Goal: Task Accomplishment & Management: Use online tool/utility

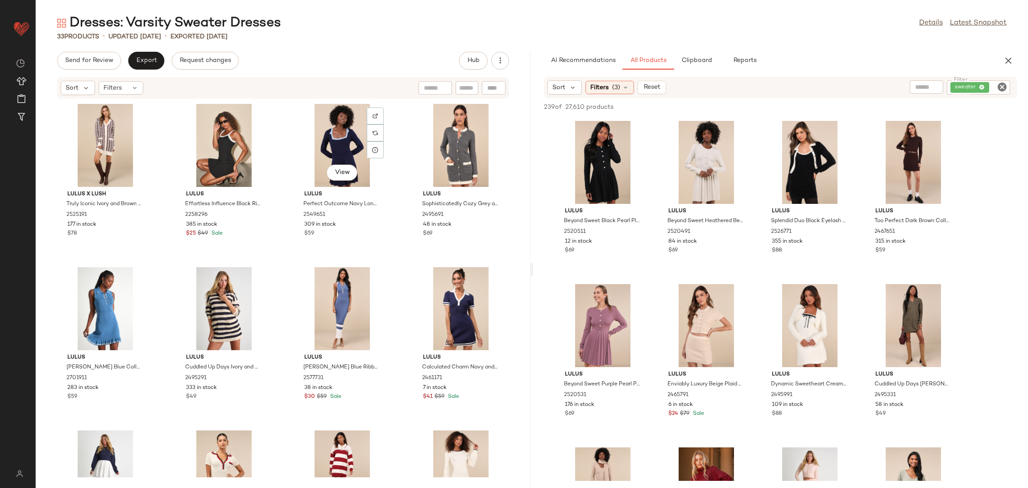
scroll to position [8631, 0]
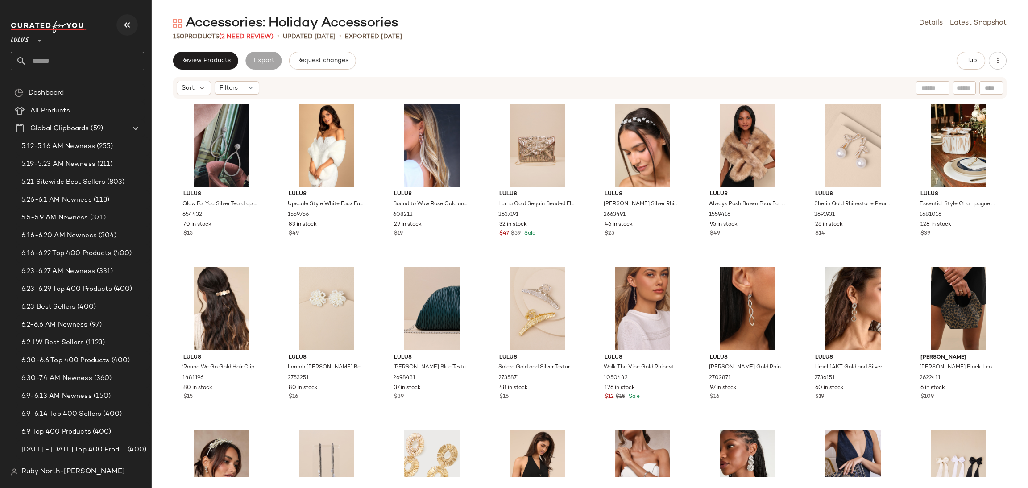
click at [130, 24] on icon "button" at bounding box center [127, 25] width 11 height 11
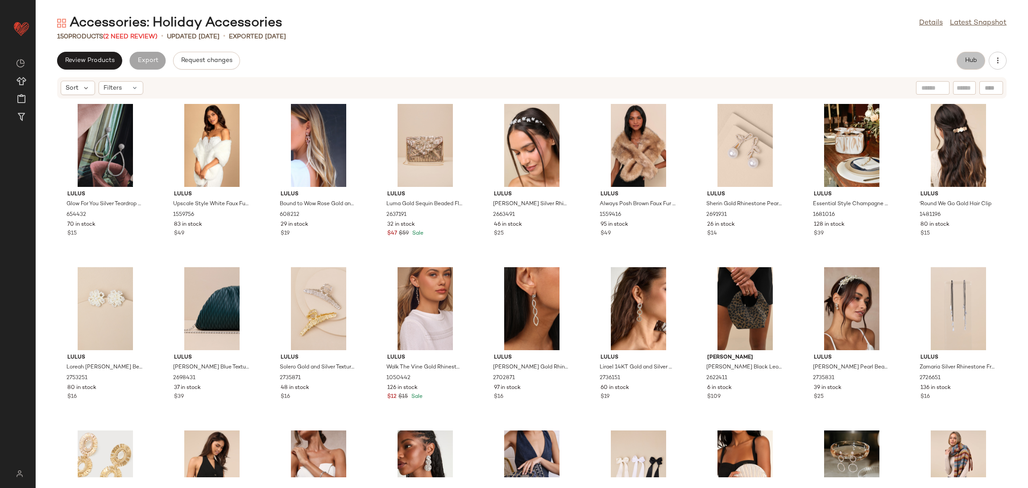
click at [975, 58] on span "Hub" at bounding box center [970, 60] width 12 height 7
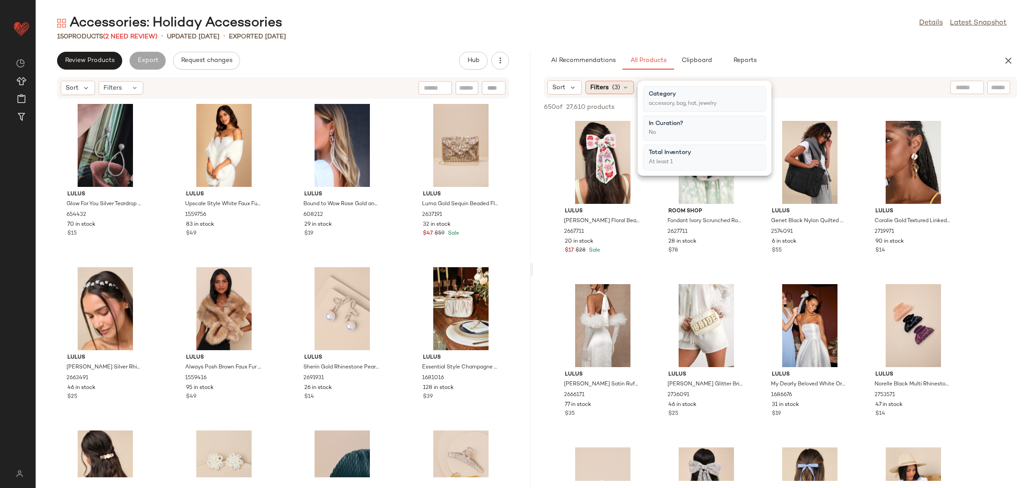
click at [608, 89] on div "Filters (3)" at bounding box center [609, 87] width 49 height 13
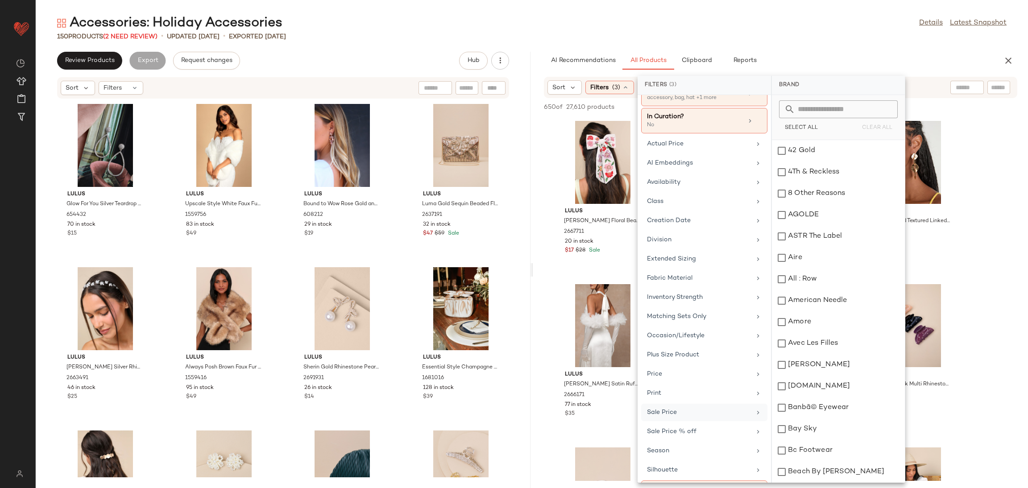
scroll to position [69, 0]
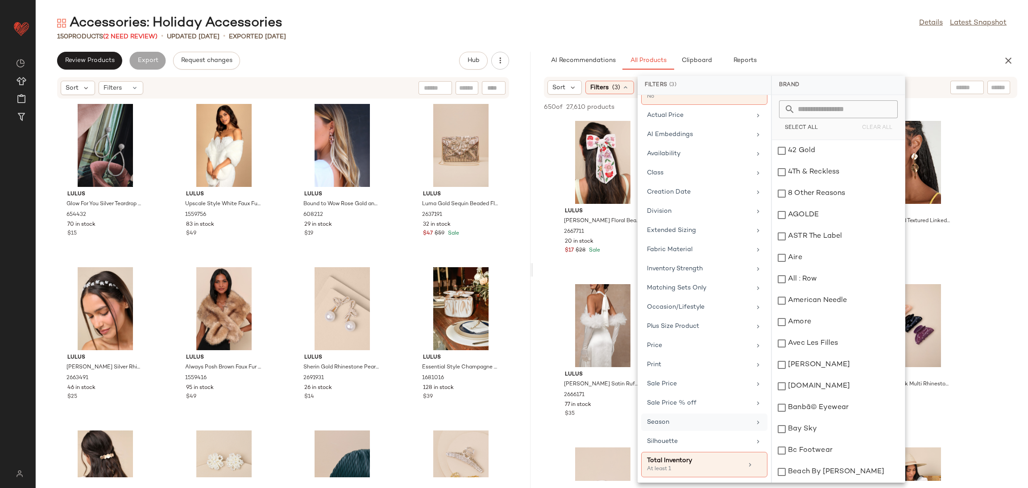
click at [674, 426] on div "Season" at bounding box center [699, 421] width 104 height 9
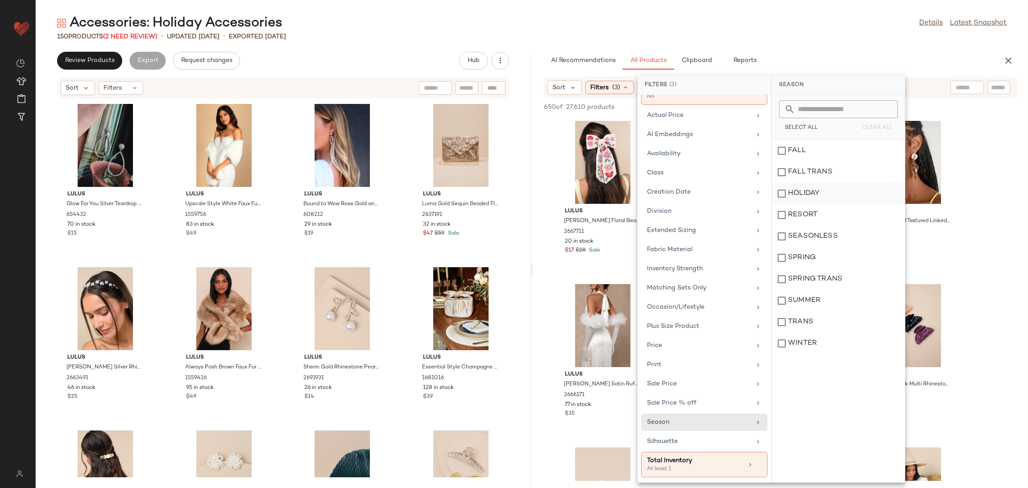
click at [816, 204] on div "HOLIDAY" at bounding box center [838, 214] width 133 height 21
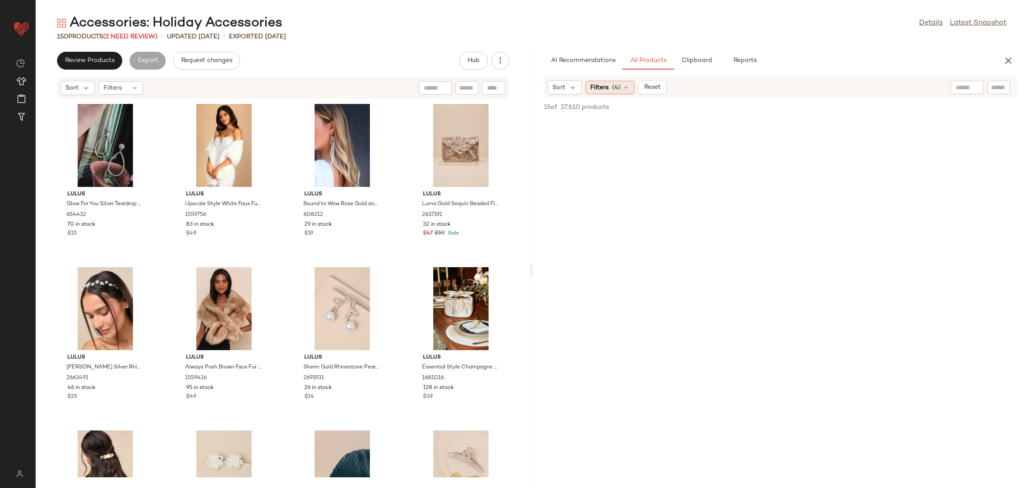
click at [614, 87] on span "(4)" at bounding box center [616, 87] width 8 height 9
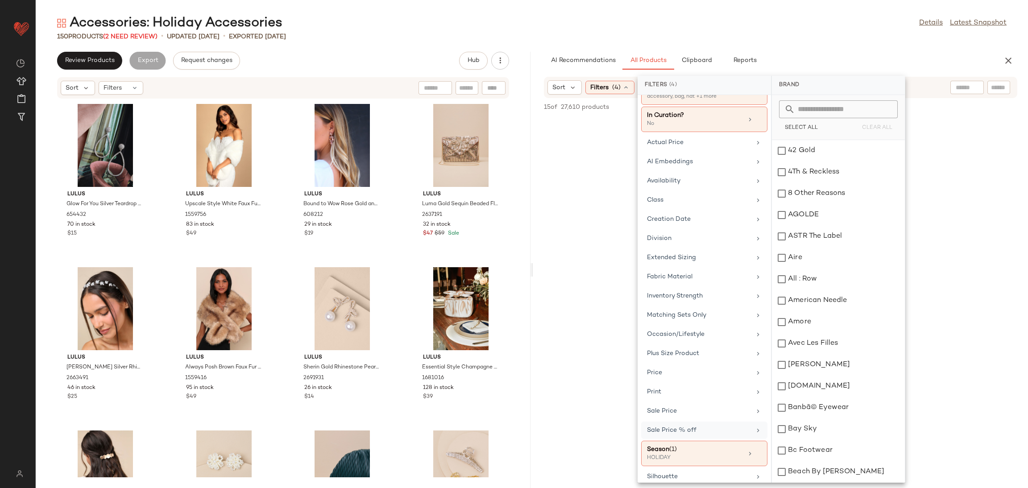
scroll to position [67, 0]
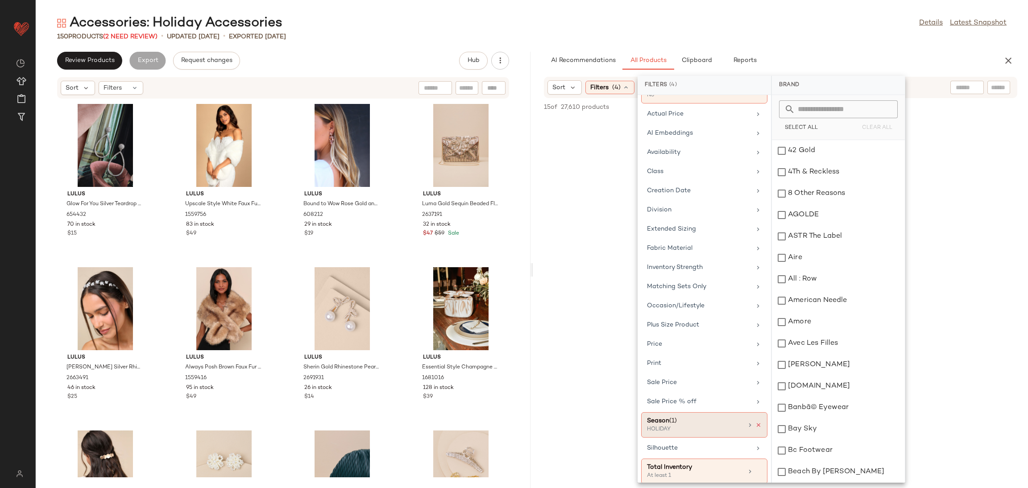
click at [756, 426] on icon at bounding box center [758, 425] width 6 height 6
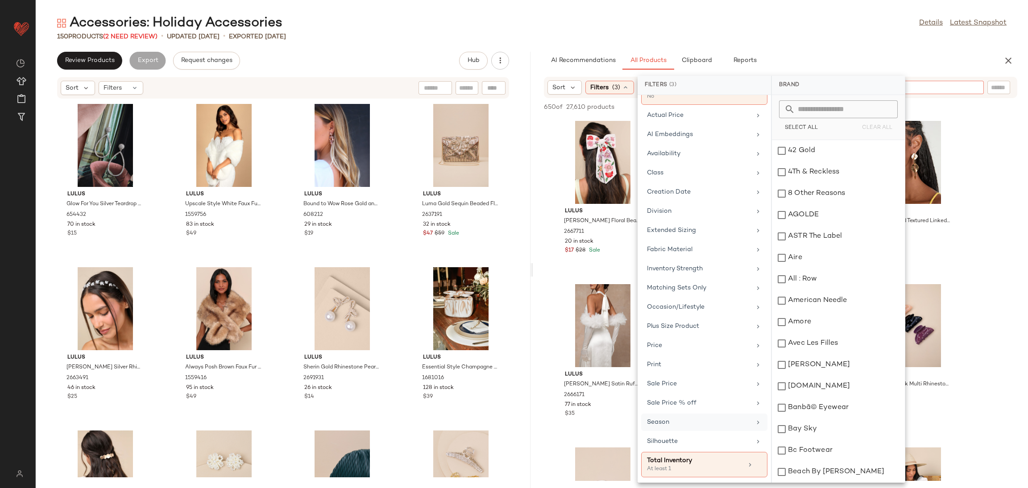
click at [964, 87] on input "text" at bounding box center [928, 87] width 78 height 9
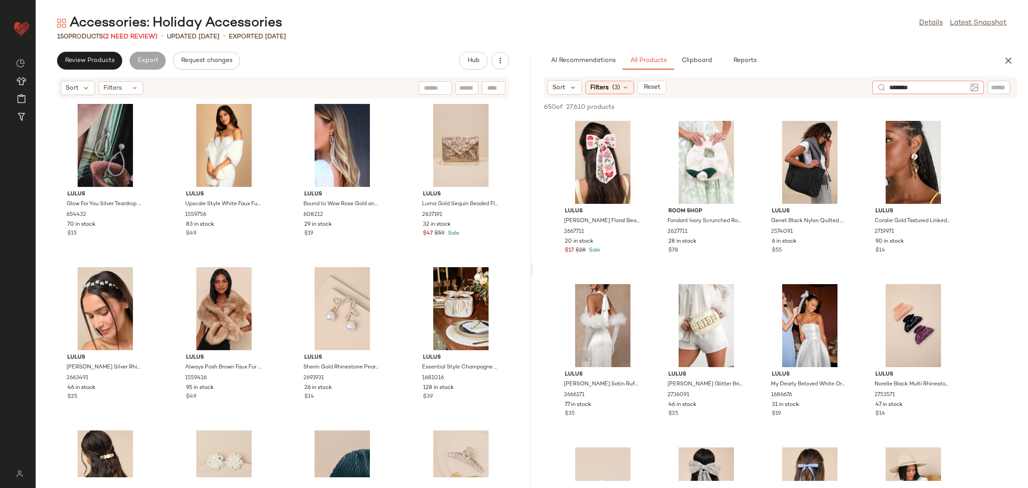
type input "*********"
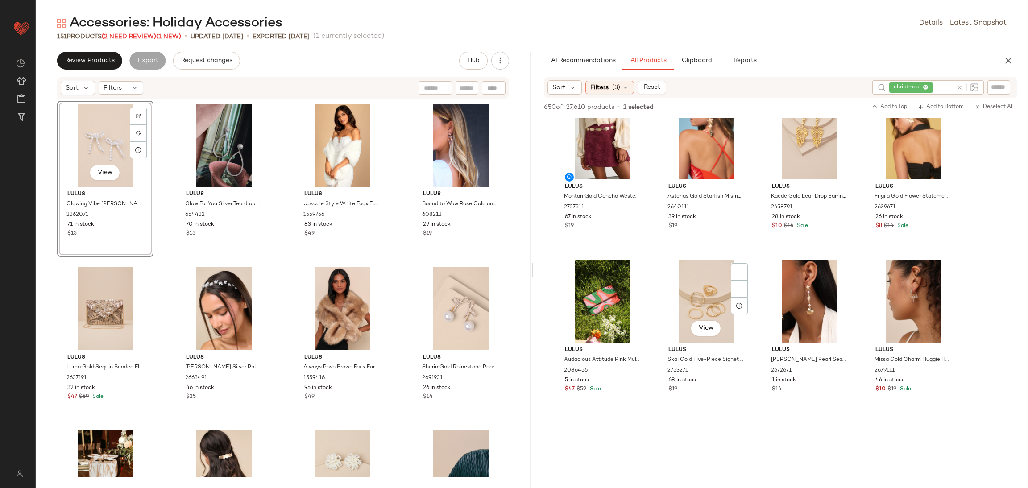
scroll to position [1070, 0]
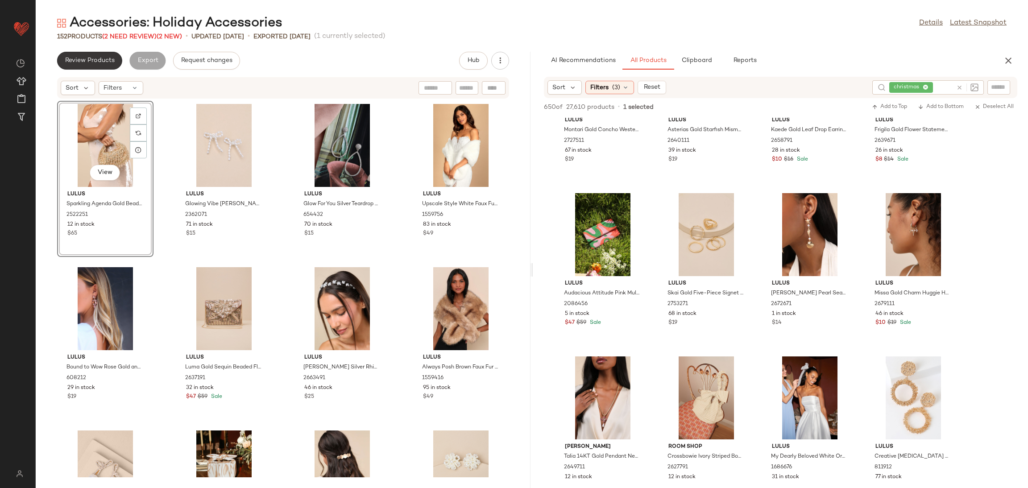
click at [89, 60] on span "Review Products" at bounding box center [90, 60] width 50 height 7
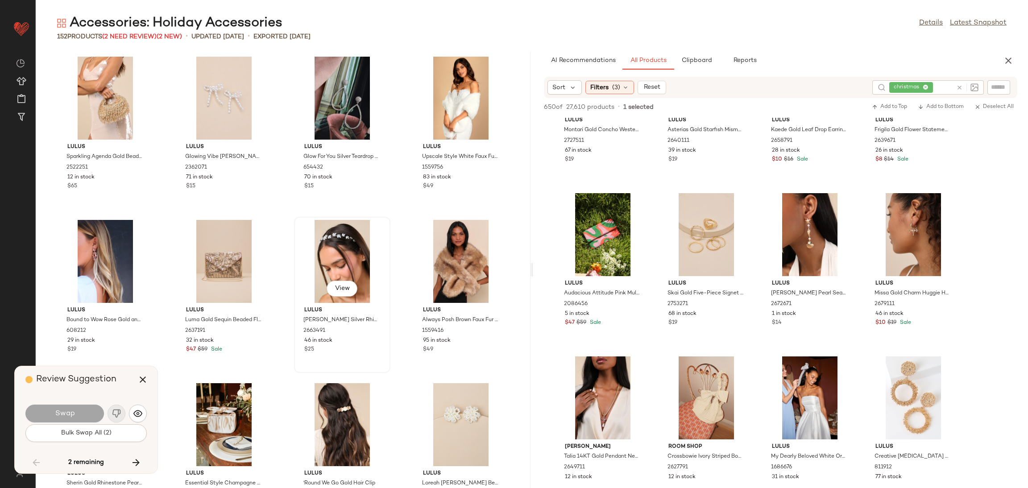
scroll to position [3101, 0]
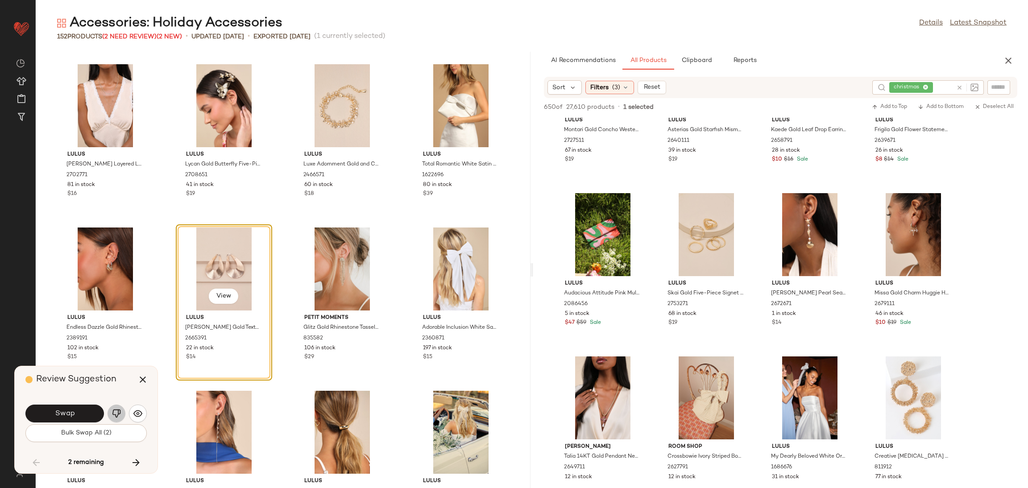
click at [114, 413] on img "button" at bounding box center [116, 413] width 9 height 9
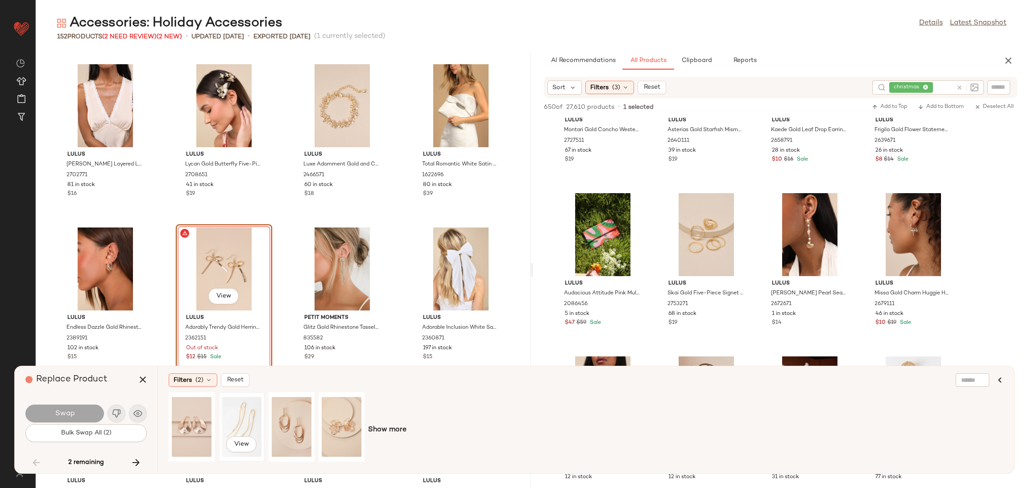
click at [247, 421] on div "View" at bounding box center [242, 426] width 40 height 63
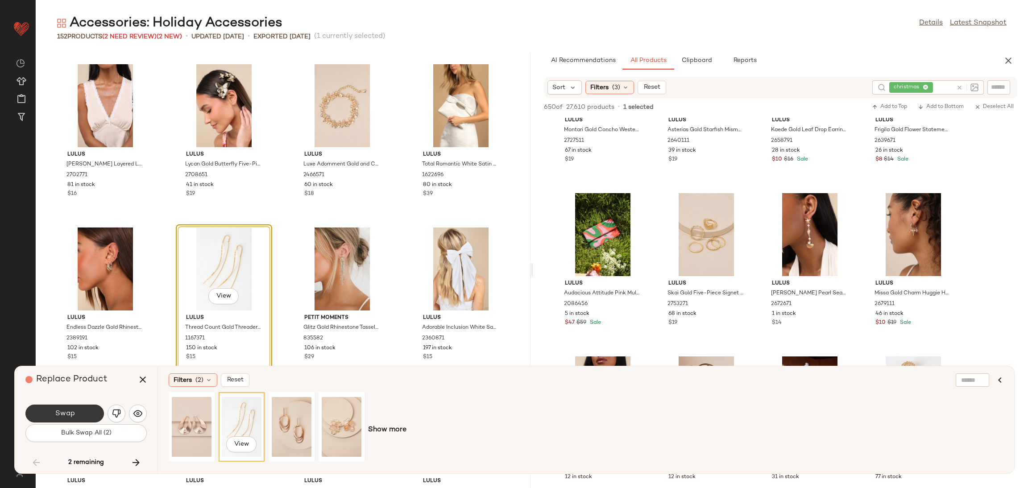
click at [96, 417] on button "Swap" at bounding box center [64, 414] width 79 height 18
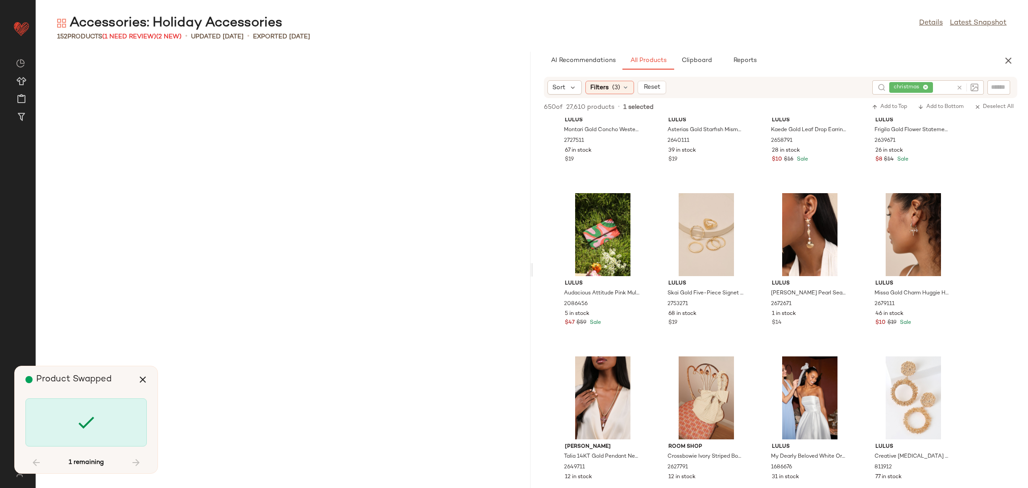
scroll to position [5769, 0]
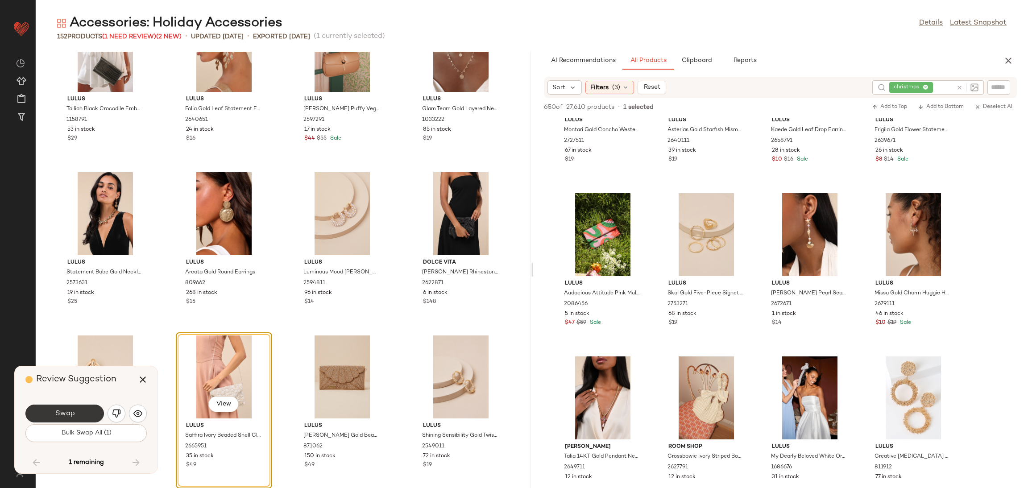
click at [79, 405] on button "Swap" at bounding box center [64, 414] width 79 height 18
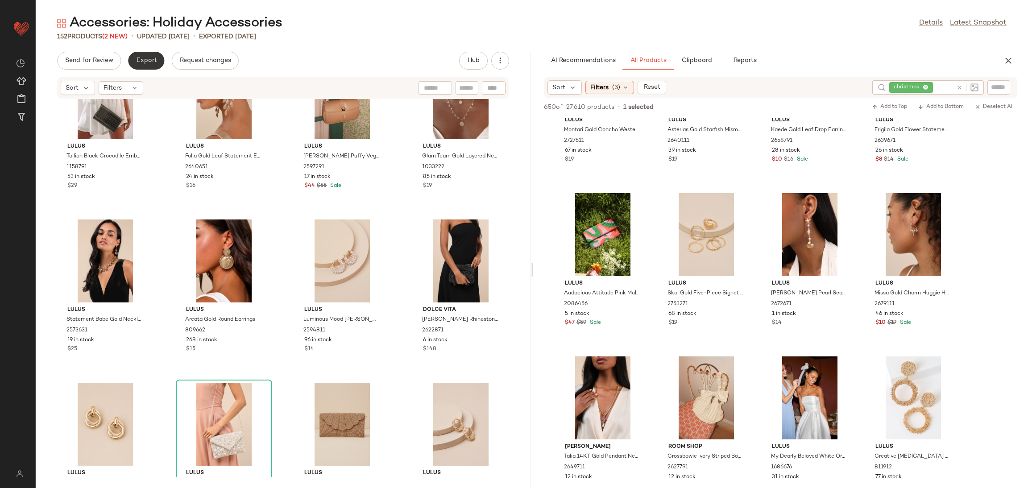
click at [144, 58] on span "Export" at bounding box center [146, 60] width 21 height 7
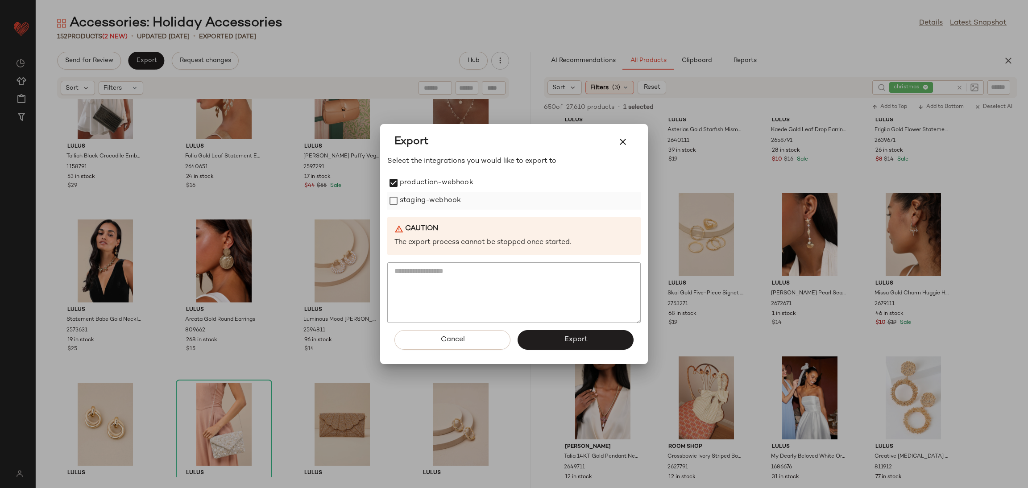
drag, startPoint x: 405, startPoint y: 207, endPoint x: 413, endPoint y: 202, distance: 9.4
click at [407, 206] on label "staging-webhook" at bounding box center [430, 201] width 61 height 18
click at [568, 344] on span "Export" at bounding box center [575, 339] width 24 height 8
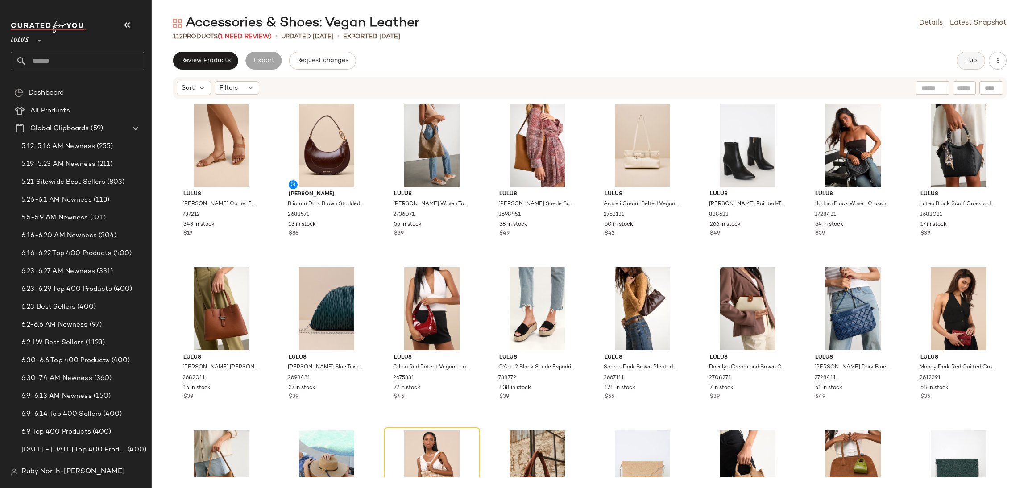
click at [961, 58] on button "Hub" at bounding box center [970, 61] width 29 height 18
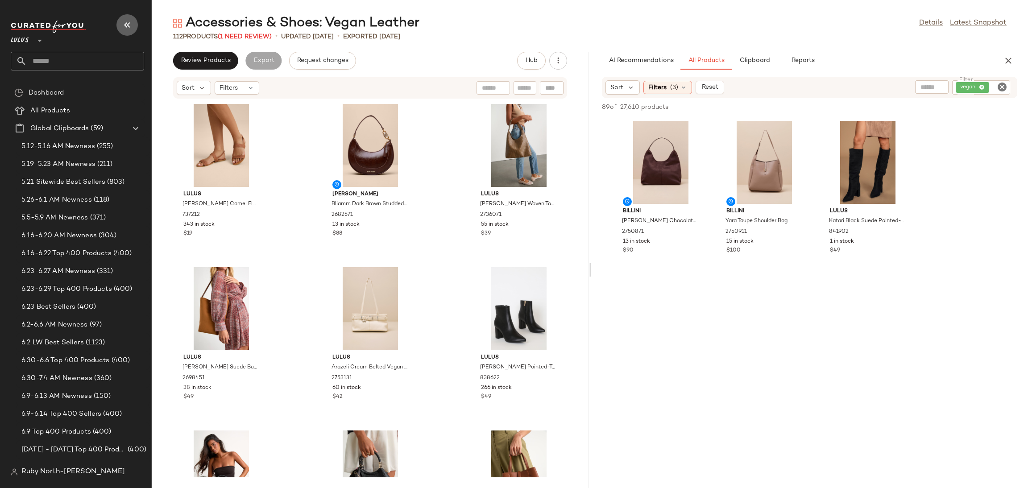
click at [127, 19] on button "button" at bounding box center [126, 24] width 21 height 21
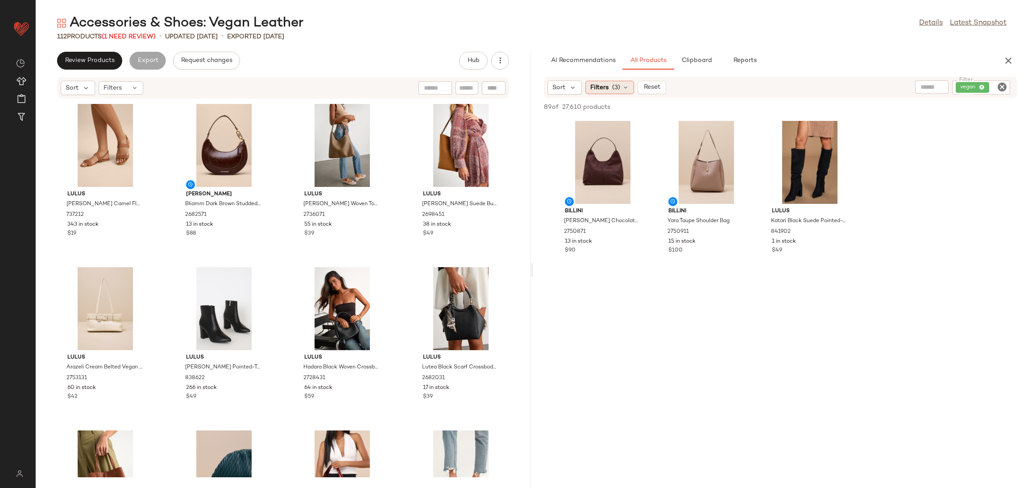
click at [605, 83] on span "Filters" at bounding box center [599, 87] width 18 height 9
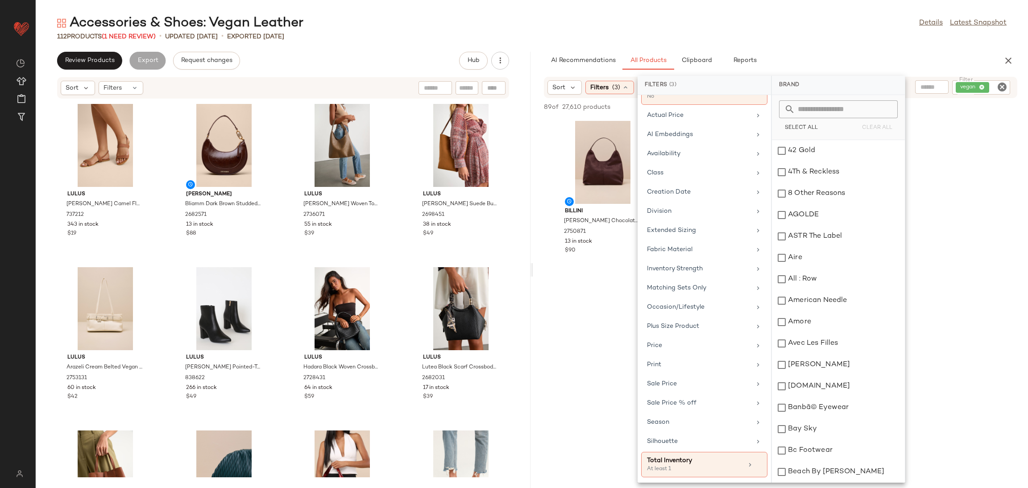
scroll to position [69, 0]
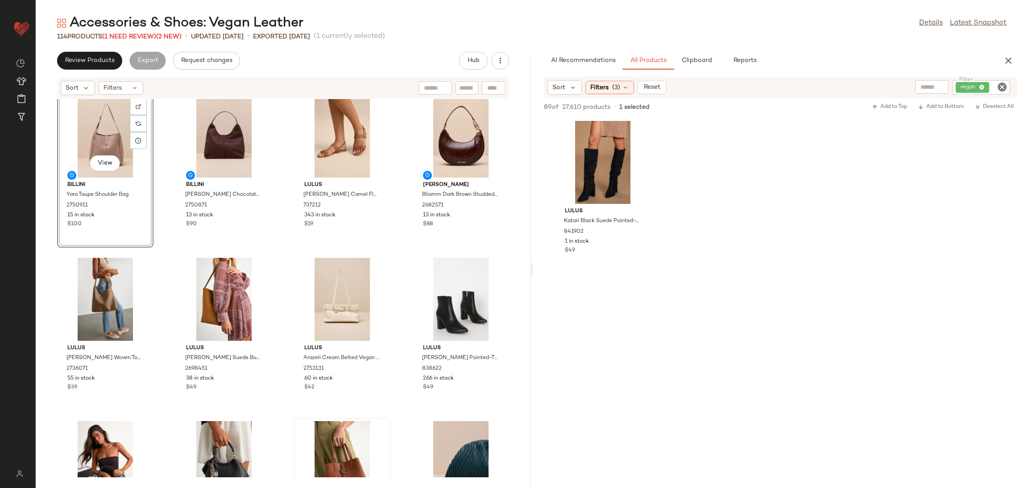
scroll to position [0, 0]
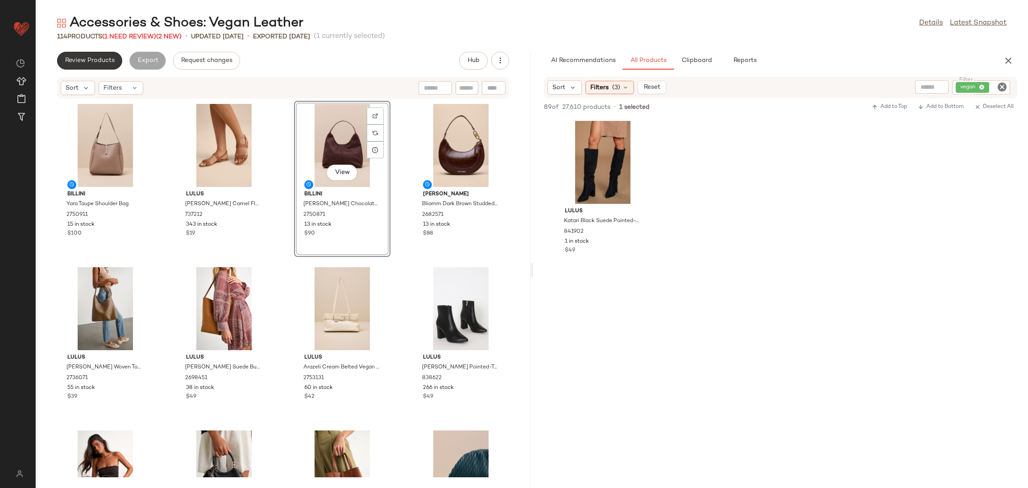
click at [77, 53] on button "Review Products" at bounding box center [89, 61] width 65 height 18
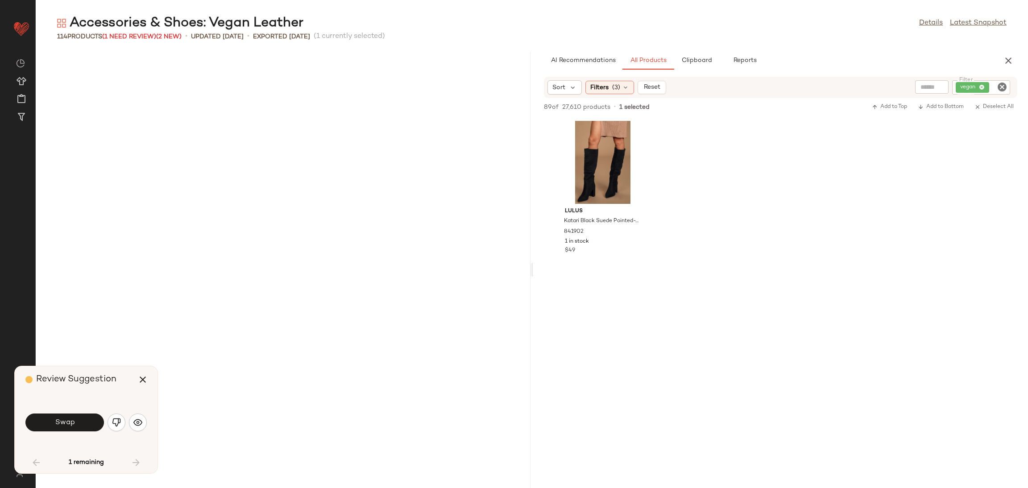
scroll to position [660, 0]
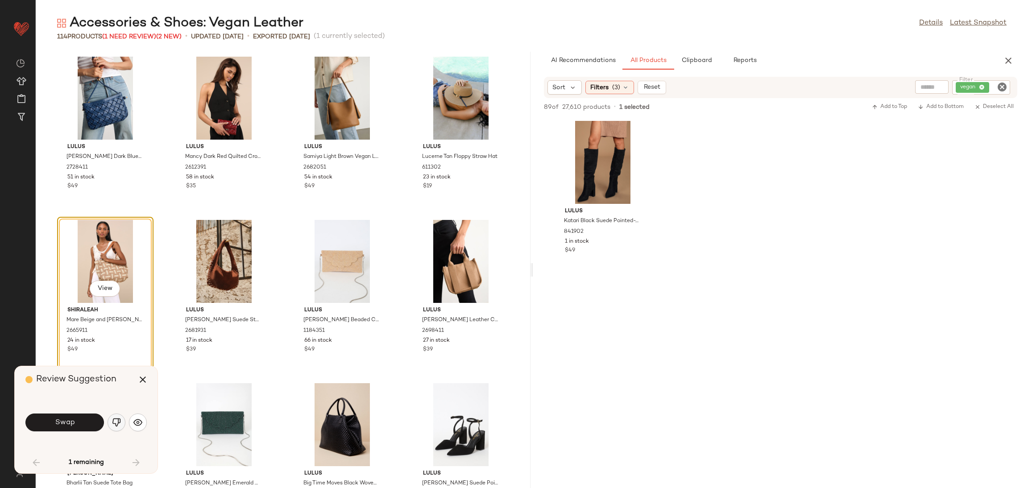
click at [114, 426] on img "button" at bounding box center [116, 422] width 9 height 9
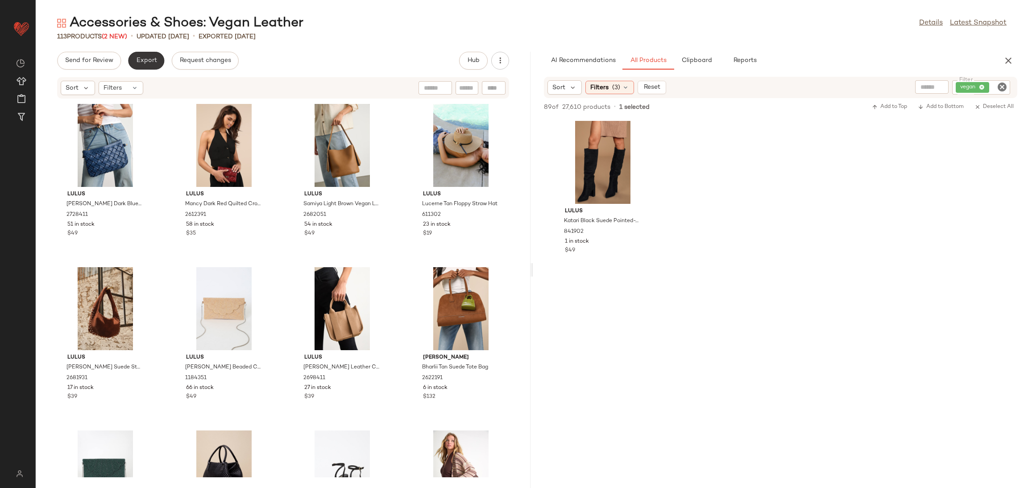
click at [149, 61] on span "Export" at bounding box center [146, 60] width 21 height 7
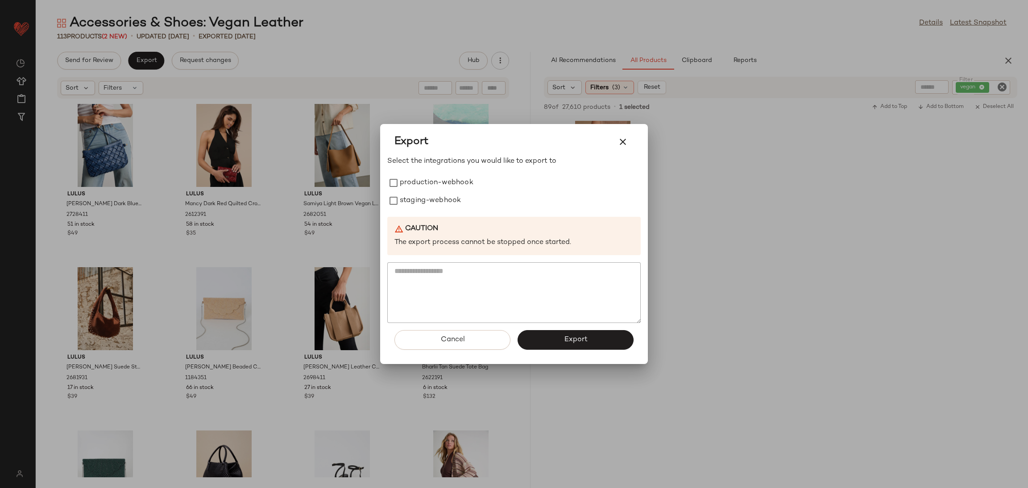
click at [676, 217] on div at bounding box center [514, 244] width 1028 height 488
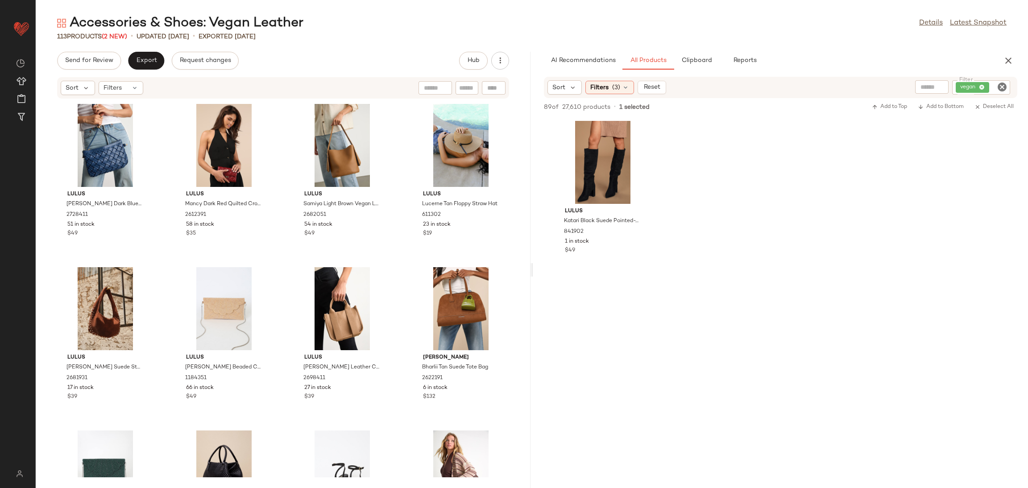
click at [1002, 88] on icon "Clear Filter" at bounding box center [1001, 87] width 11 height 11
click at [617, 90] on span "(3)" at bounding box center [616, 87] width 8 height 9
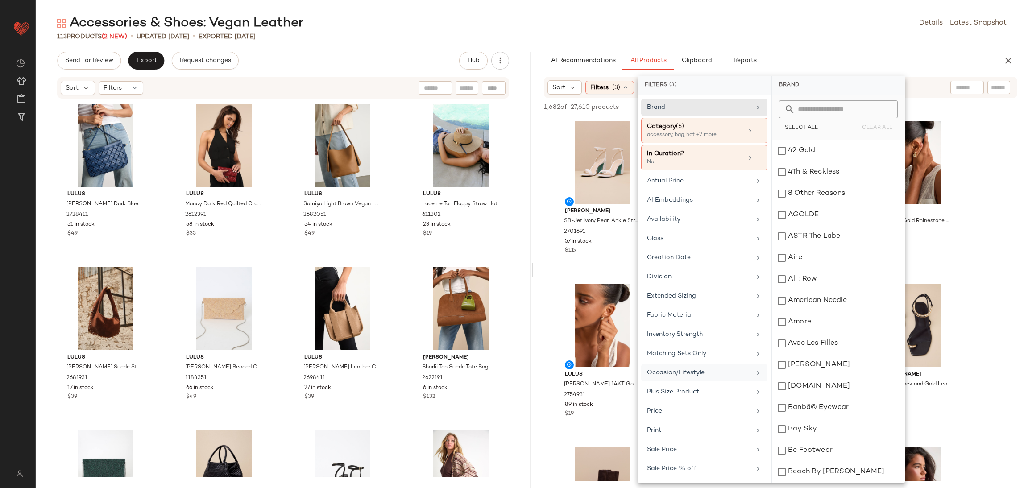
scroll to position [69, 0]
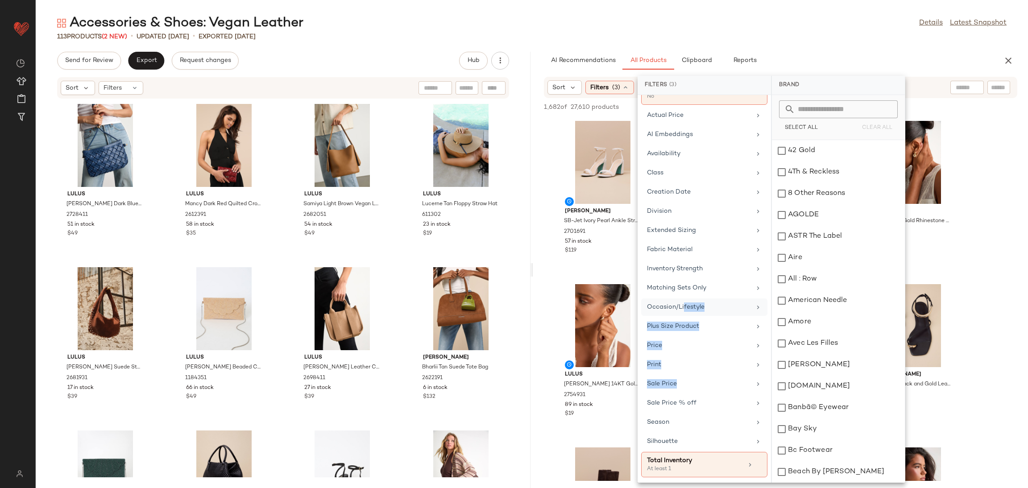
drag, startPoint x: 689, startPoint y: 382, endPoint x: 683, endPoint y: 303, distance: 79.1
click at [683, 303] on div "Brand Category (5) accessory, bag, hat +2 more In Curation? No Actual Price AI …" at bounding box center [703, 289] width 133 height 388
click at [733, 260] on div "Fabric Material" at bounding box center [704, 268] width 126 height 17
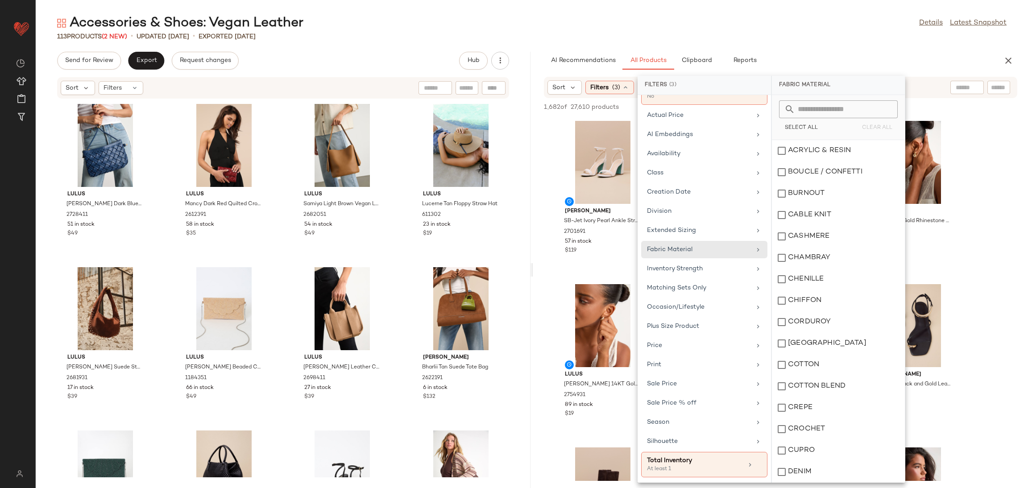
click at [860, 110] on input "text" at bounding box center [843, 109] width 97 height 18
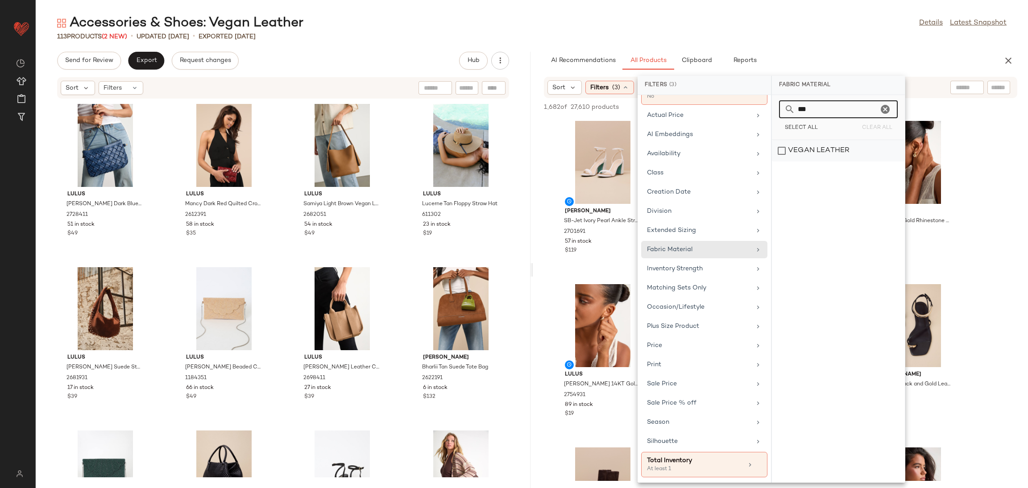
type input "***"
drag, startPoint x: 836, startPoint y: 155, endPoint x: 837, endPoint y: 151, distance: 4.5
click at [836, 155] on div "VEGAN LEATHER" at bounding box center [838, 150] width 133 height 21
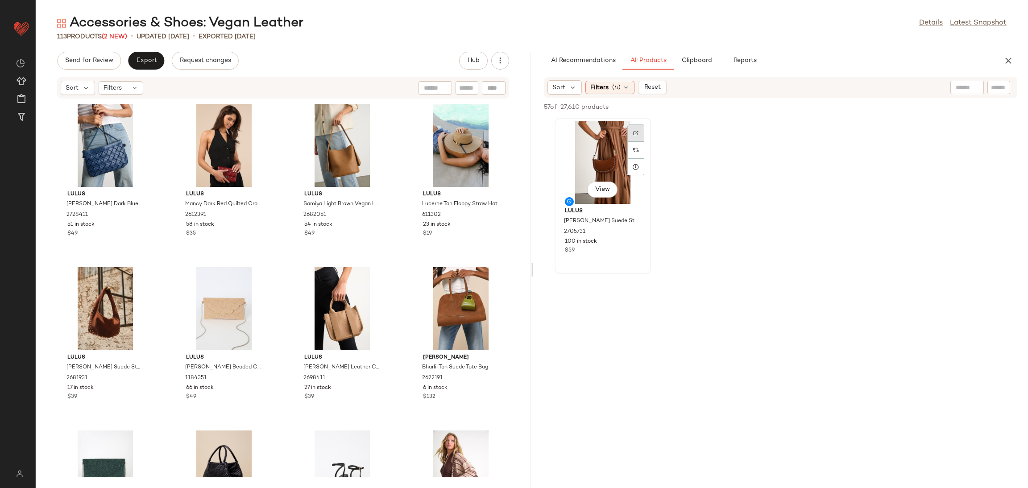
click at [641, 141] on div at bounding box center [635, 149] width 17 height 17
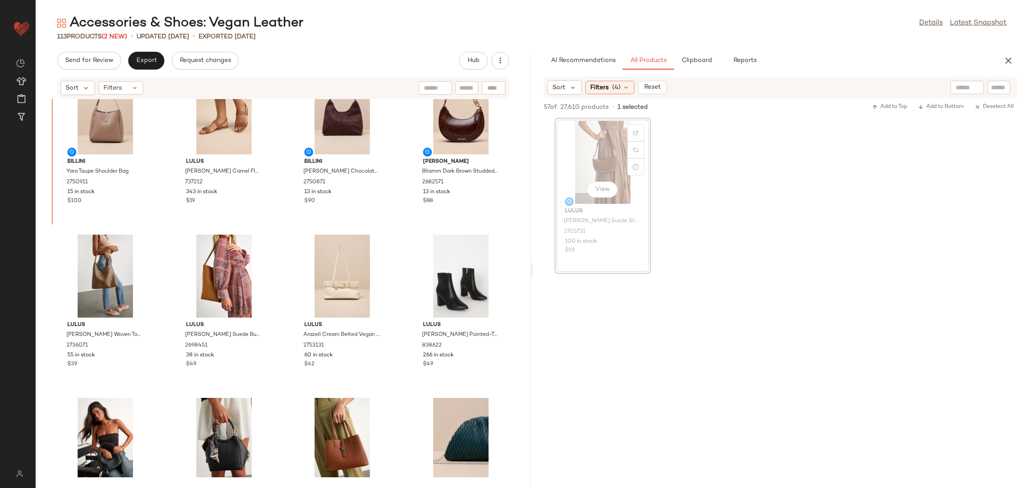
scroll to position [0, 0]
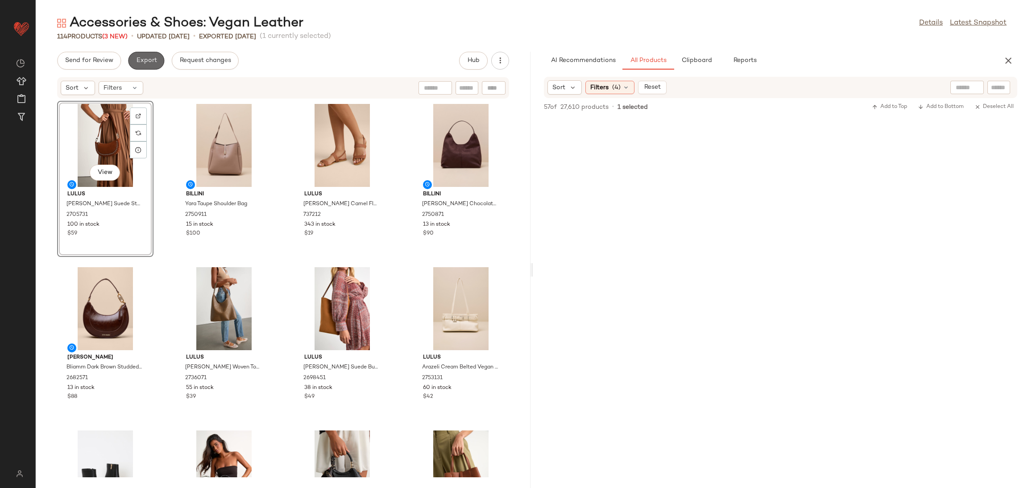
click at [148, 60] on span "Export" at bounding box center [146, 60] width 21 height 7
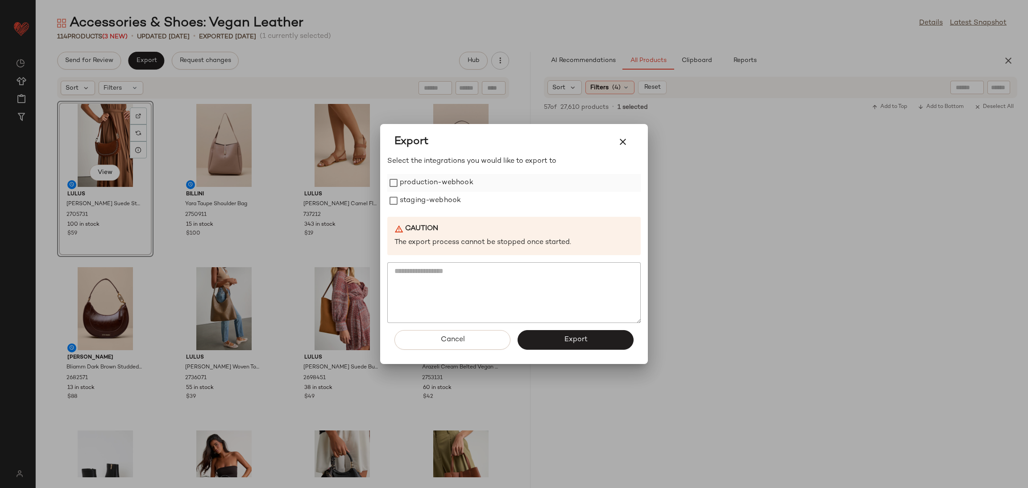
click at [421, 183] on label "production-webhook" at bounding box center [437, 183] width 74 height 18
click at [423, 194] on label "staging-webhook" at bounding box center [430, 201] width 61 height 18
click at [582, 346] on button "Export" at bounding box center [575, 340] width 116 height 20
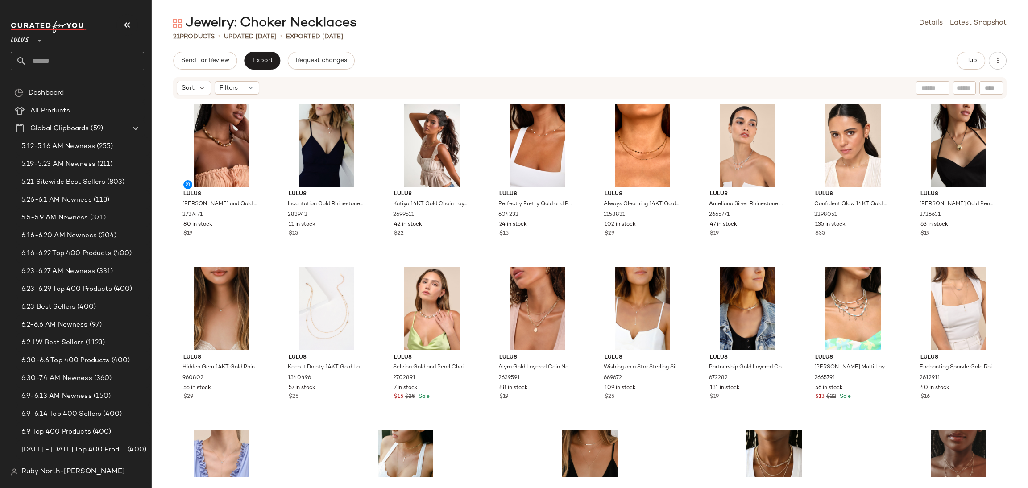
click at [970, 50] on div "Jewelry: Choker Necklaces Details Latest Snapshot 21 Products • updated Aug 19t…" at bounding box center [590, 251] width 876 height 474
click at [972, 54] on button "Hub" at bounding box center [970, 61] width 29 height 18
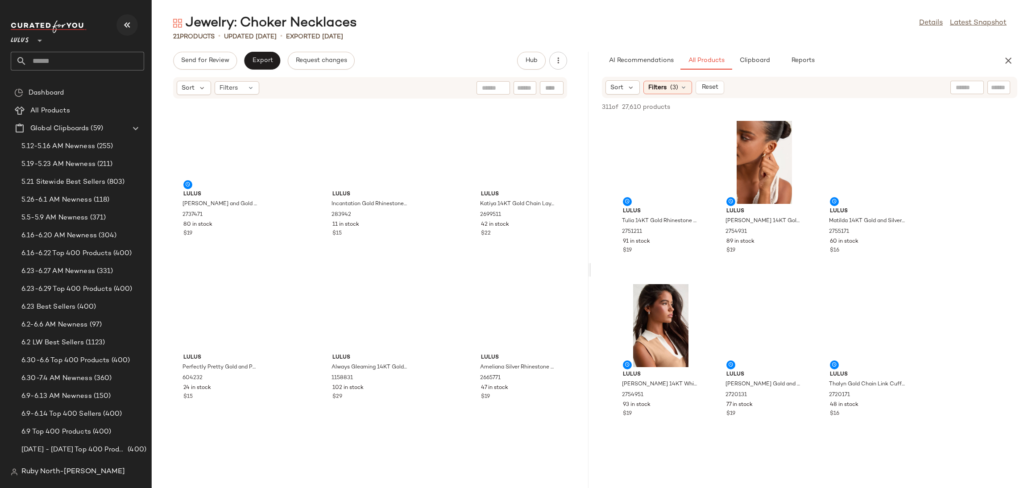
click at [125, 17] on button "button" at bounding box center [126, 24] width 21 height 21
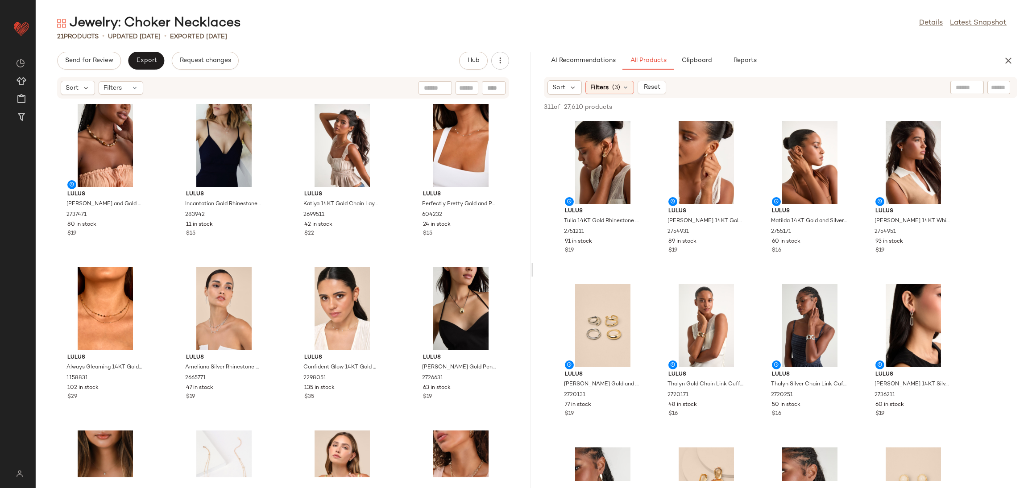
click at [1005, 83] on input "text" at bounding box center [999, 87] width 16 height 9
type input "********"
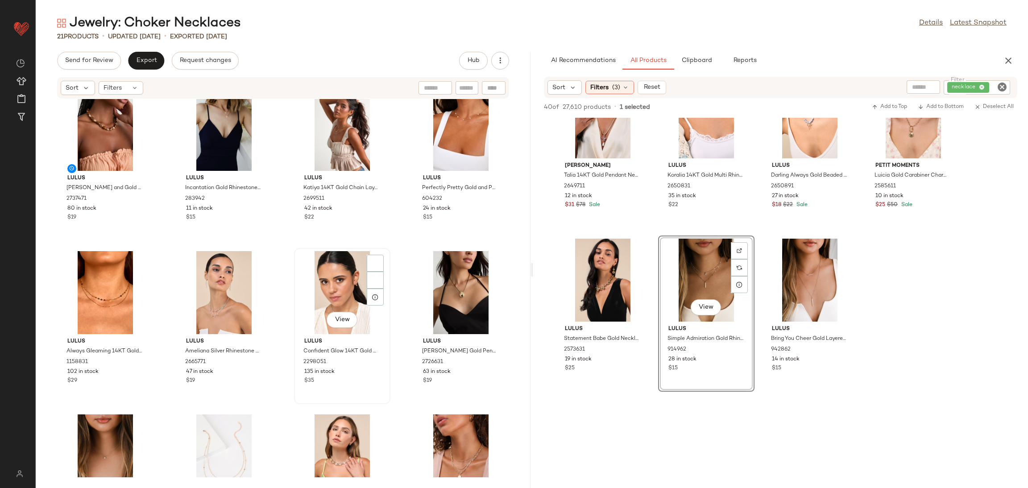
scroll to position [17, 0]
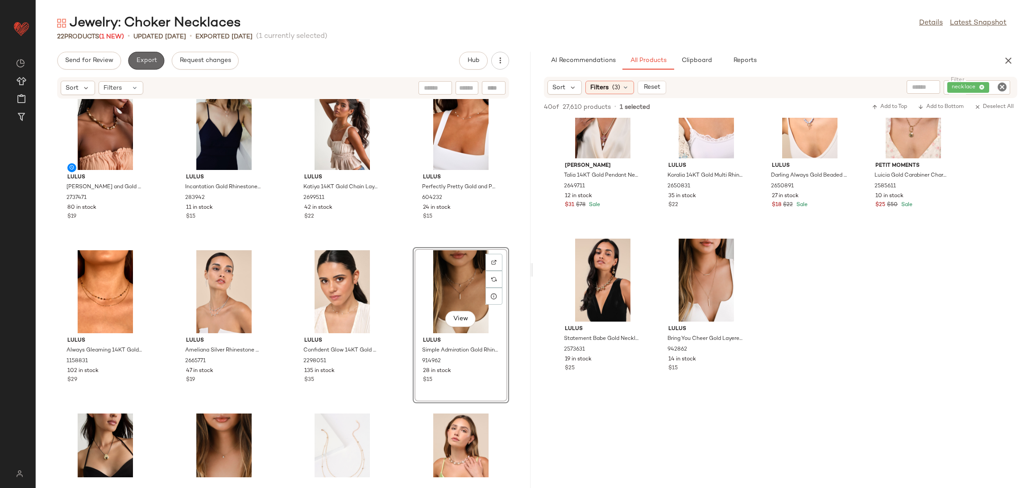
click at [145, 57] on span "Export" at bounding box center [146, 60] width 21 height 7
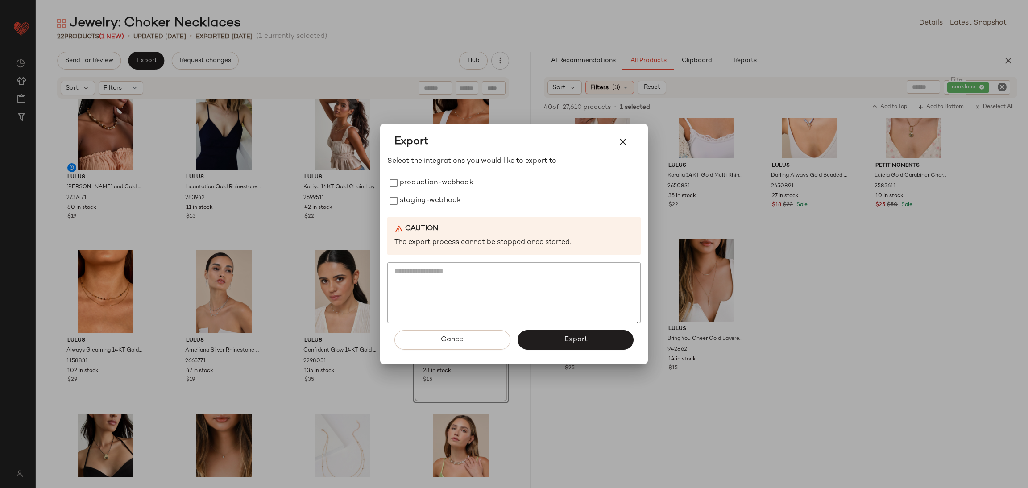
drag, startPoint x: 448, startPoint y: 219, endPoint x: 451, endPoint y: 211, distance: 8.5
click at [449, 219] on div "Caution The export process cannot be stopped once started." at bounding box center [513, 236] width 253 height 38
click at [451, 185] on label "production-webhook" at bounding box center [437, 183] width 74 height 18
click at [454, 190] on label "production-webhook" at bounding box center [437, 183] width 74 height 18
click at [459, 203] on label "staging-webhook" at bounding box center [430, 201] width 61 height 18
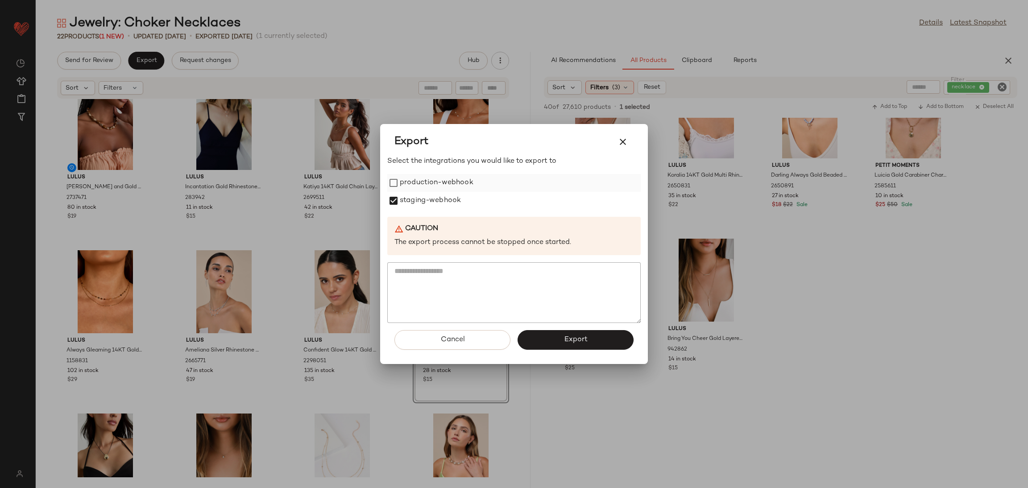
click at [459, 182] on label "production-webhook" at bounding box center [437, 183] width 74 height 18
click at [552, 338] on button "Export" at bounding box center [575, 340] width 116 height 20
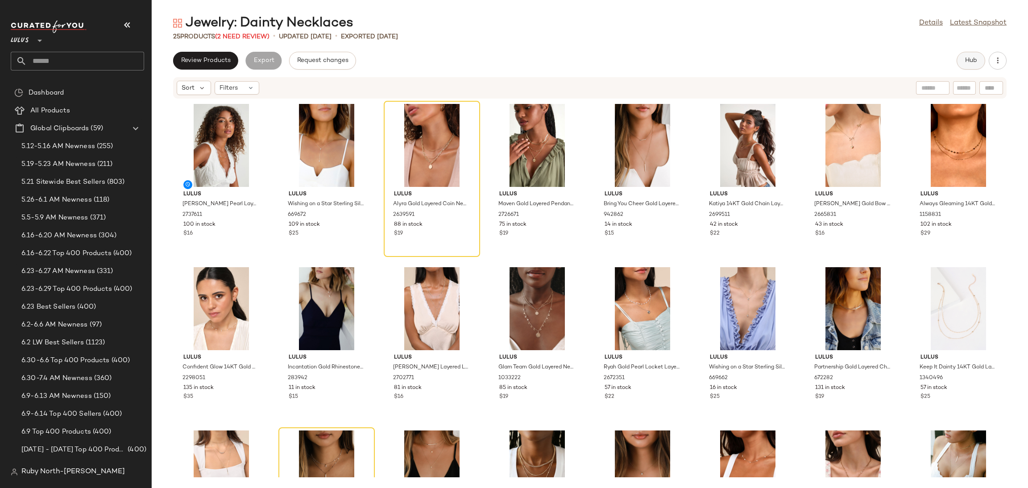
click at [968, 55] on button "Hub" at bounding box center [970, 61] width 29 height 18
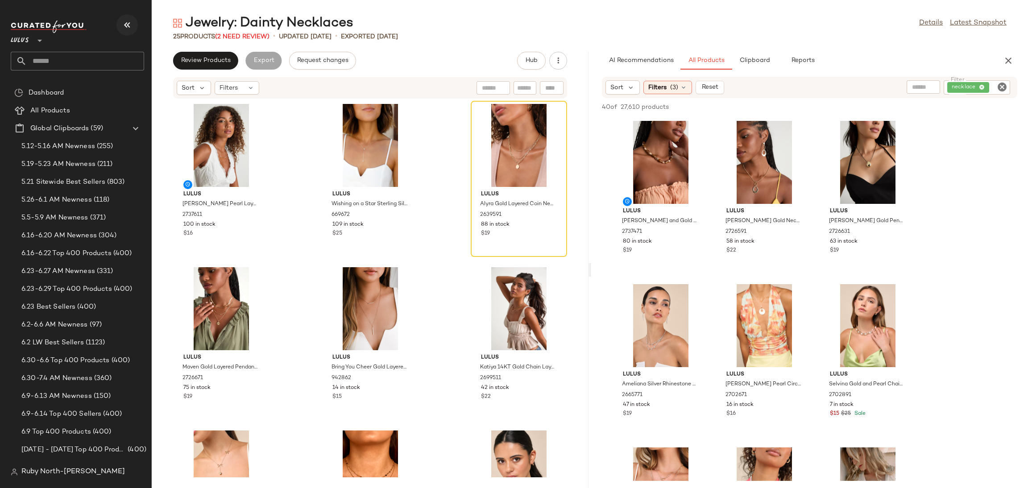
click at [124, 22] on icon "button" at bounding box center [127, 25] width 11 height 11
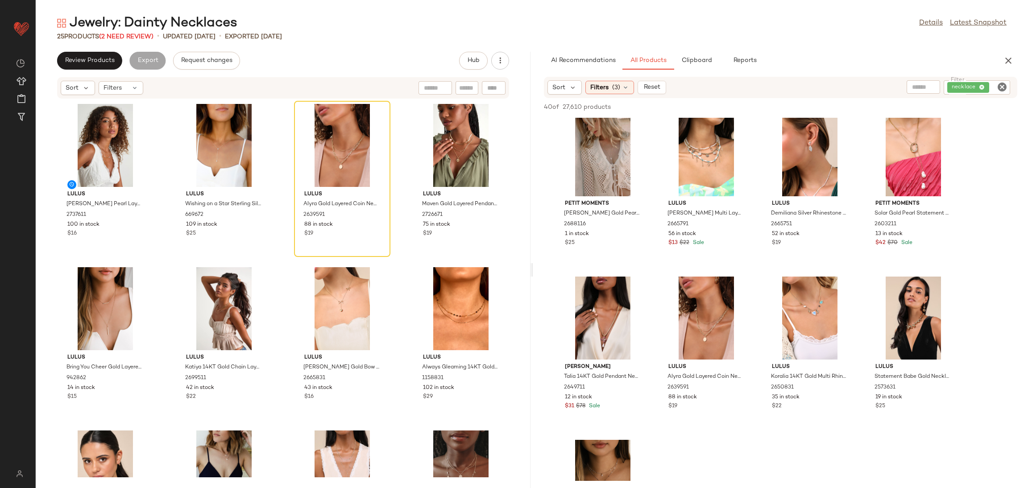
scroll to position [468, 0]
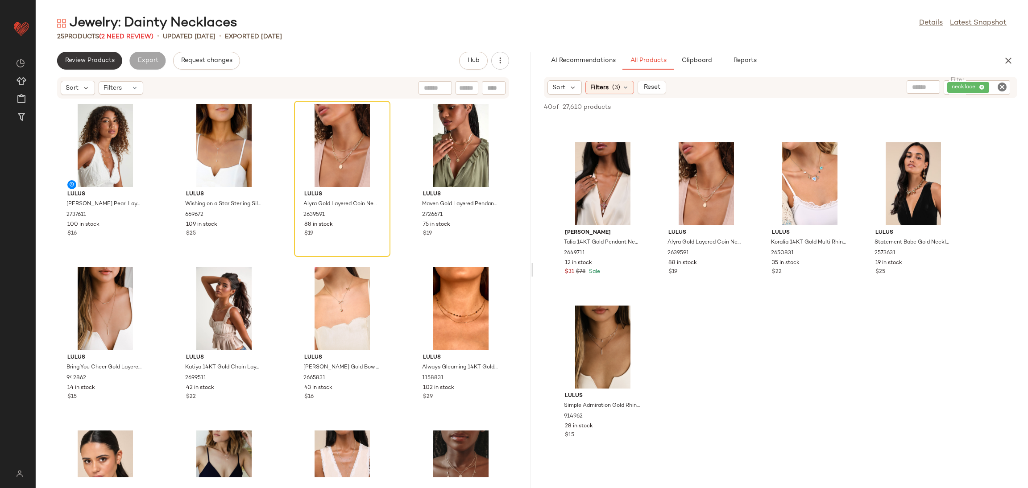
click at [98, 55] on button "Review Products" at bounding box center [89, 61] width 65 height 18
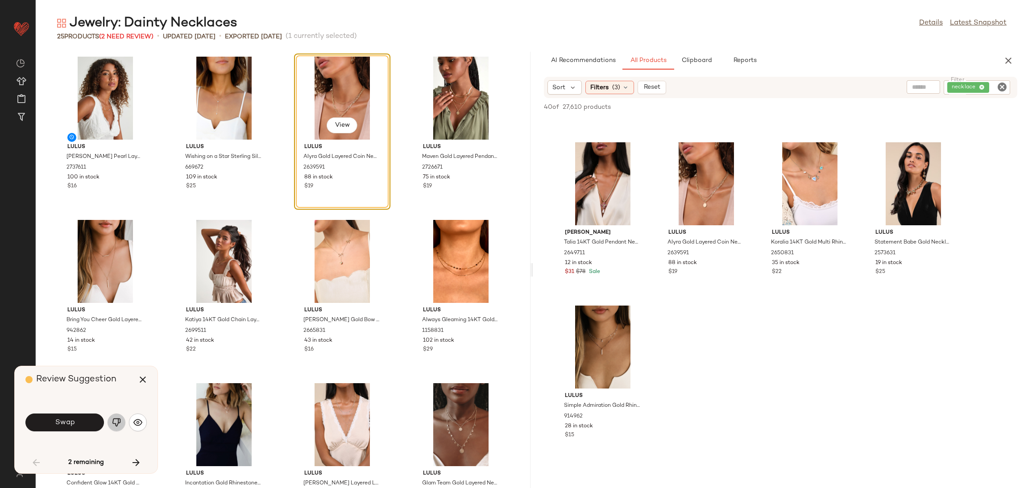
click at [113, 424] on img "button" at bounding box center [116, 422] width 9 height 9
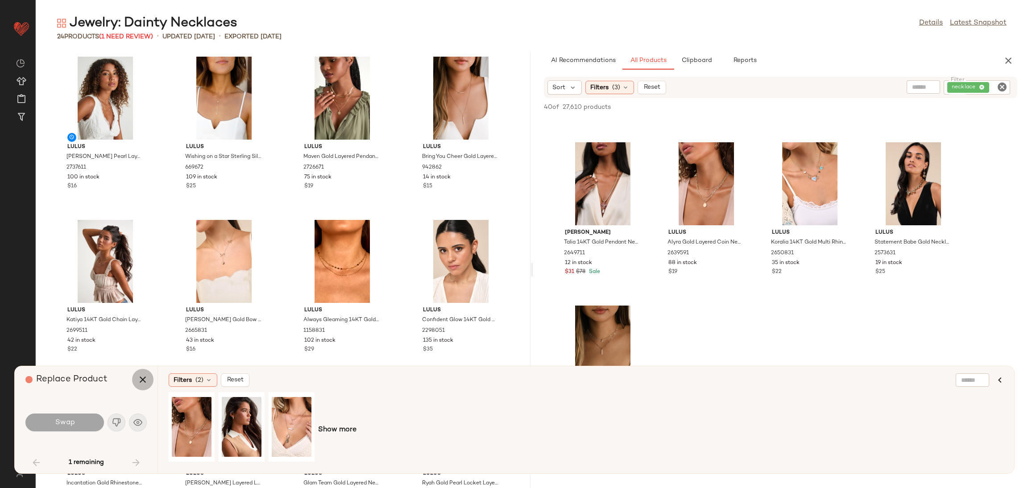
click at [141, 381] on icon "button" at bounding box center [142, 379] width 11 height 11
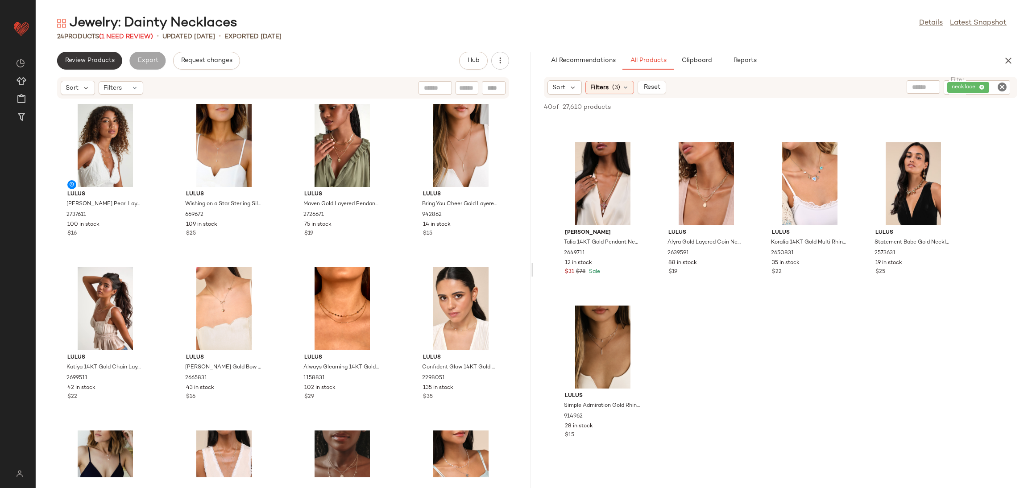
click at [103, 64] on span "Review Products" at bounding box center [90, 60] width 50 height 7
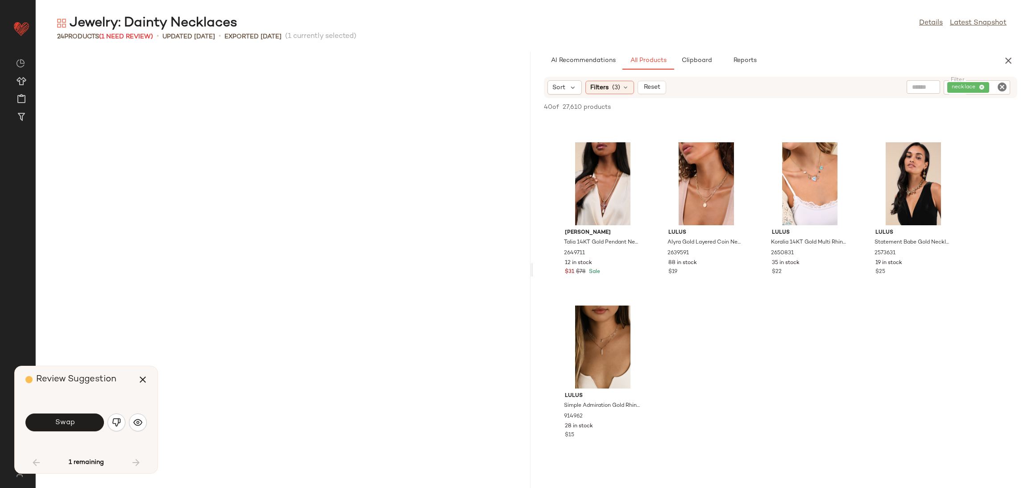
scroll to position [497, 0]
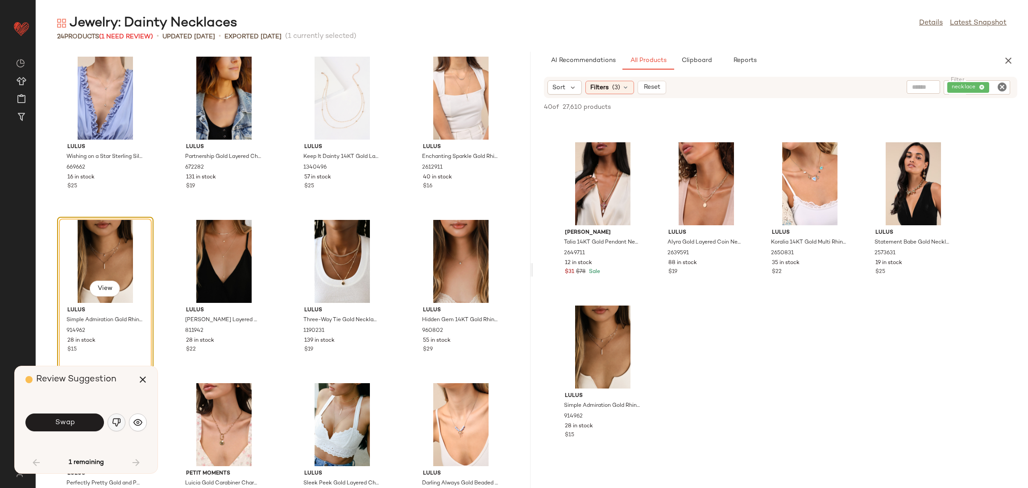
click at [117, 425] on img "button" at bounding box center [116, 422] width 9 height 9
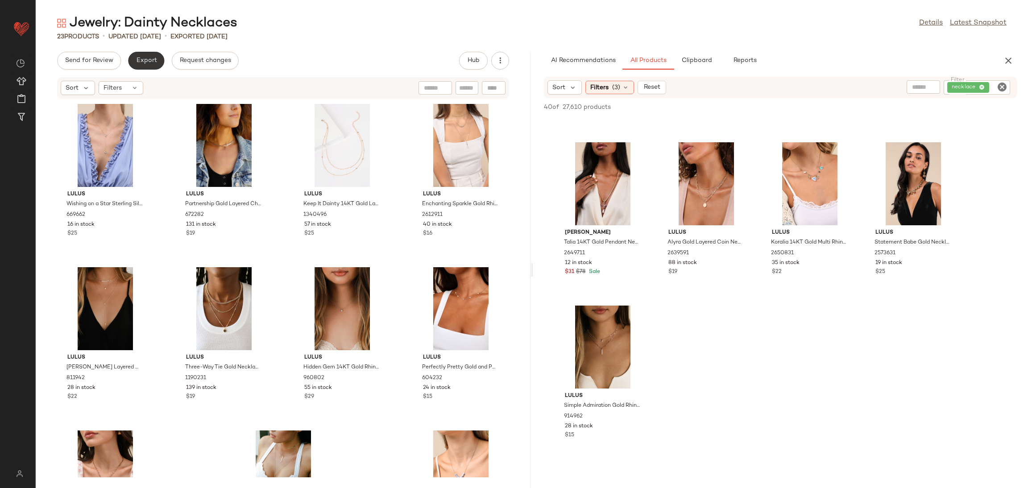
click at [145, 62] on span "Export" at bounding box center [146, 60] width 21 height 7
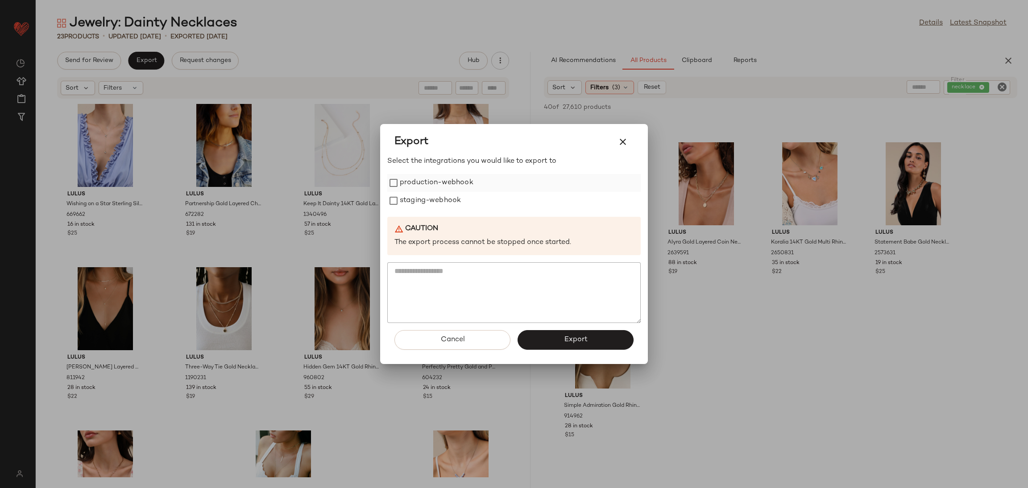
click at [426, 183] on label "production-webhook" at bounding box center [437, 183] width 74 height 18
click at [433, 204] on label "staging-webhook" at bounding box center [430, 201] width 61 height 18
click at [550, 345] on button "Export" at bounding box center [575, 340] width 116 height 20
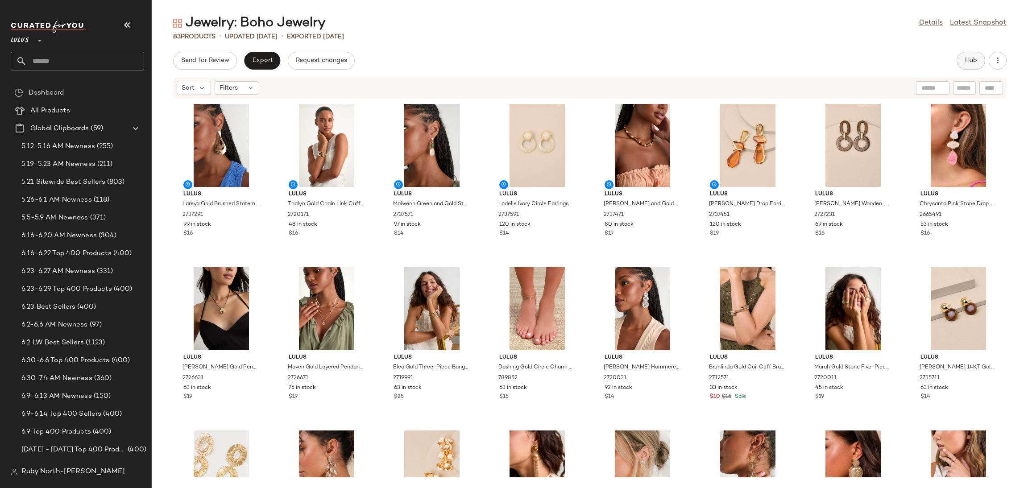
click at [975, 62] on span "Hub" at bounding box center [970, 60] width 12 height 7
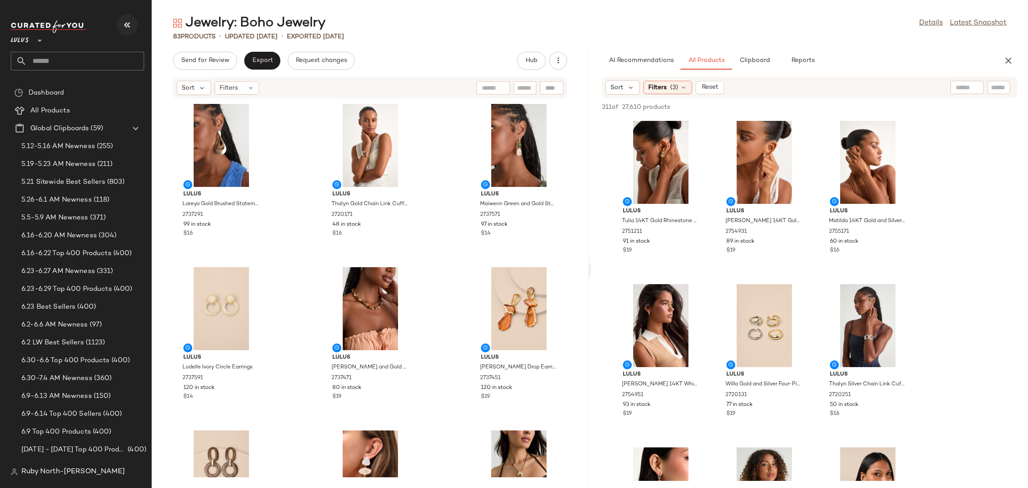
click at [128, 21] on icon "button" at bounding box center [127, 25] width 11 height 11
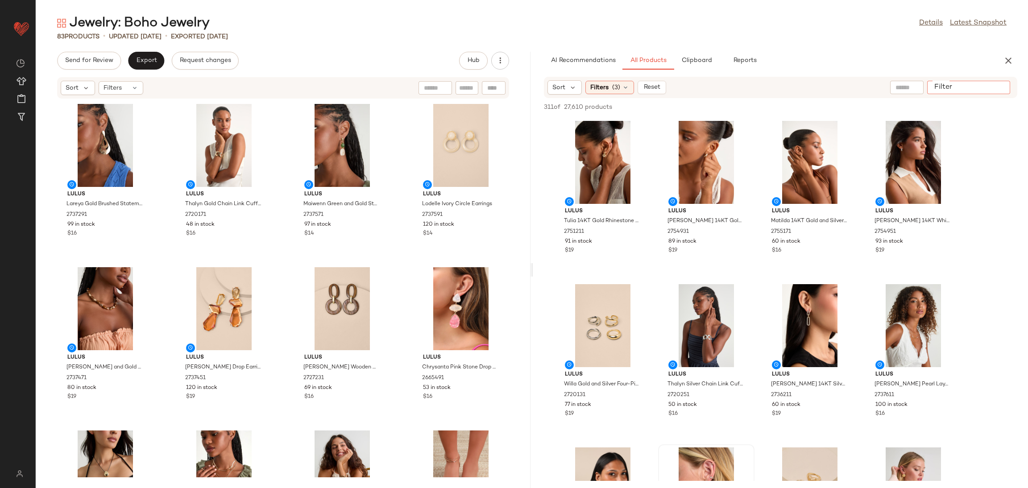
click at [992, 89] on input "Filter" at bounding box center [968, 87] width 76 height 9
type input "****"
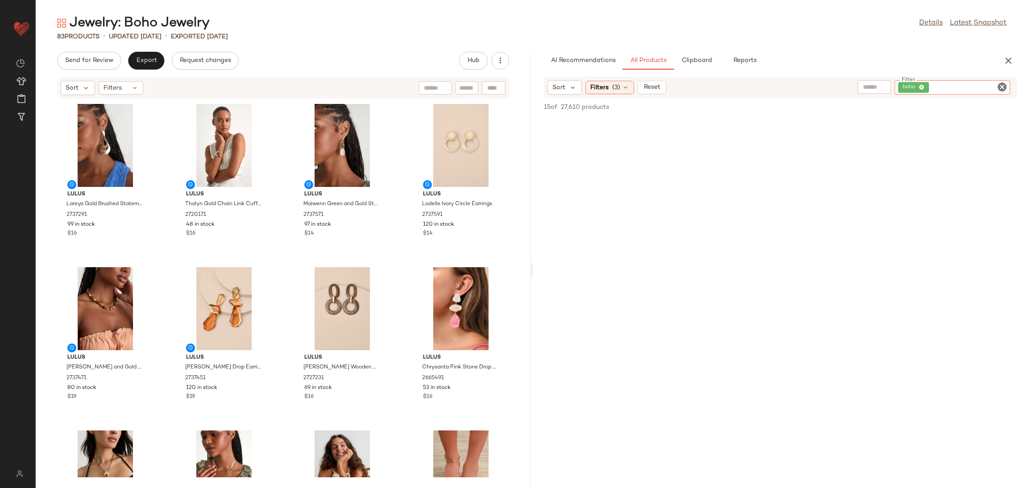
click at [1000, 85] on icon "Clear Filter" at bounding box center [1001, 87] width 11 height 11
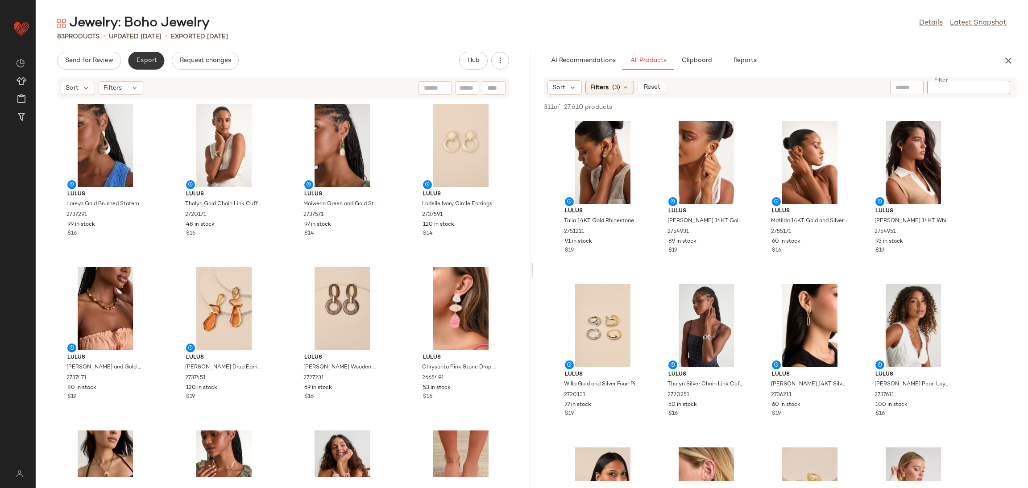
click at [148, 57] on span "Export" at bounding box center [146, 60] width 21 height 7
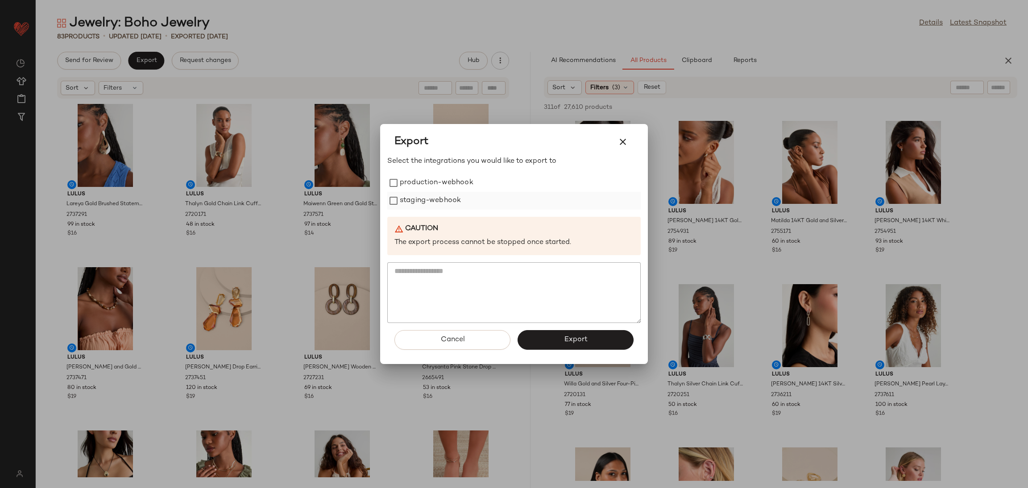
click at [416, 207] on label "staging-webhook" at bounding box center [430, 201] width 61 height 18
click at [423, 174] on label "production-webhook" at bounding box center [437, 183] width 74 height 18
click at [550, 337] on button "Export" at bounding box center [575, 340] width 116 height 20
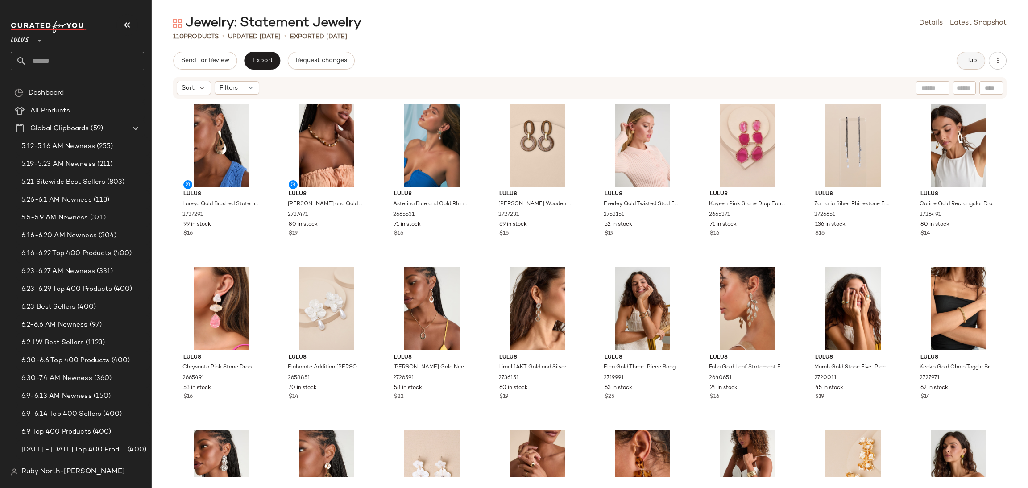
click at [979, 62] on button "Hub" at bounding box center [970, 61] width 29 height 18
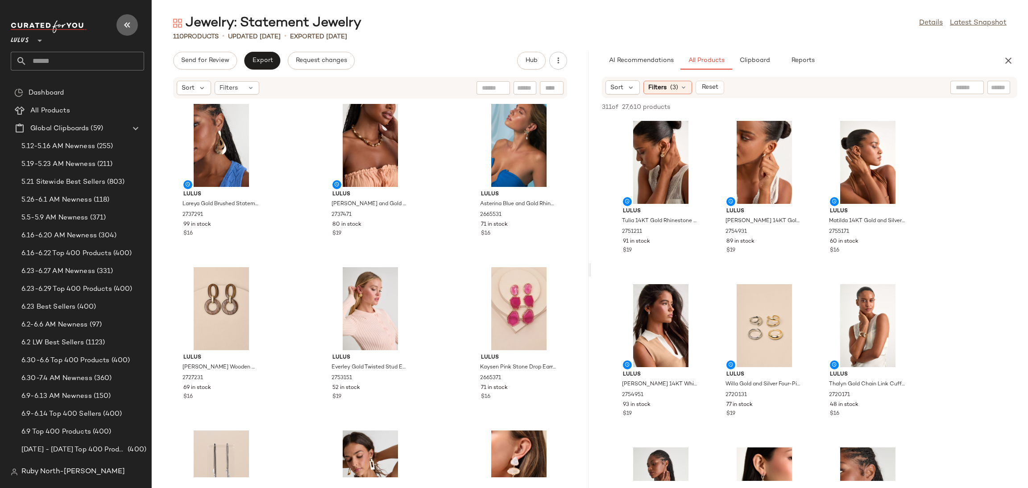
click at [137, 25] on button "button" at bounding box center [126, 24] width 21 height 21
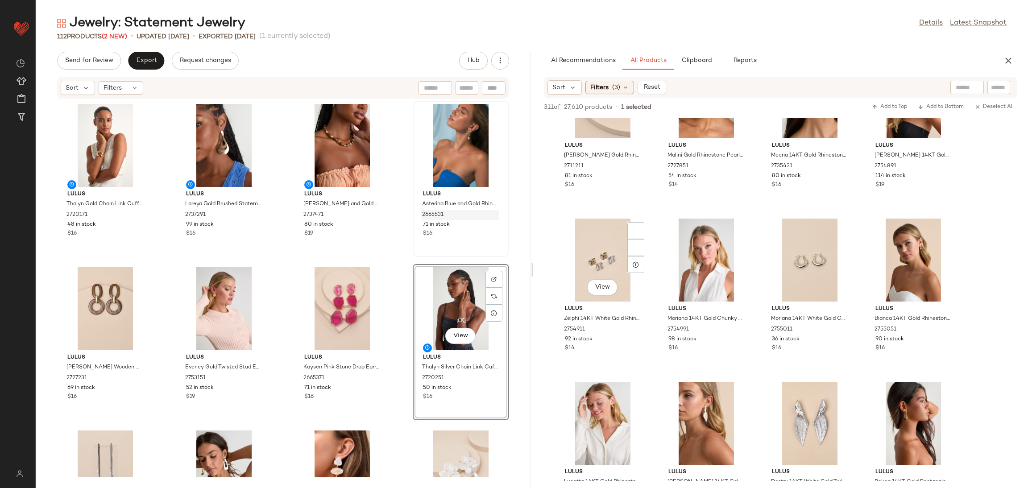
scroll to position [802, 0]
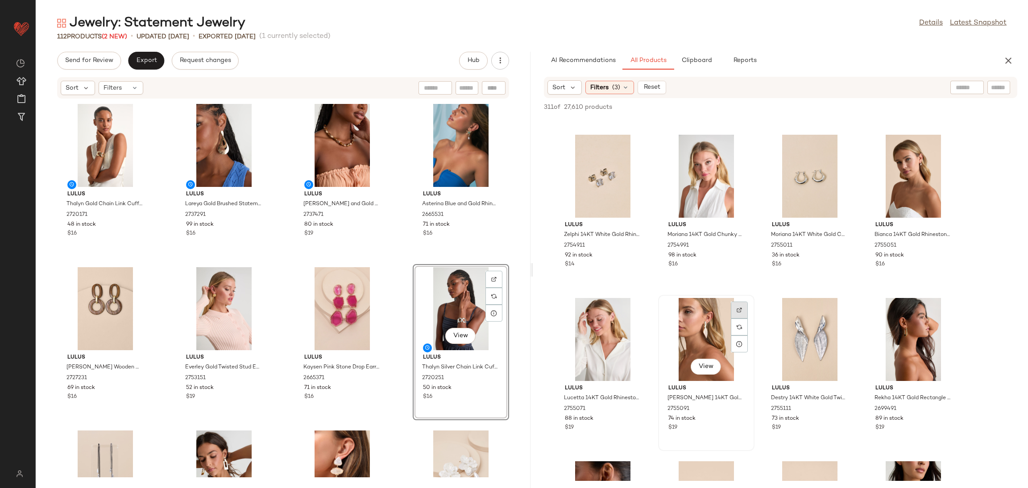
click at [743, 318] on div at bounding box center [739, 326] width 17 height 17
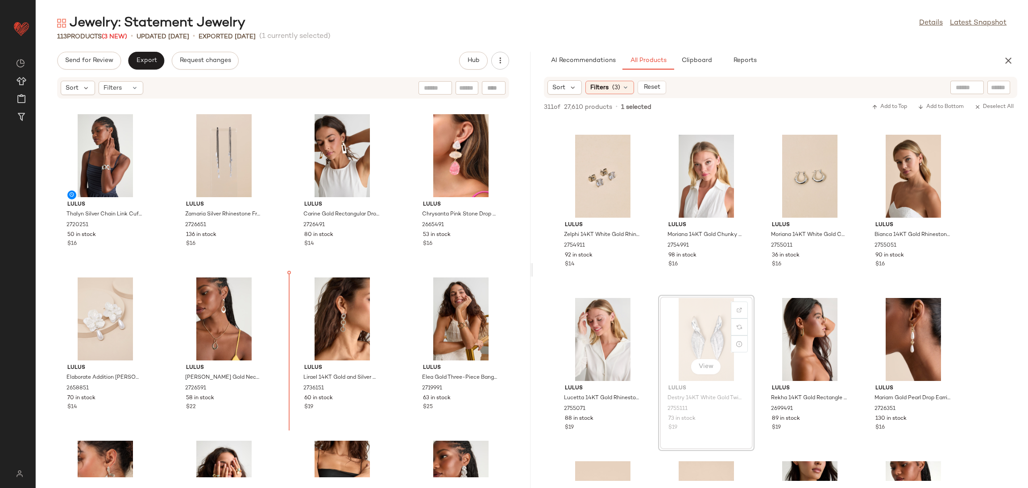
scroll to position [332, 0]
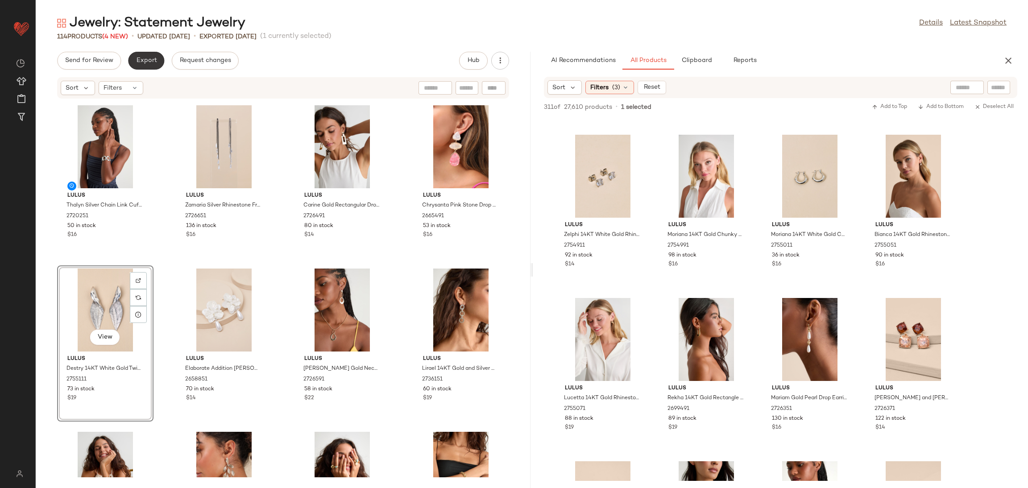
click at [146, 65] on button "Export" at bounding box center [146, 61] width 36 height 18
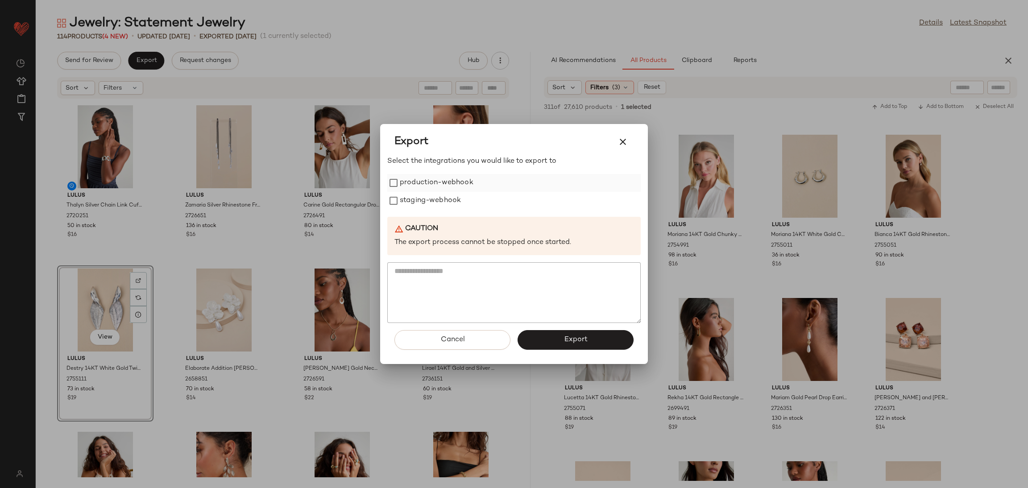
click at [424, 185] on label "production-webhook" at bounding box center [437, 183] width 74 height 18
click at [422, 198] on label "staging-webhook" at bounding box center [430, 201] width 61 height 18
click at [568, 339] on span "Export" at bounding box center [575, 339] width 24 height 8
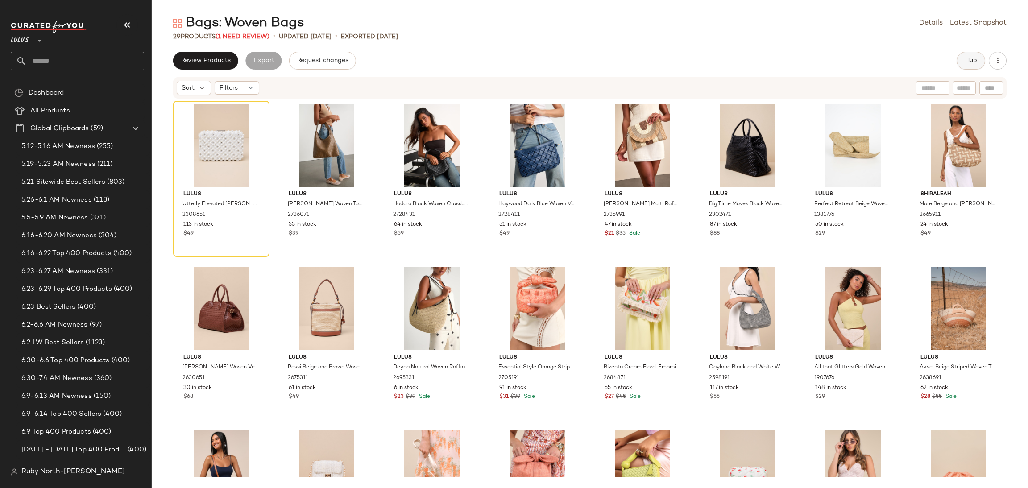
click at [977, 57] on button "Hub" at bounding box center [970, 61] width 29 height 18
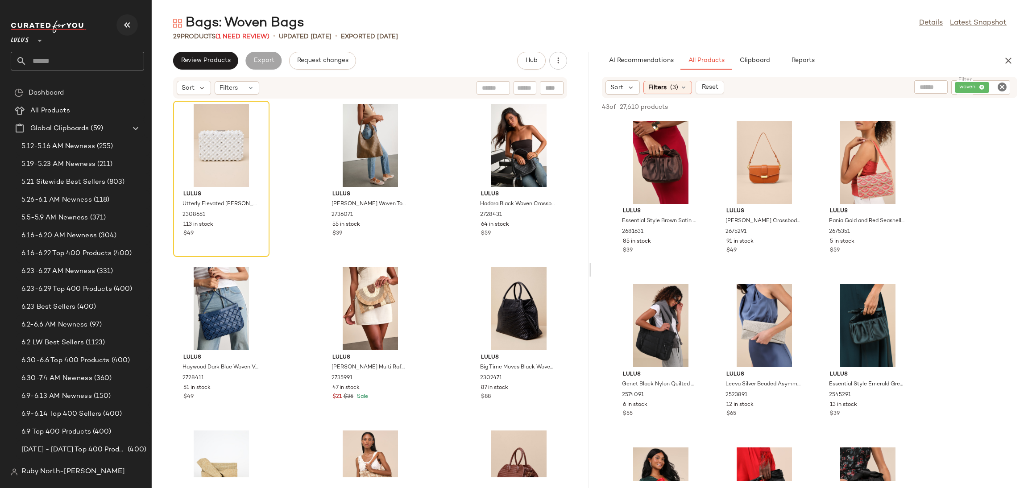
click at [133, 23] on button "button" at bounding box center [126, 24] width 21 height 21
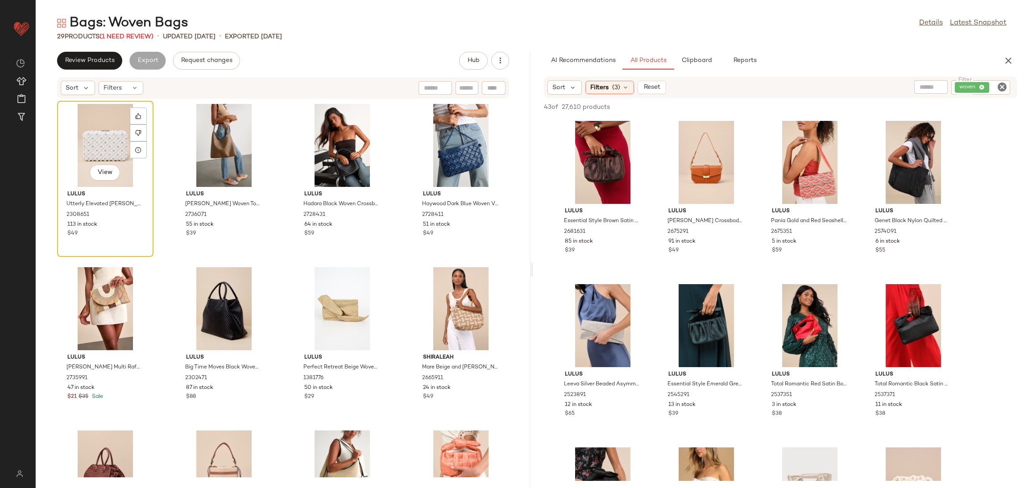
click at [114, 161] on div "View" at bounding box center [105, 145] width 90 height 83
click at [138, 134] on icon at bounding box center [138, 133] width 6 height 6
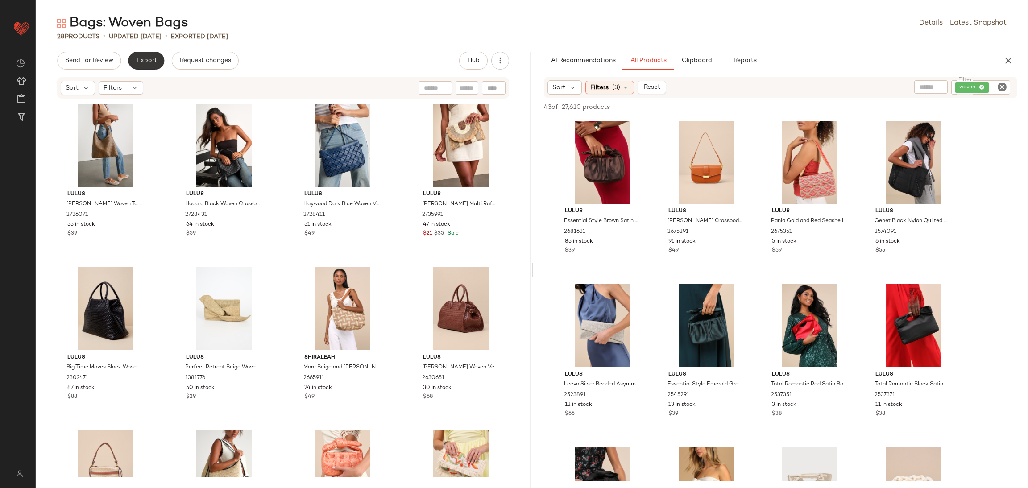
click at [148, 66] on button "Export" at bounding box center [146, 61] width 36 height 18
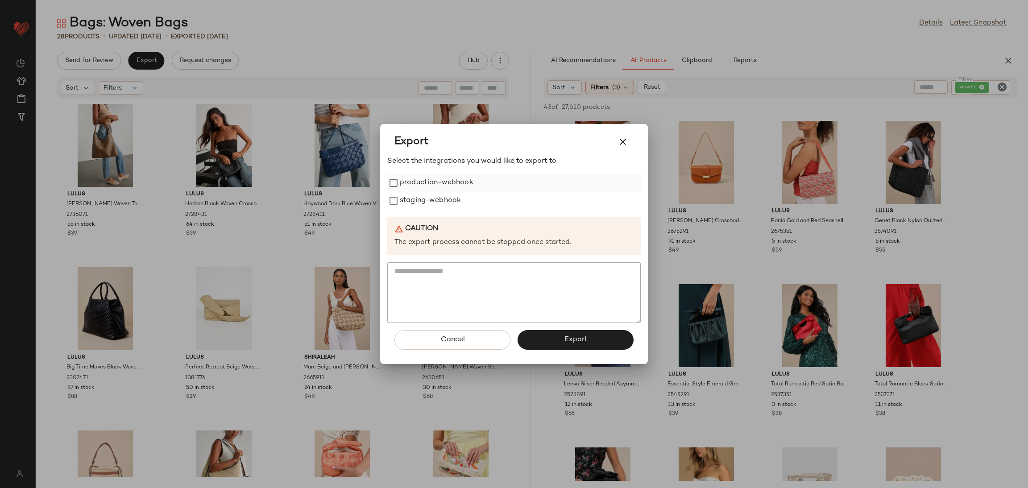
click at [410, 189] on label "production-webhook" at bounding box center [437, 183] width 74 height 18
click at [409, 192] on label "staging-webhook" at bounding box center [430, 201] width 61 height 18
click at [542, 338] on button "Export" at bounding box center [575, 340] width 116 height 20
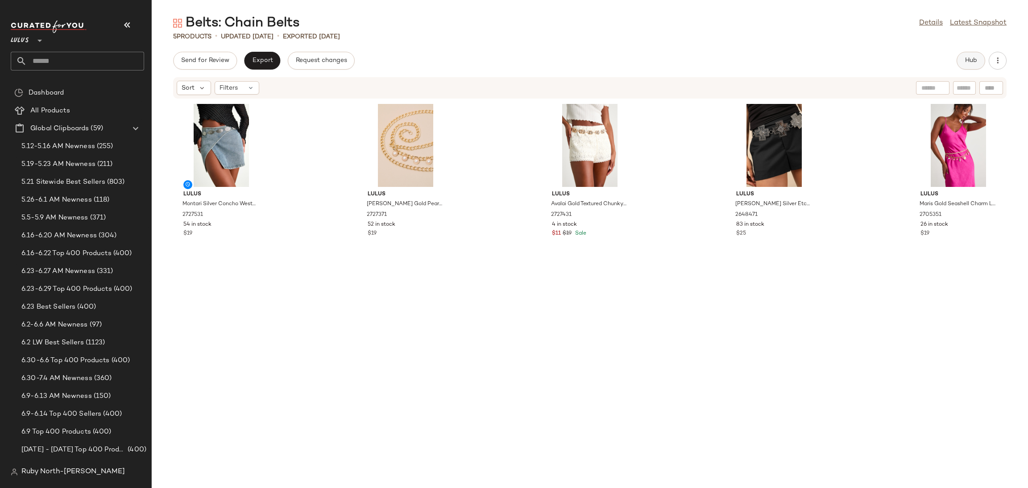
click at [967, 62] on span "Hub" at bounding box center [970, 60] width 12 height 7
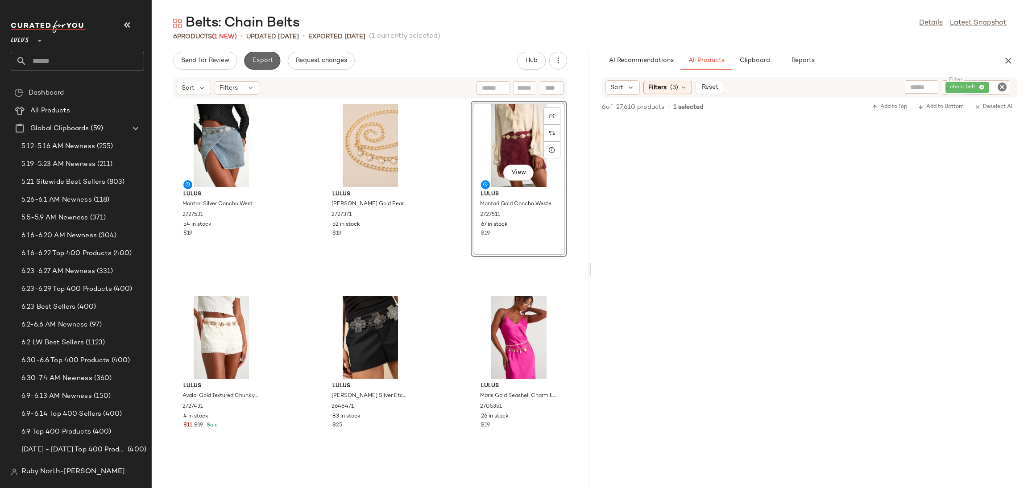
click at [255, 52] on button "Export" at bounding box center [262, 61] width 36 height 18
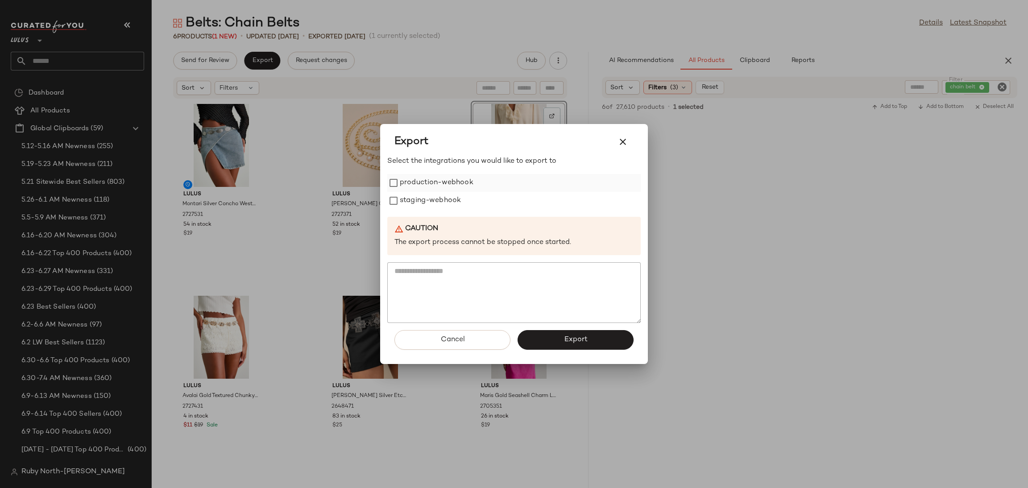
click at [450, 182] on label "production-webhook" at bounding box center [437, 183] width 74 height 18
click at [447, 203] on label "staging-webhook" at bounding box center [430, 201] width 61 height 18
click at [587, 328] on div "Cancel Export" at bounding box center [513, 343] width 253 height 41
click at [591, 336] on button "Export" at bounding box center [575, 340] width 116 height 20
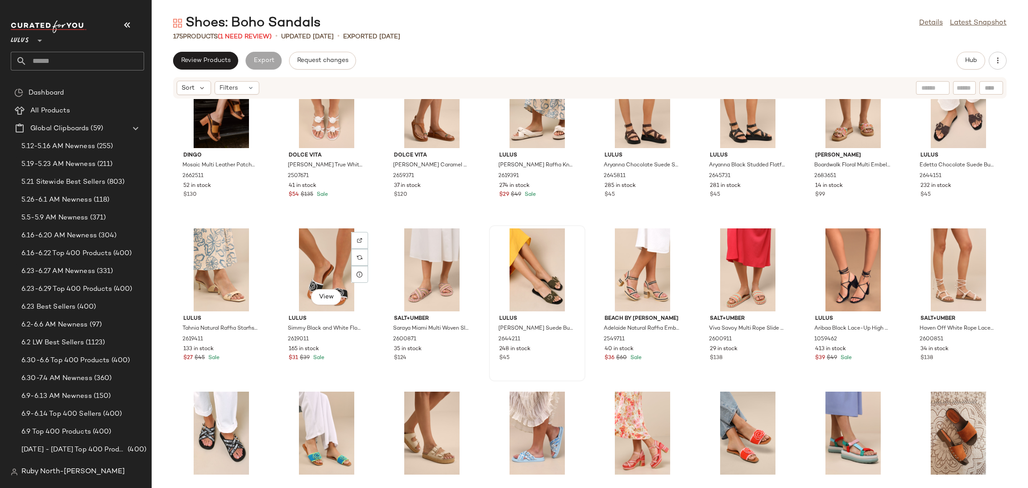
scroll to position [208, 0]
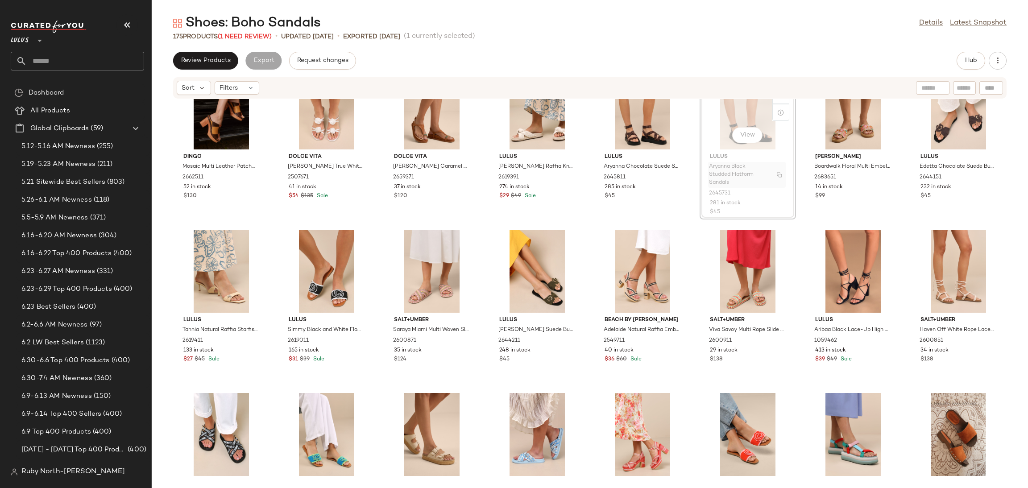
scroll to position [205, 0]
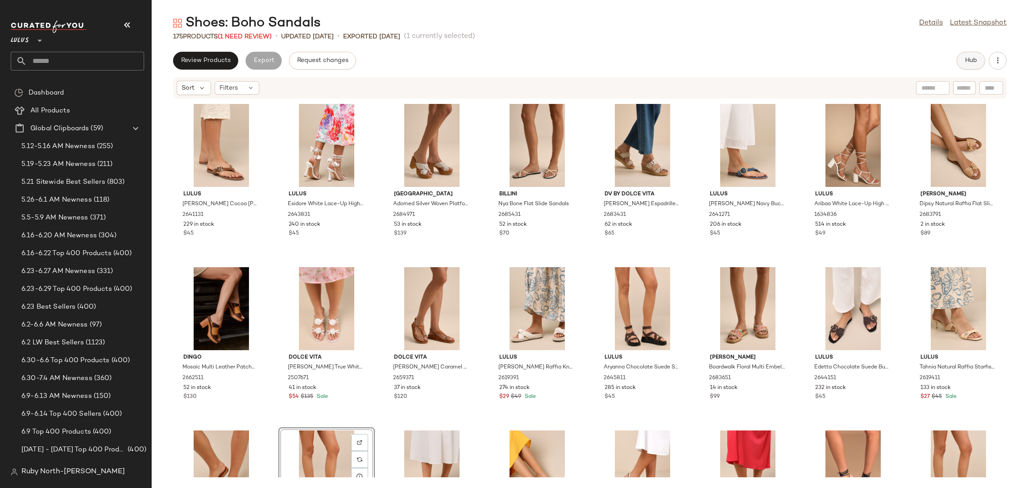
click at [965, 65] on button "Hub" at bounding box center [970, 61] width 29 height 18
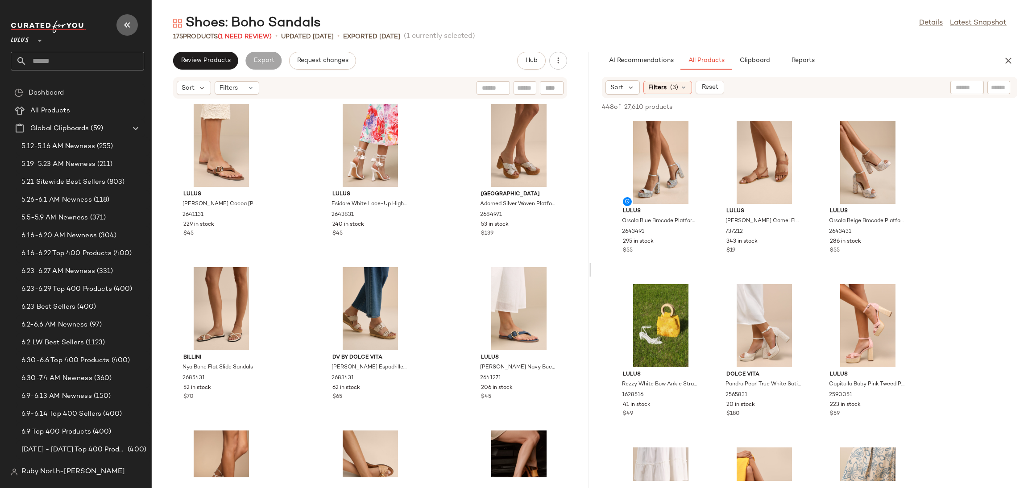
click at [127, 24] on icon "button" at bounding box center [127, 25] width 11 height 11
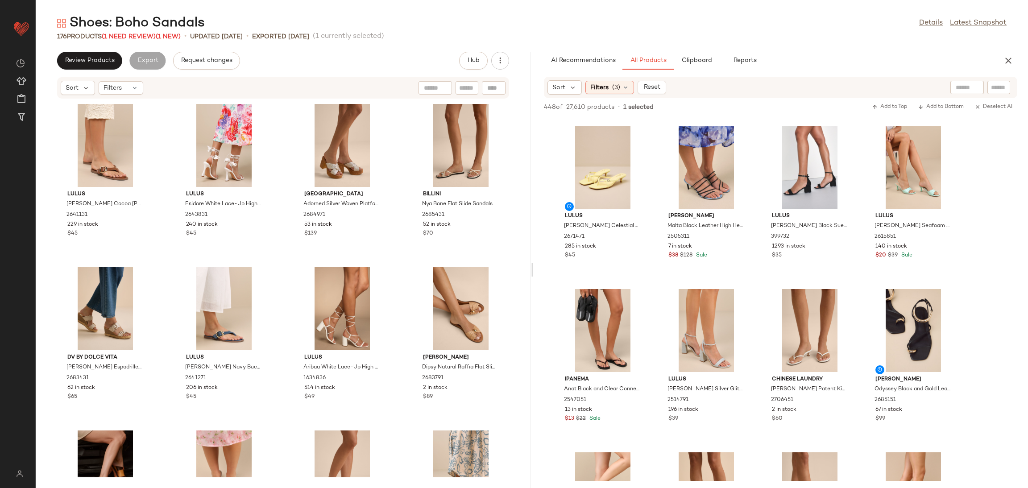
scroll to position [12403, 0]
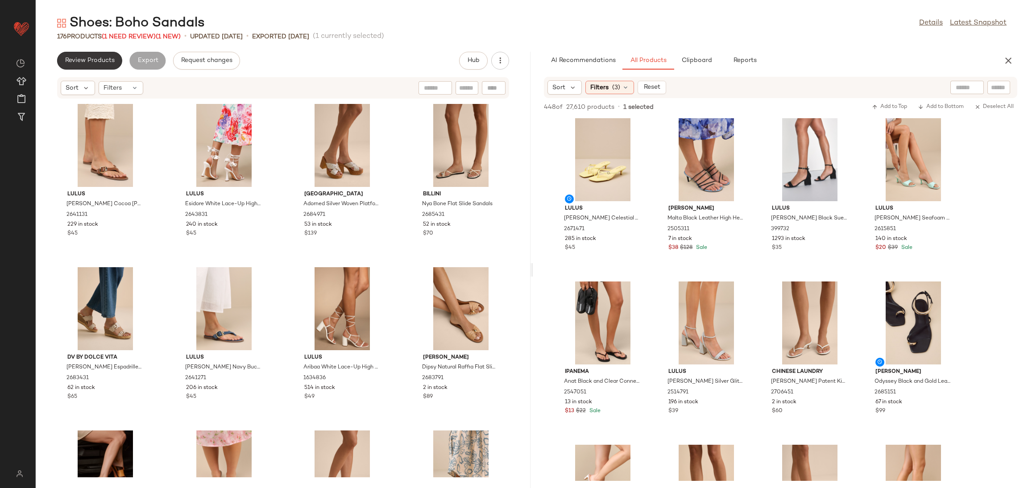
click at [98, 60] on span "Review Products" at bounding box center [90, 60] width 50 height 7
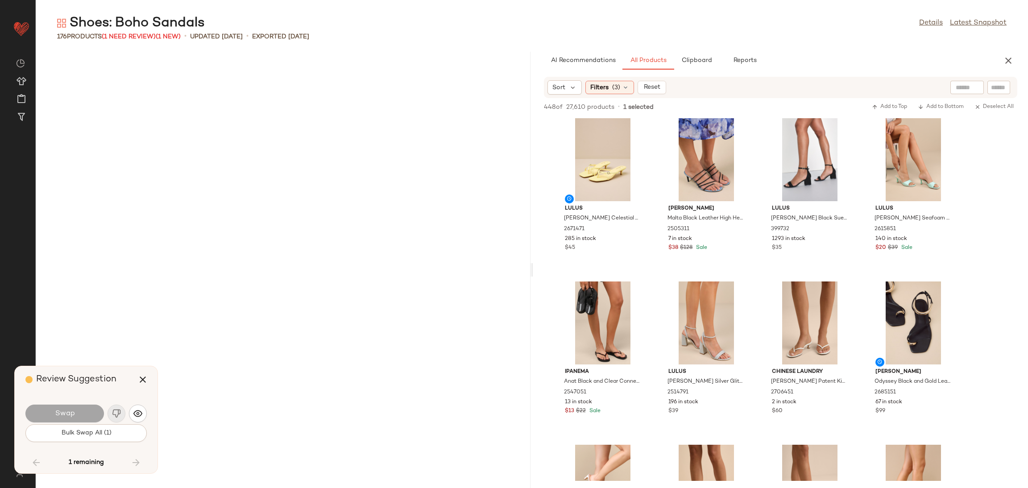
scroll to position [3428, 0]
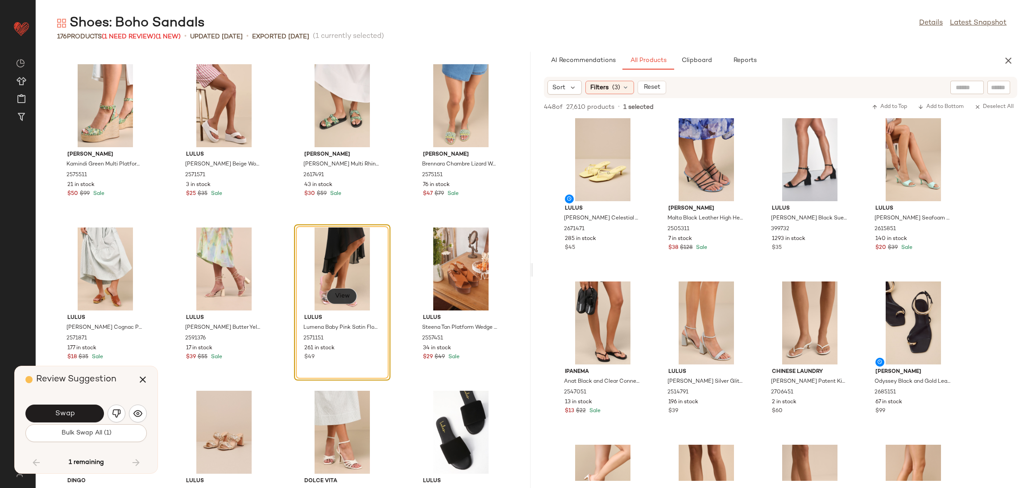
click at [334, 293] on span "View" at bounding box center [341, 296] width 15 height 7
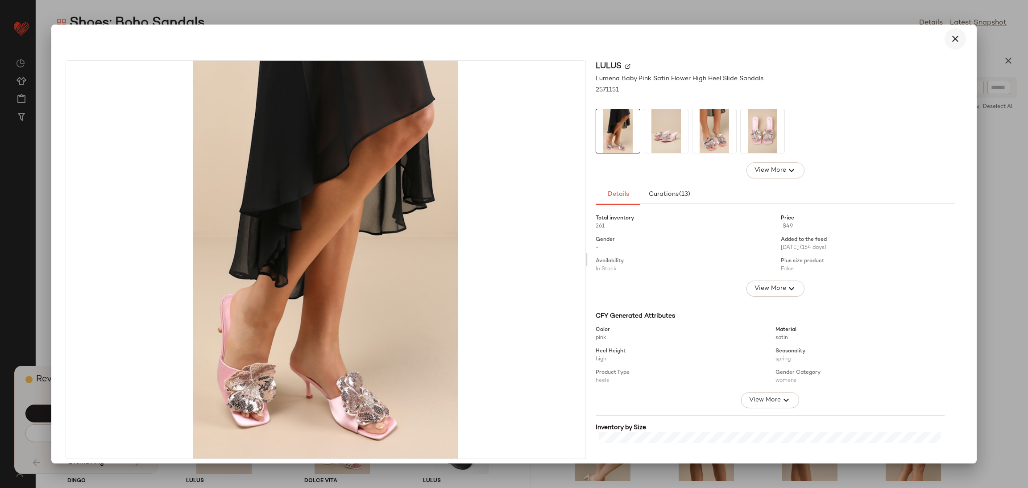
click at [950, 38] on icon "button" at bounding box center [955, 38] width 11 height 11
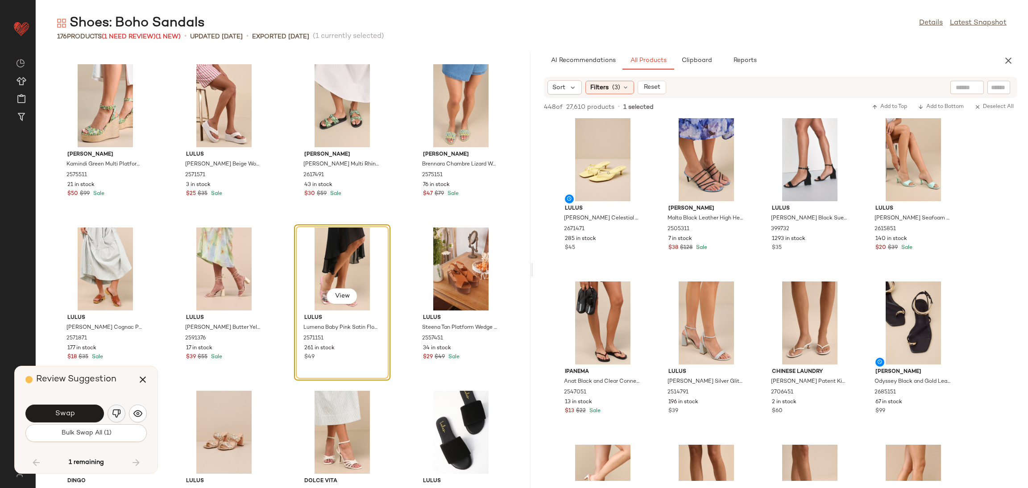
click at [116, 411] on img "button" at bounding box center [116, 413] width 9 height 9
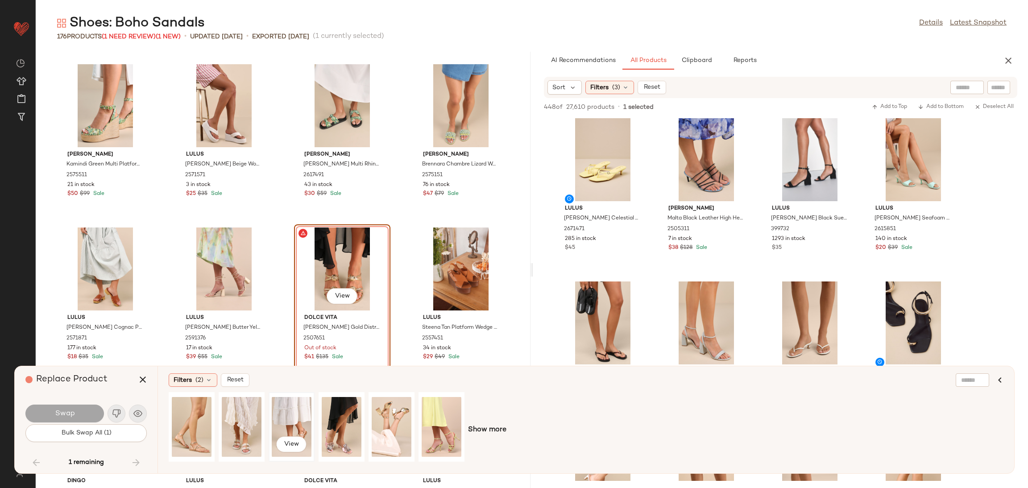
click at [294, 413] on div "View" at bounding box center [292, 426] width 40 height 63
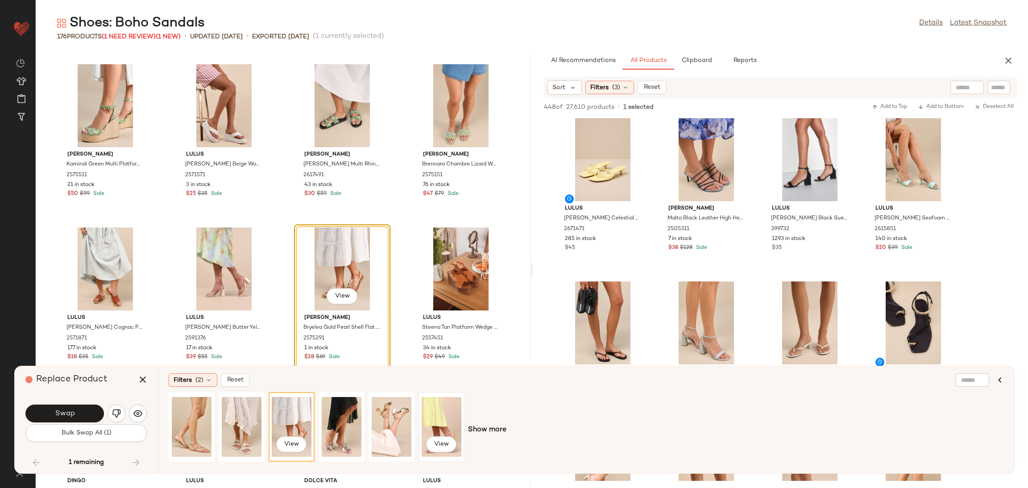
click at [450, 425] on div "View" at bounding box center [442, 426] width 40 height 63
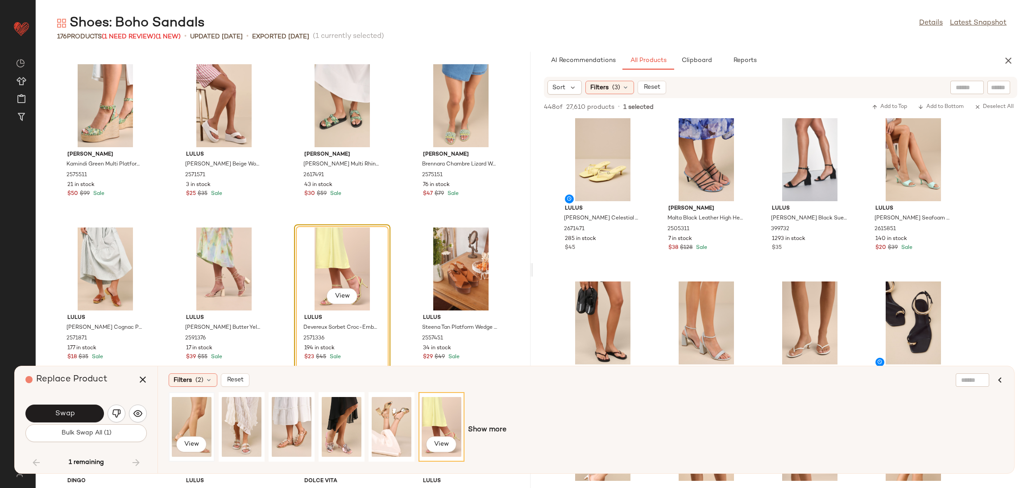
click at [189, 422] on div "View" at bounding box center [192, 426] width 40 height 63
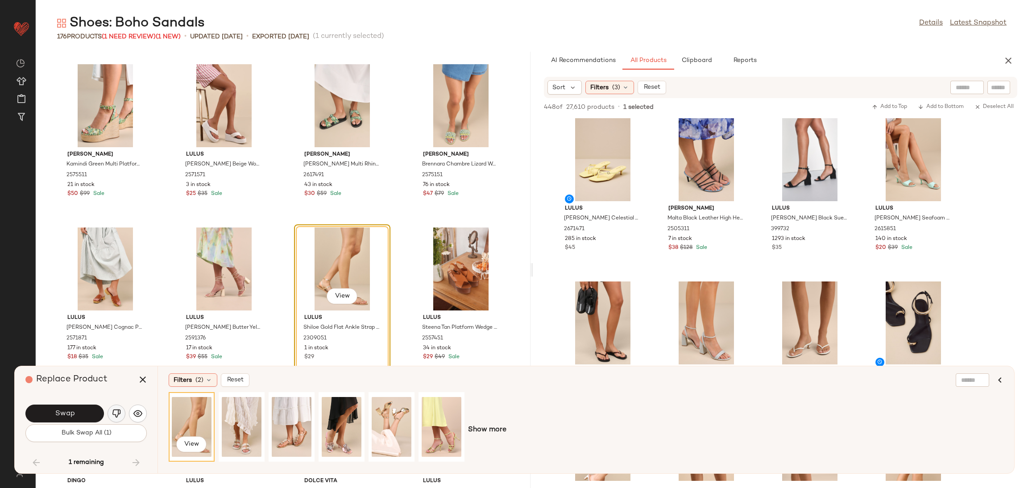
click at [116, 409] on img "button" at bounding box center [116, 413] width 9 height 9
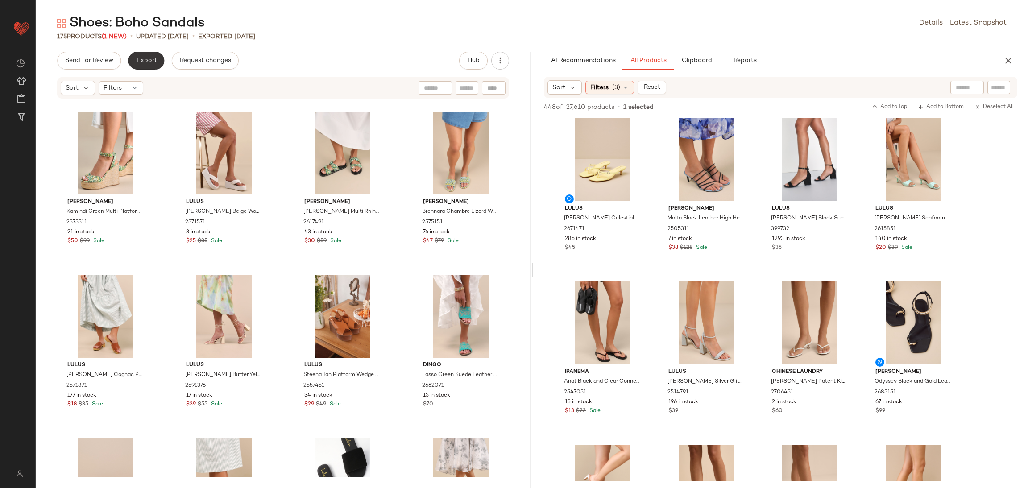
click at [154, 60] on span "Export" at bounding box center [146, 60] width 21 height 7
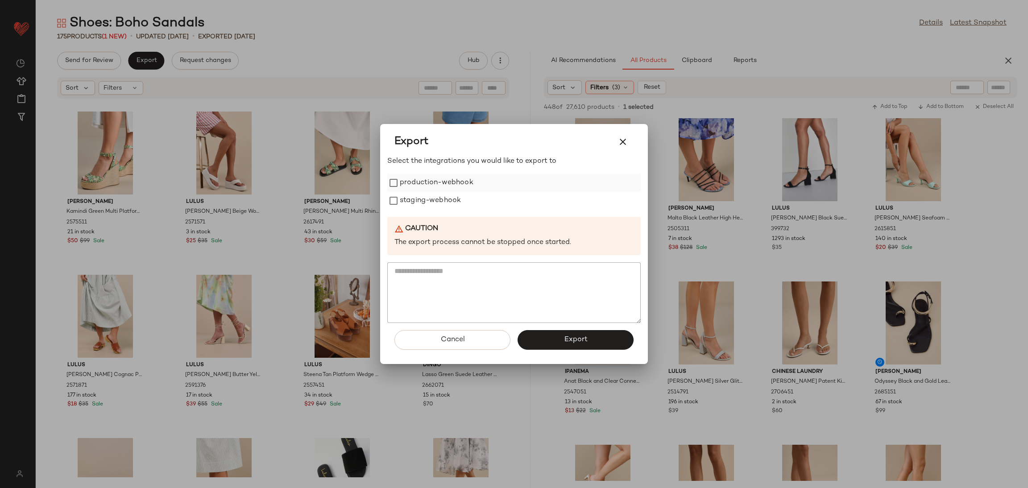
click at [435, 186] on label "production-webhook" at bounding box center [437, 183] width 74 height 18
click at [438, 198] on label "staging-webhook" at bounding box center [430, 201] width 61 height 18
click at [703, 361] on div at bounding box center [514, 244] width 1028 height 488
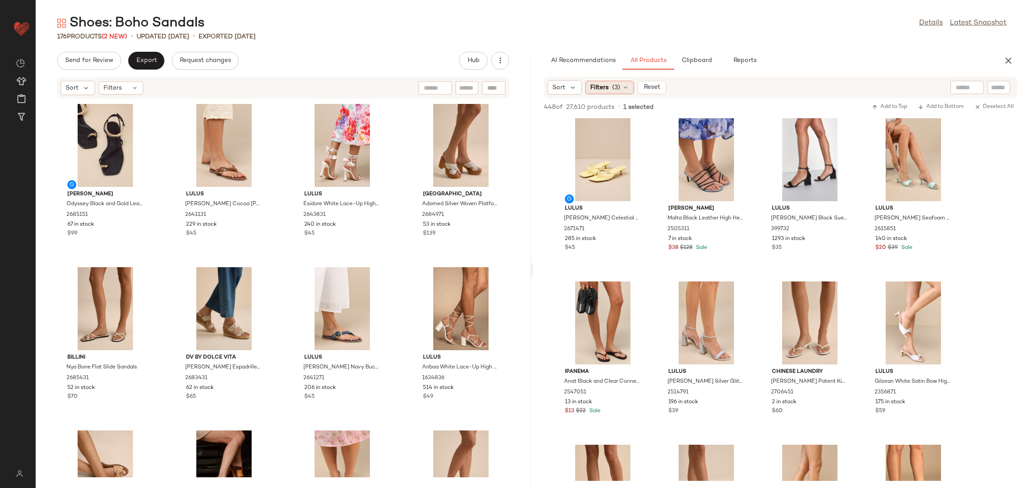
drag, startPoint x: 645, startPoint y: 89, endPoint x: 633, endPoint y: 89, distance: 11.6
click at [644, 89] on span "Reset" at bounding box center [651, 87] width 17 height 7
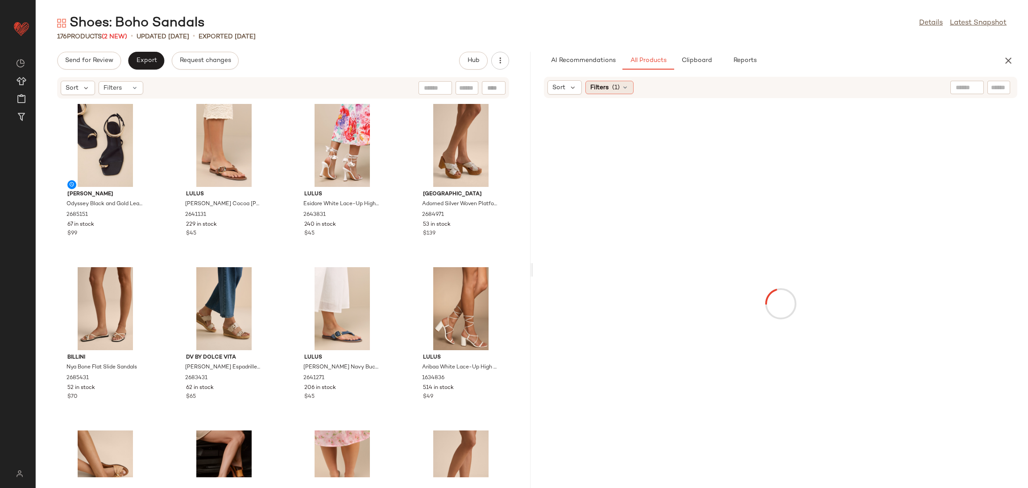
click at [617, 88] on span "(1)" at bounding box center [616, 87] width 8 height 9
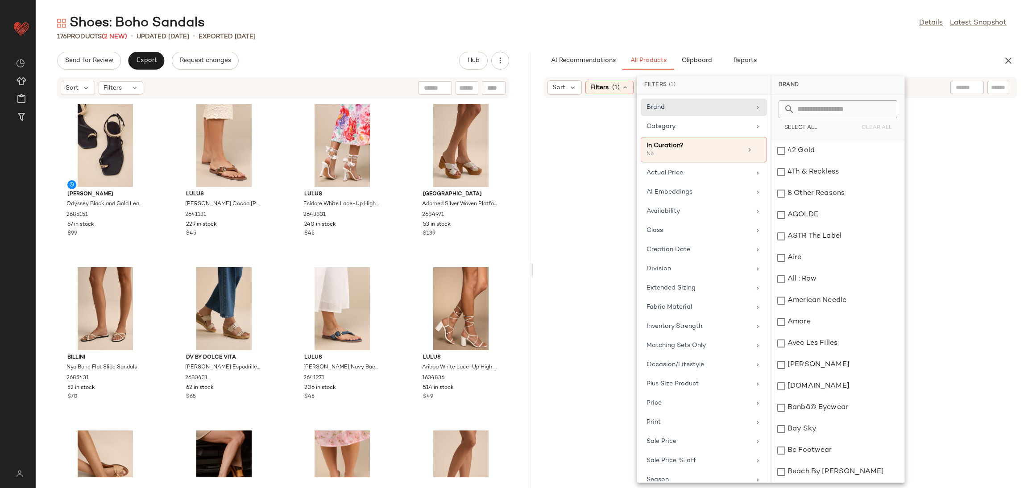
click at [702, 127] on body "Lulus ** Dashboard All Products Global Clipboards (59) Curations (207) Ruby Nor…" at bounding box center [514, 244] width 1028 height 488
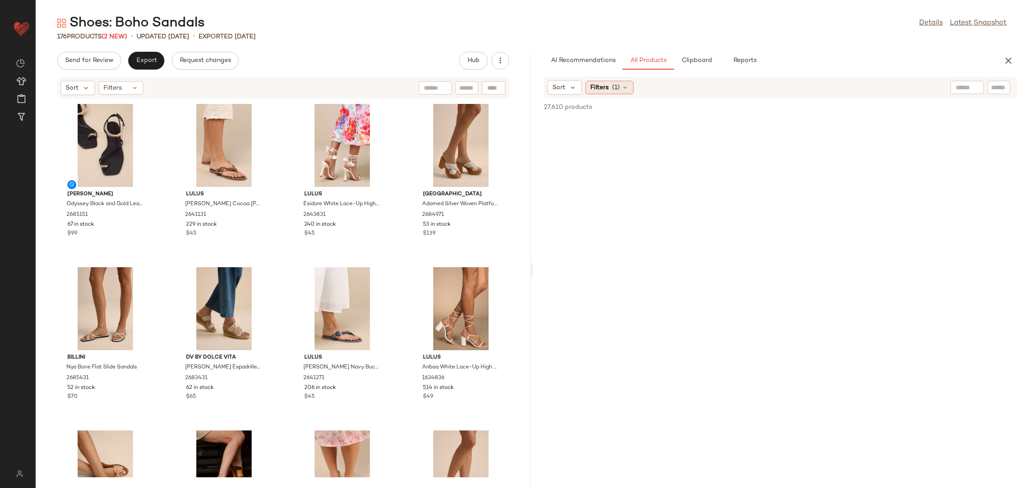
click at [611, 89] on div "Filters (1)" at bounding box center [609, 87] width 48 height 13
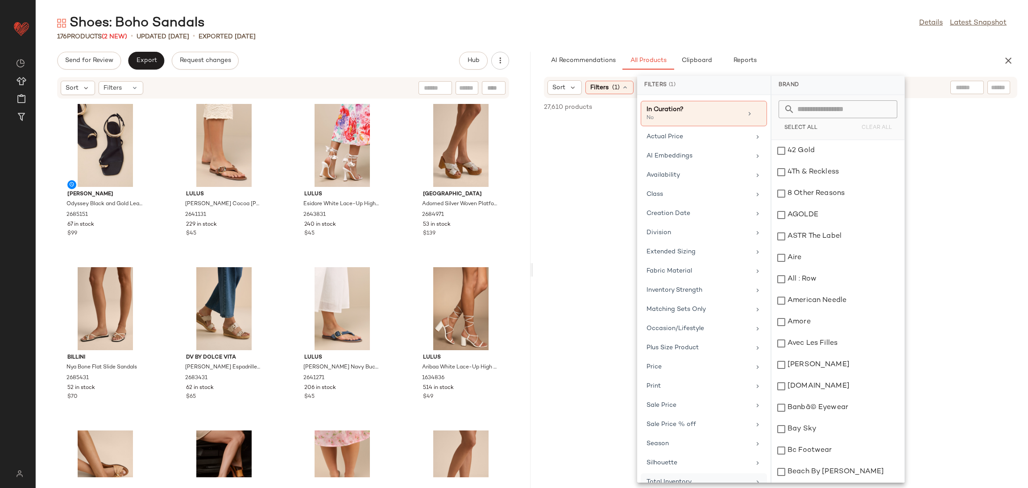
scroll to position [53, 0]
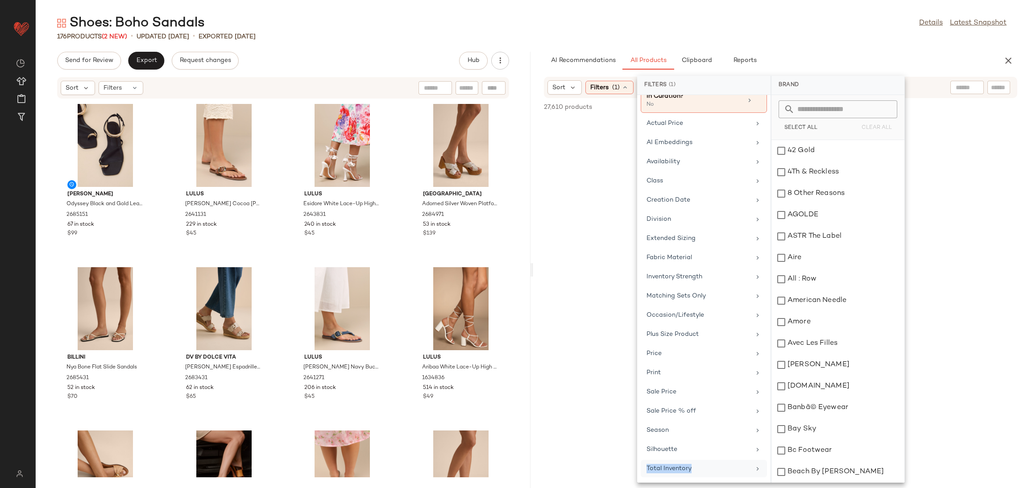
click at [695, 469] on div "Brand Category In Curation? No Actual Price AI Embeddings Availability Class Cr…" at bounding box center [703, 289] width 133 height 388
click at [695, 471] on div "Total Inventory" at bounding box center [698, 468] width 104 height 9
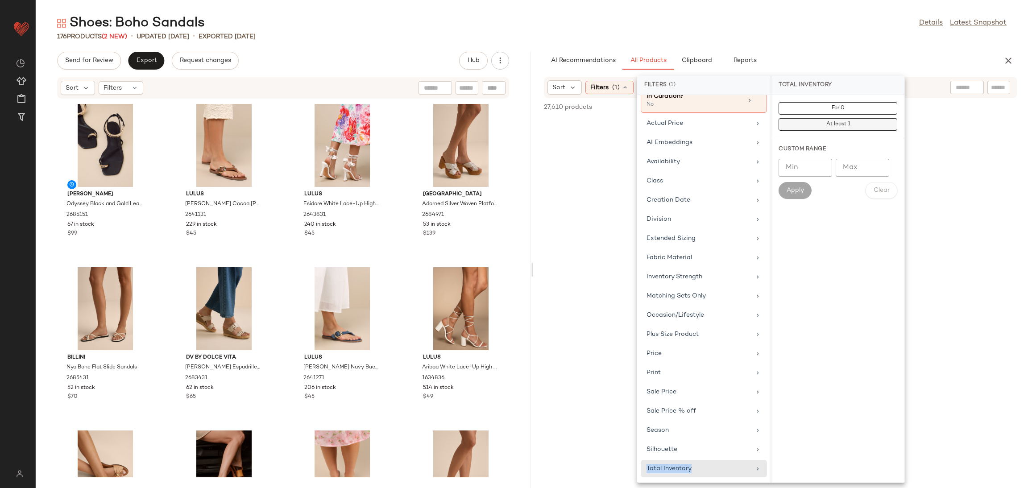
click at [827, 123] on span "At least 1" at bounding box center [837, 124] width 25 height 6
click at [704, 174] on div "Class" at bounding box center [698, 177] width 104 height 9
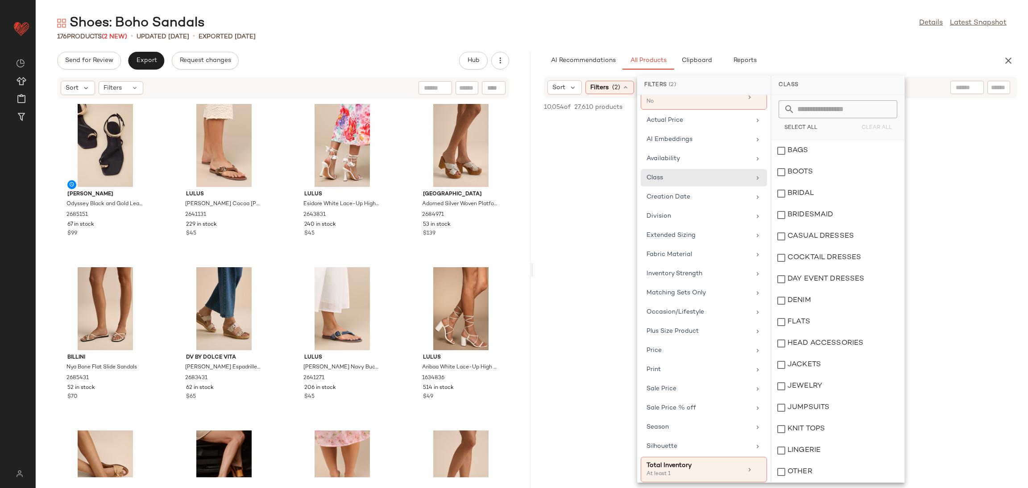
scroll to position [236, 0]
click at [819, 342] on div "SANDALS" at bounding box center [837, 343] width 133 height 21
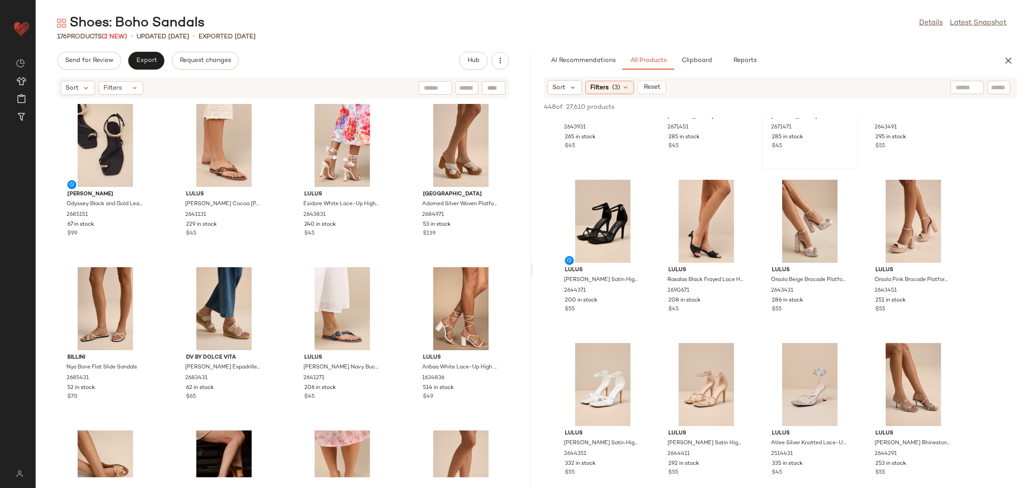
scroll to position [0, 0]
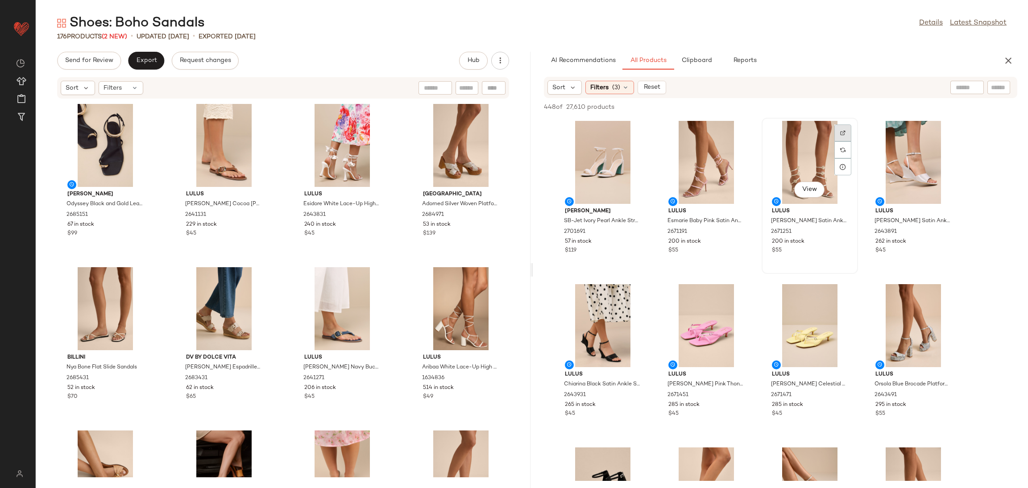
click at [843, 131] on img at bounding box center [842, 132] width 5 height 5
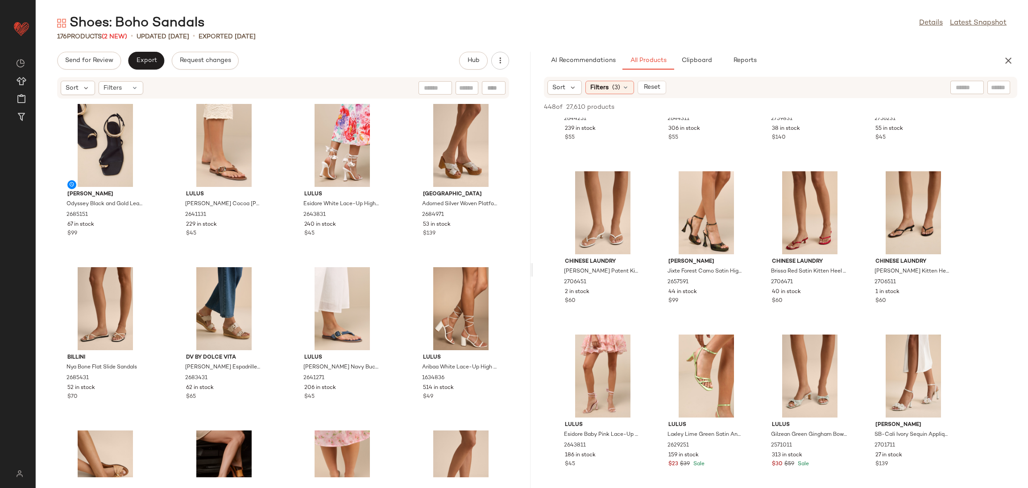
scroll to position [937, 0]
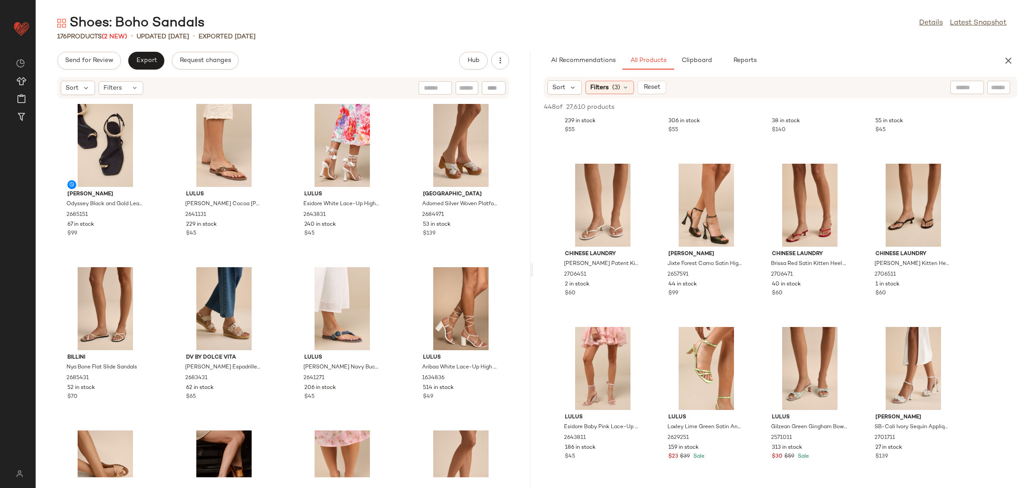
click at [150, 75] on div "Send for Review Export Request changes Hub Sort Filters Steve Madden Odyssey Bl…" at bounding box center [283, 270] width 495 height 436
click at [144, 57] on span "Export" at bounding box center [146, 60] width 21 height 7
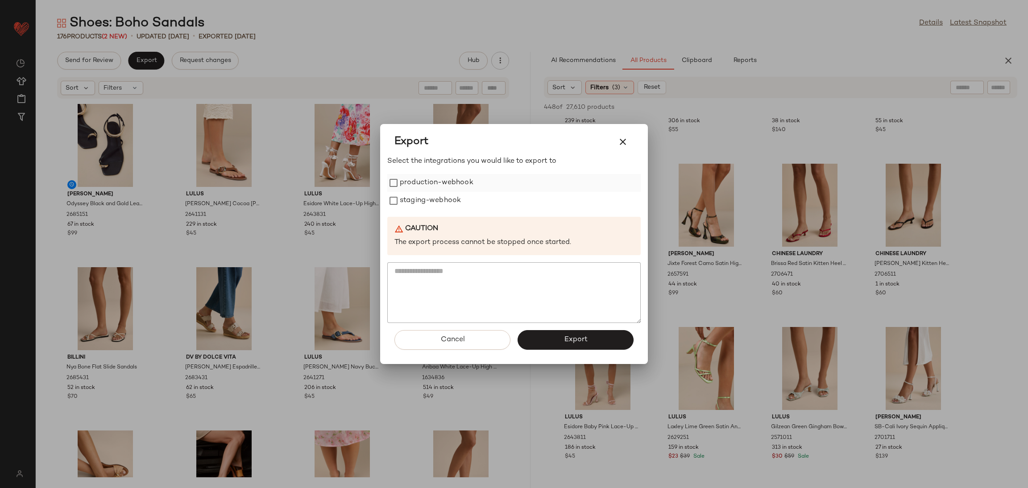
click at [429, 177] on label "production-webhook" at bounding box center [437, 183] width 74 height 18
click at [430, 195] on label "staging-webhook" at bounding box center [430, 201] width 61 height 18
click at [526, 335] on button "Export" at bounding box center [575, 340] width 116 height 20
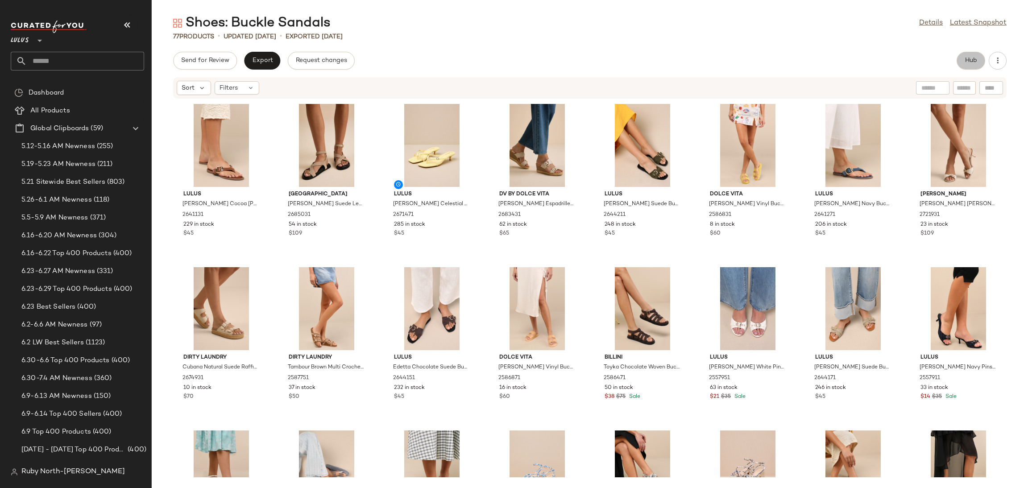
click at [970, 54] on button "Hub" at bounding box center [970, 61] width 29 height 18
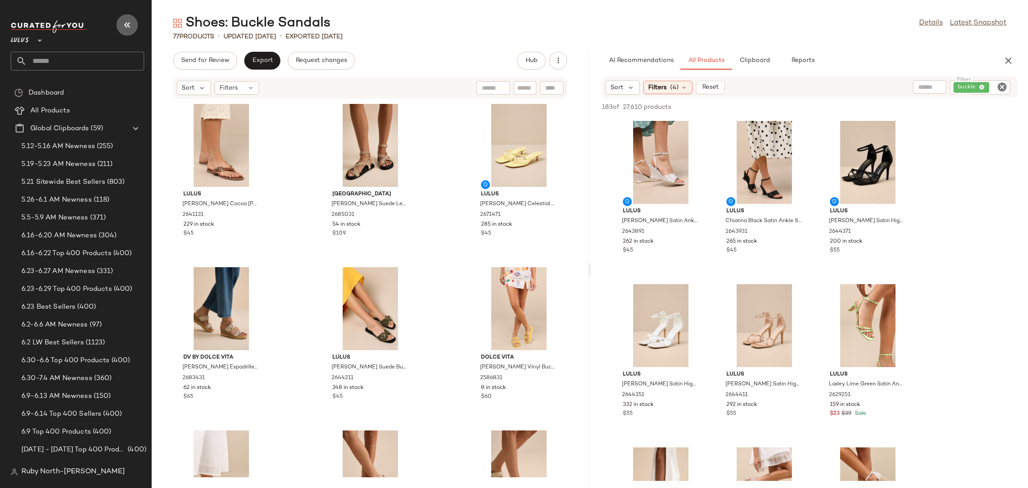
click at [122, 25] on icon "button" at bounding box center [127, 25] width 11 height 11
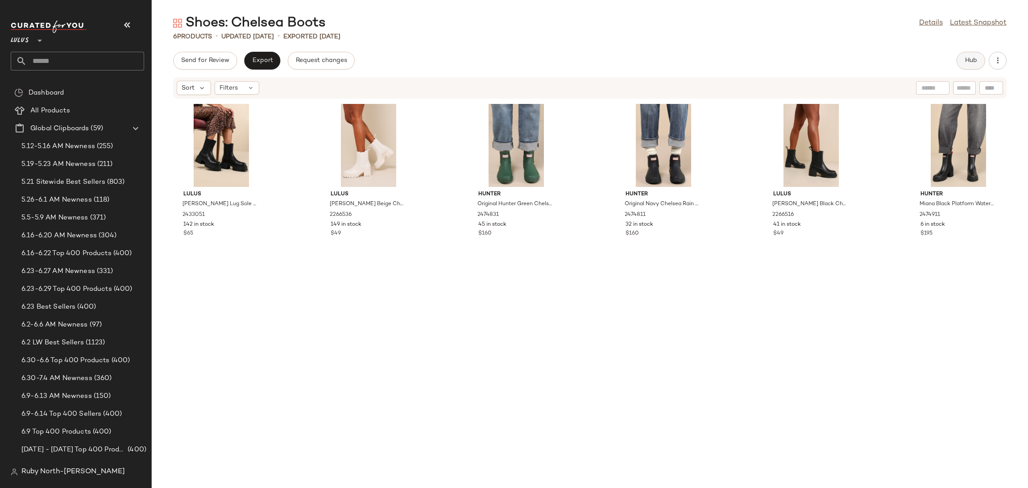
click at [960, 61] on button "Hub" at bounding box center [970, 61] width 29 height 18
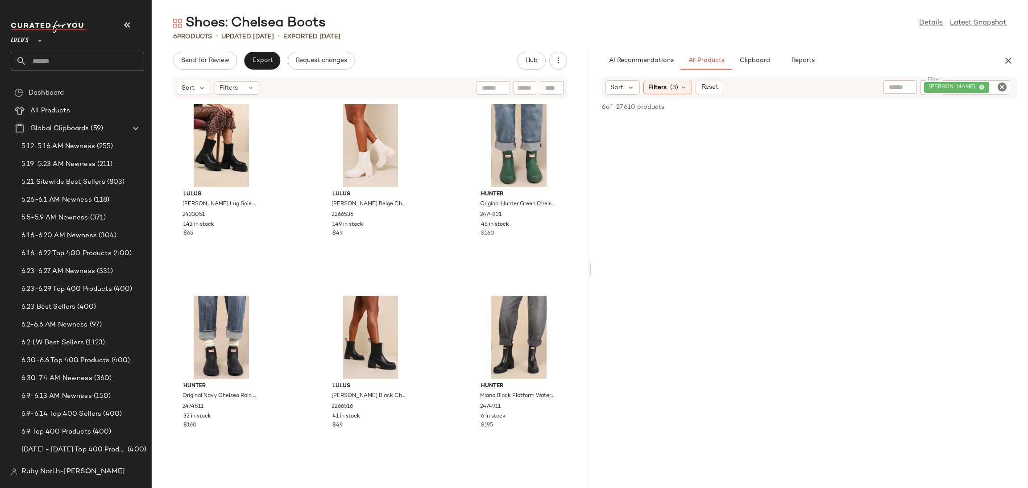
click at [997, 85] on icon "Clear Filter" at bounding box center [1001, 87] width 11 height 11
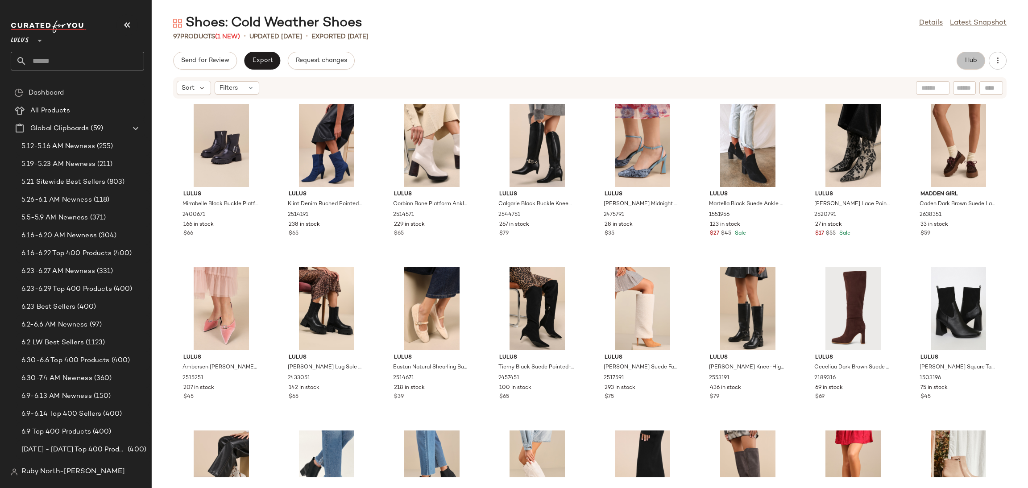
click at [975, 65] on button "Hub" at bounding box center [970, 61] width 29 height 18
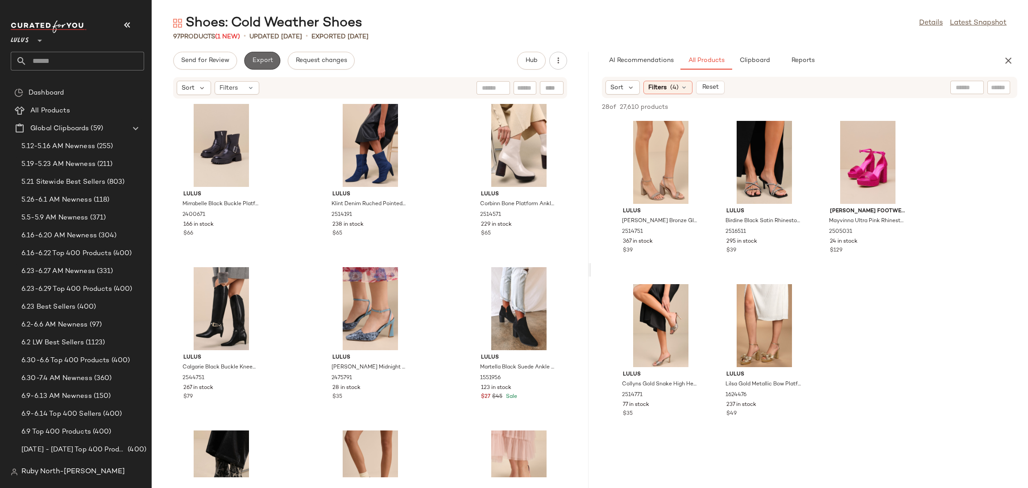
click at [254, 60] on span "Export" at bounding box center [262, 60] width 21 height 7
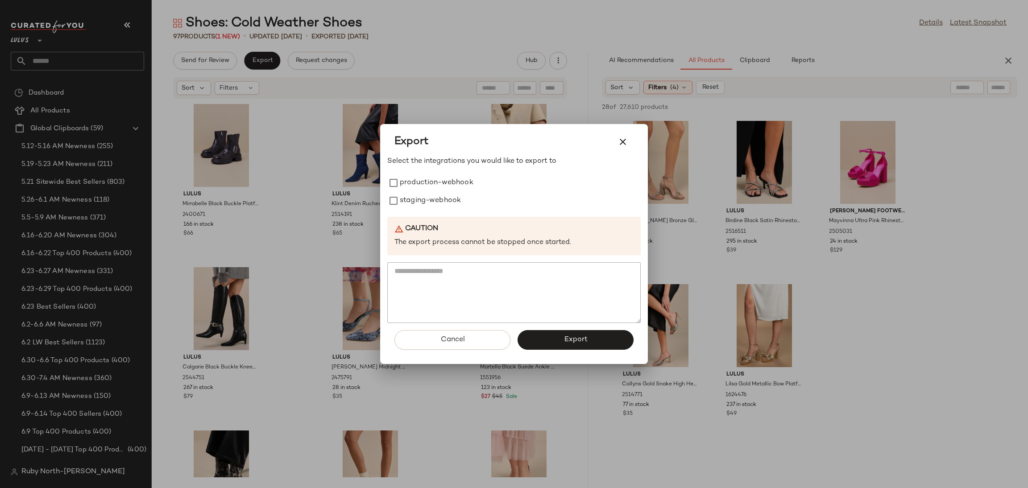
click at [438, 83] on div at bounding box center [514, 244] width 1028 height 488
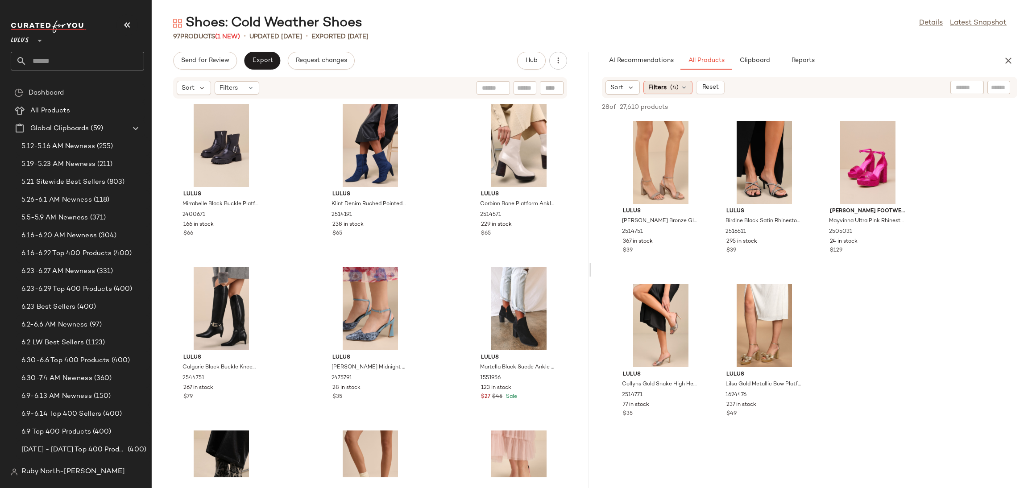
click at [665, 87] on span "Filters" at bounding box center [657, 87] width 18 height 9
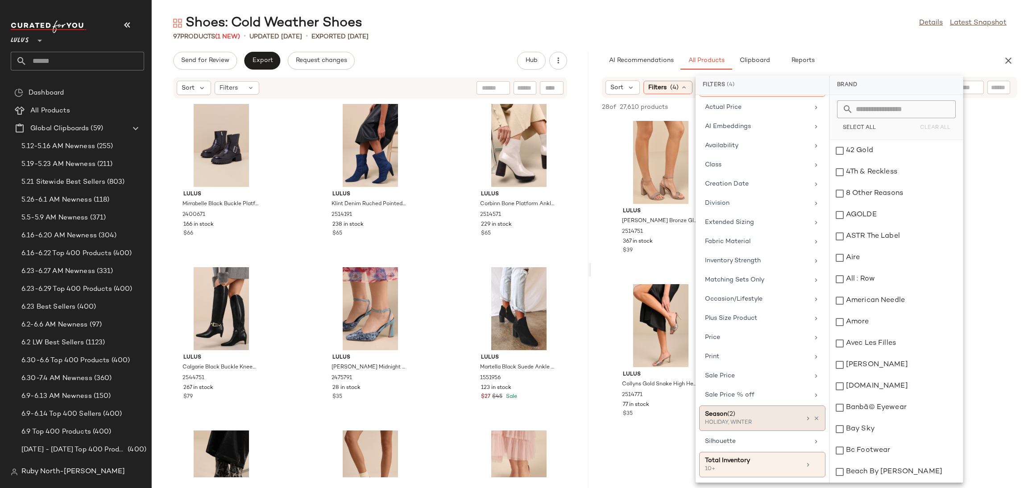
scroll to position [77, 0]
click at [816, 415] on div "Season (2) HOLIDAY, WINTER" at bounding box center [762, 417] width 126 height 25
click at [813, 415] on icon at bounding box center [816, 418] width 6 height 6
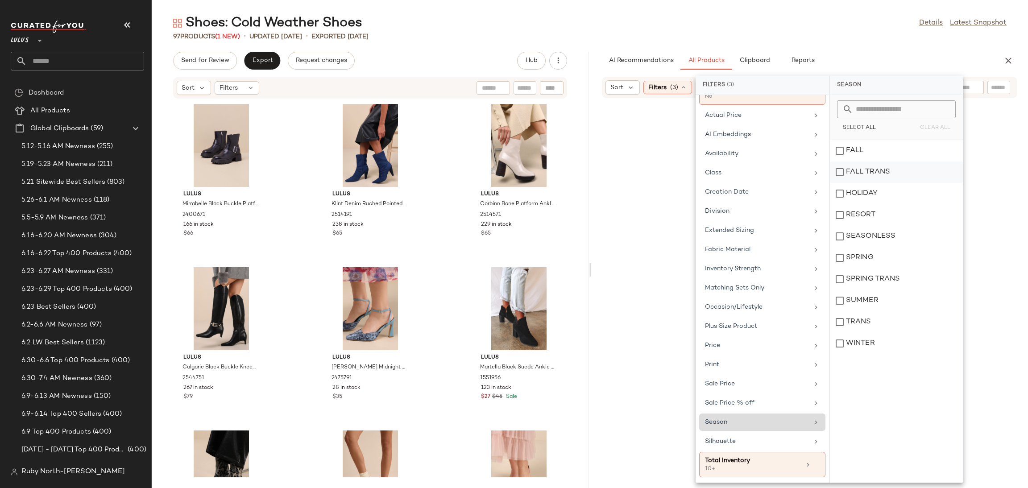
scroll to position [69, 0]
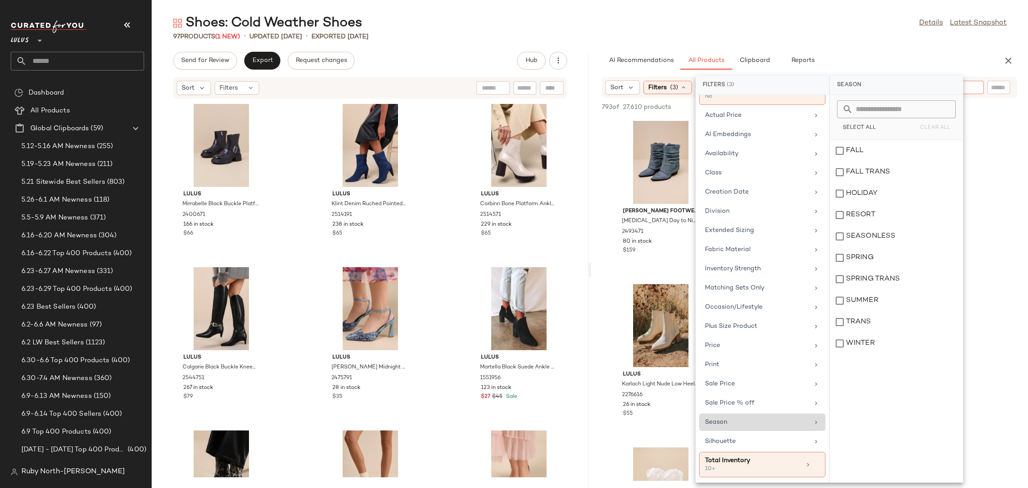
click at [975, 88] on div at bounding box center [928, 87] width 112 height 13
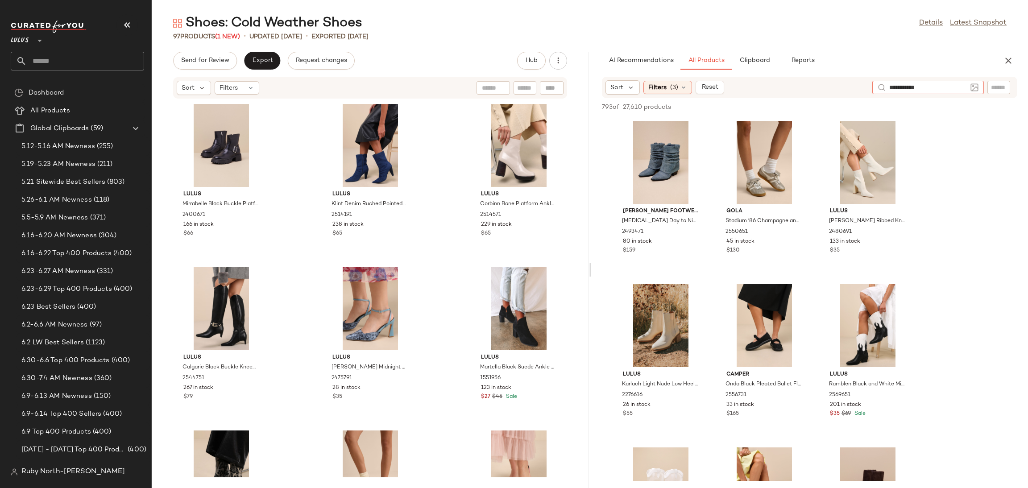
type input "**********"
click at [136, 17] on div "Lulus **" at bounding box center [81, 49] width 141 height 70
click at [132, 23] on button "button" at bounding box center [126, 24] width 21 height 21
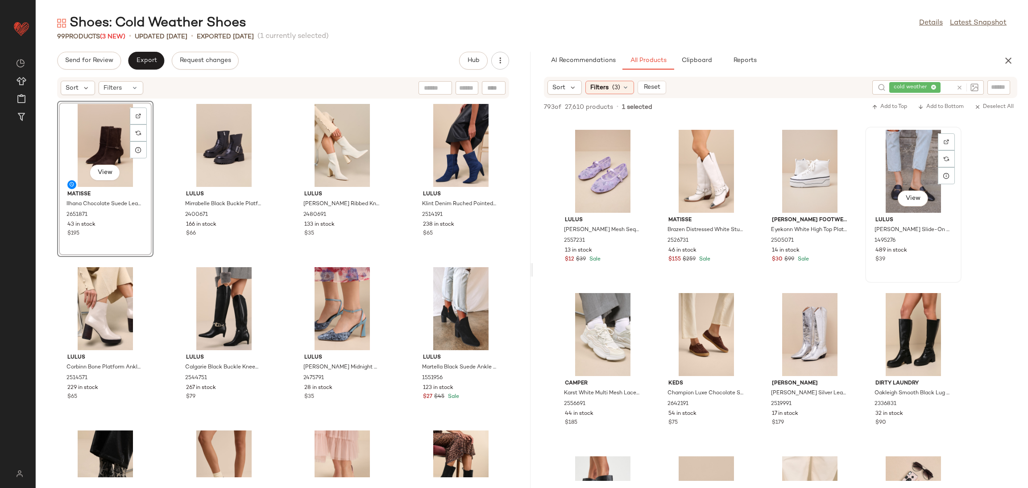
scroll to position [1137, 0]
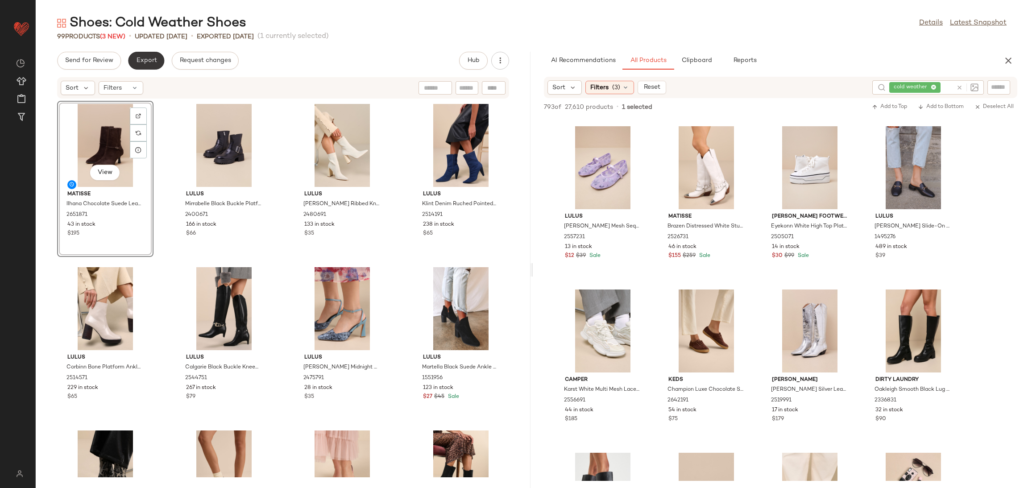
click at [150, 62] on span "Export" at bounding box center [146, 60] width 21 height 7
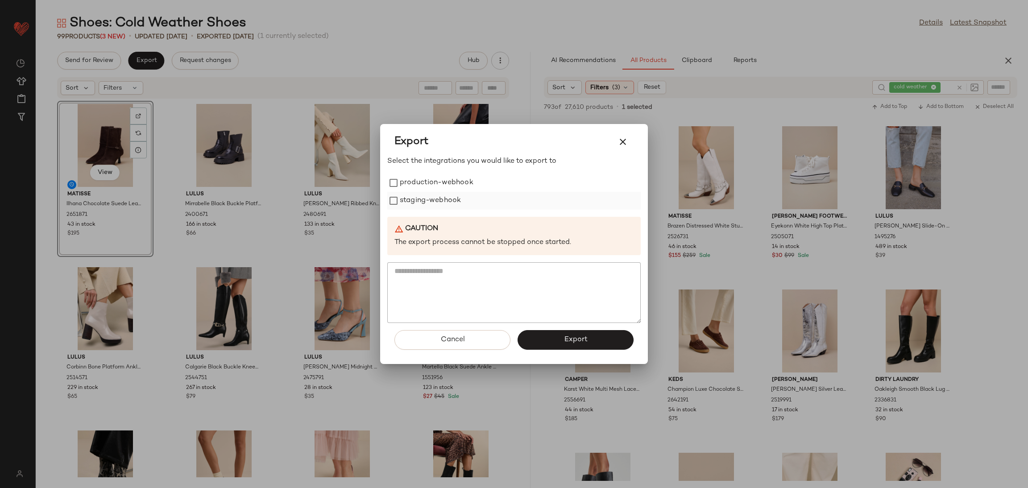
click at [465, 203] on div "staging-webhook" at bounding box center [513, 201] width 253 height 18
click at [455, 185] on label "production-webhook" at bounding box center [437, 183] width 74 height 18
click at [451, 200] on label "staging-webhook" at bounding box center [430, 201] width 61 height 18
click at [570, 339] on span "Export" at bounding box center [575, 339] width 24 height 8
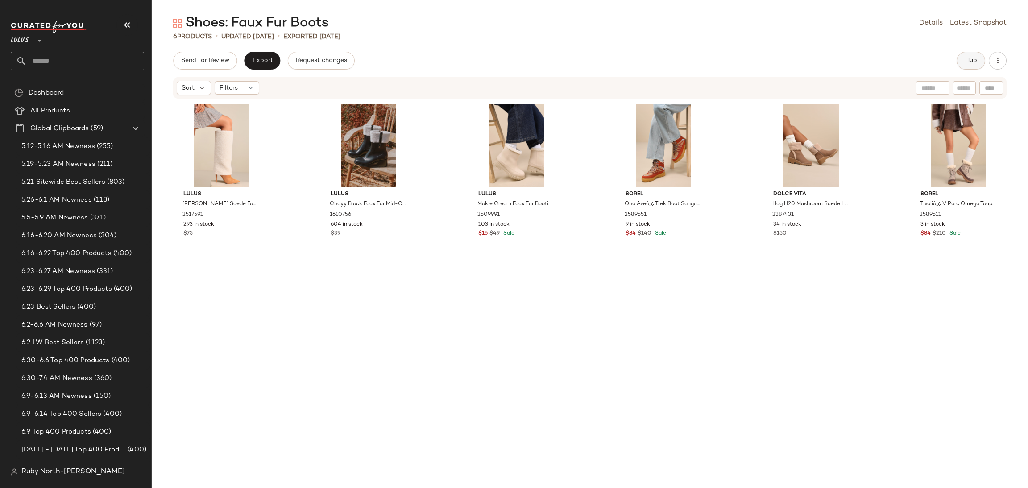
click at [981, 62] on button "Hub" at bounding box center [970, 61] width 29 height 18
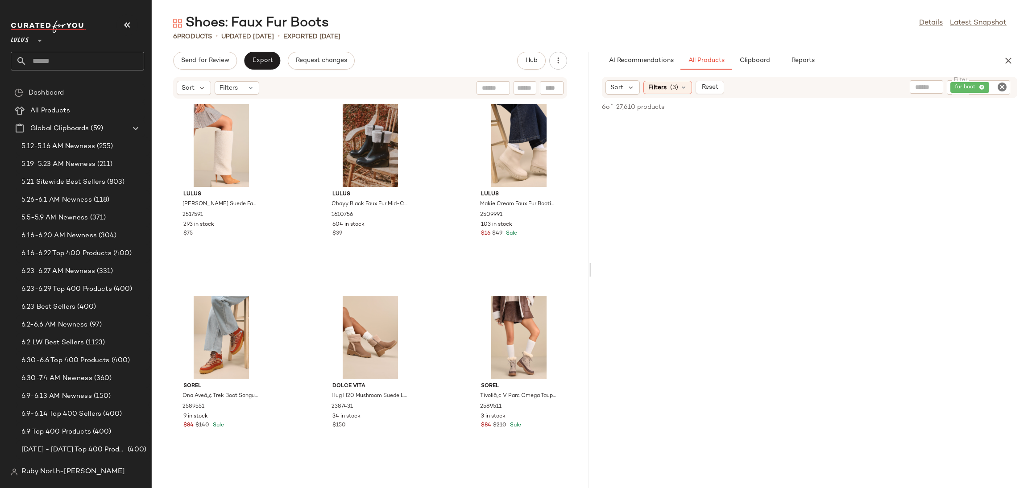
click at [1004, 86] on icon "Clear Filter" at bounding box center [1001, 87] width 11 height 11
click at [652, 89] on span "Filters" at bounding box center [657, 87] width 18 height 9
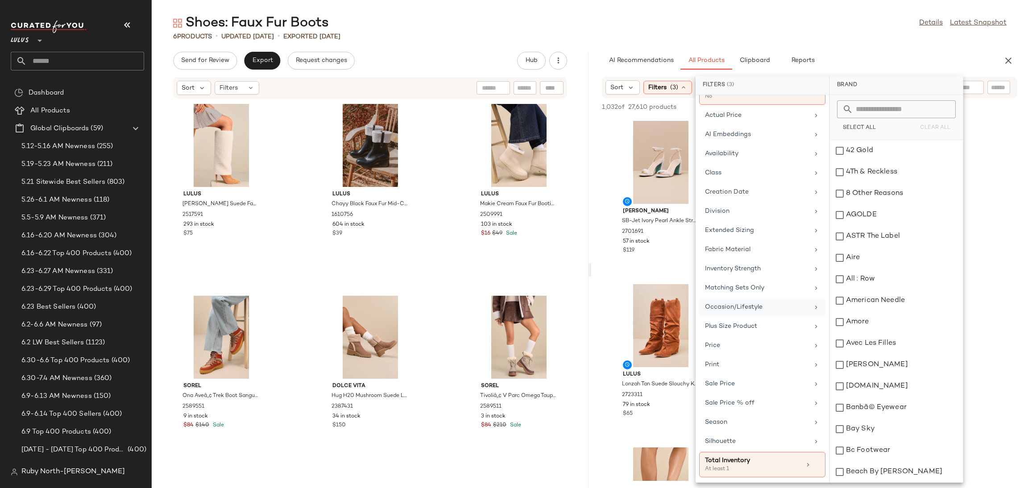
scroll to position [69, 0]
click at [759, 251] on div "Fabric Material" at bounding box center [757, 249] width 104 height 9
click at [871, 103] on input "text" at bounding box center [901, 109] width 97 height 18
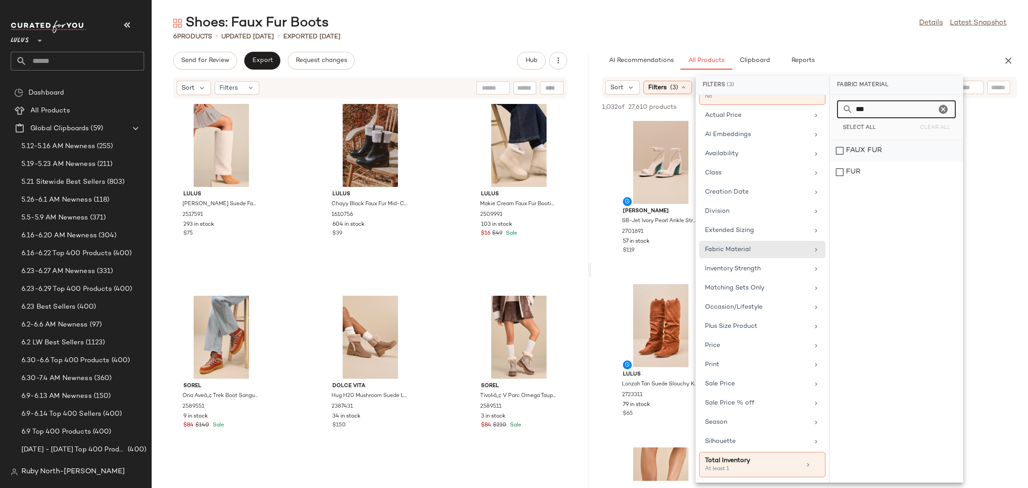
type input "***"
click at [862, 161] on div "FAUX FUR" at bounding box center [896, 171] width 133 height 21
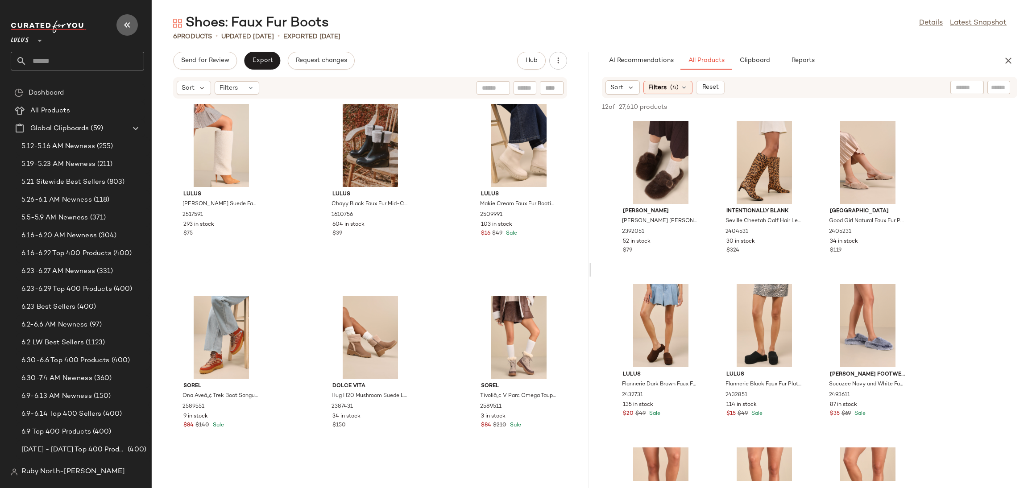
click at [122, 25] on icon "button" at bounding box center [127, 25] width 11 height 11
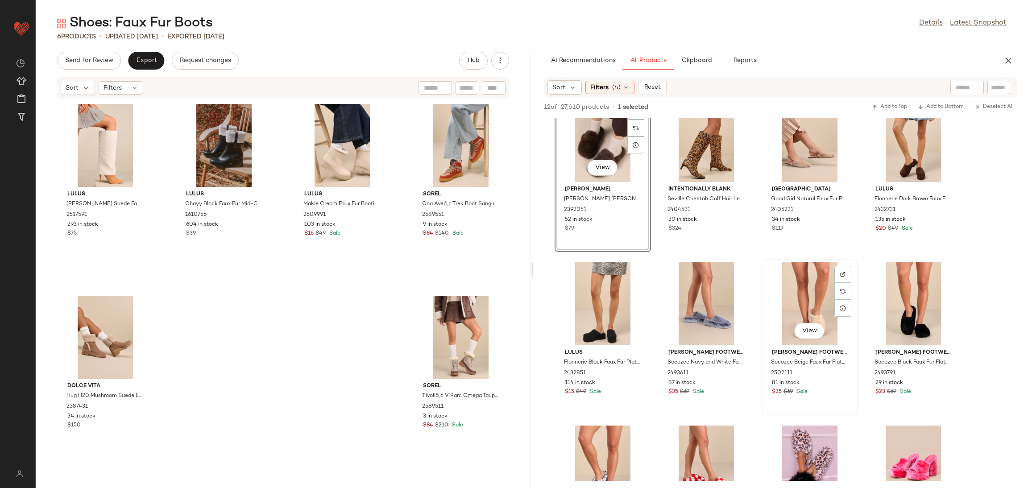
scroll to position [0, 0]
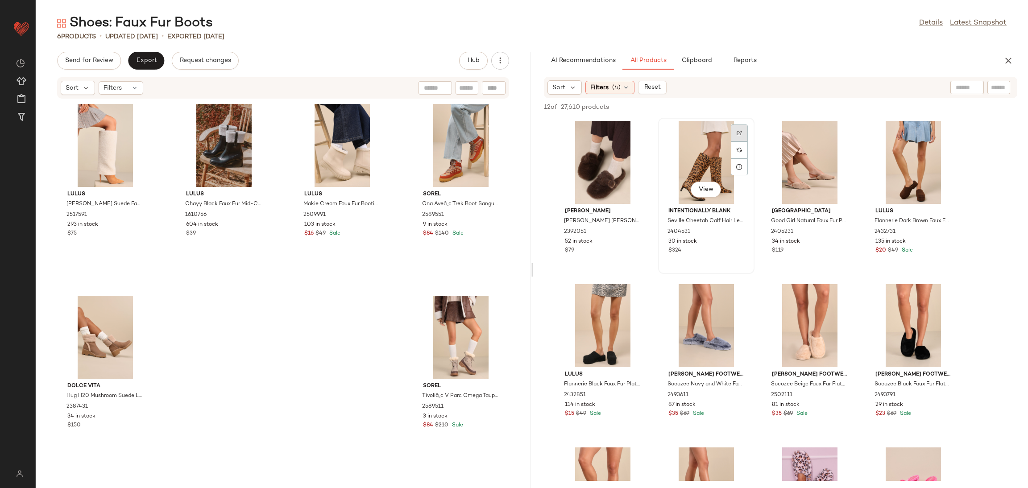
click at [746, 141] on div at bounding box center [739, 149] width 17 height 17
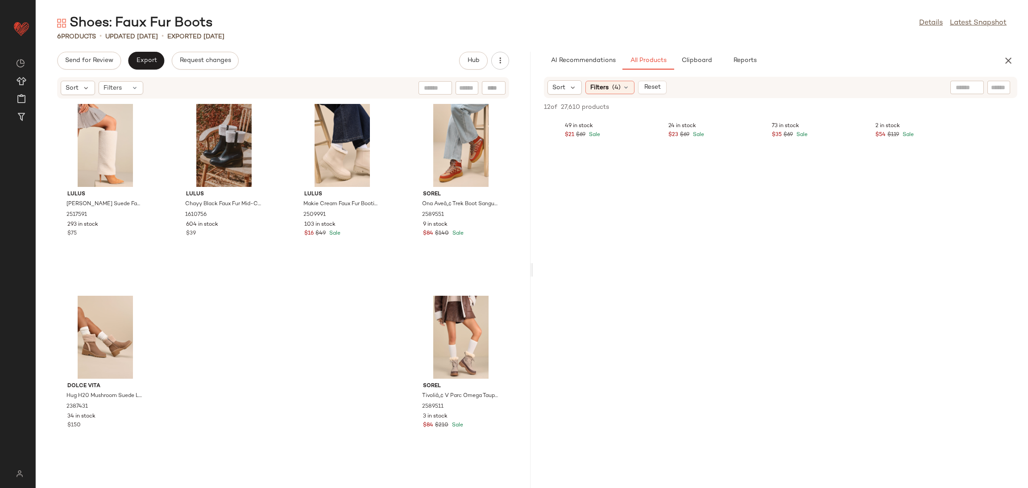
scroll to position [468, 0]
click at [141, 62] on span "Export" at bounding box center [146, 60] width 21 height 7
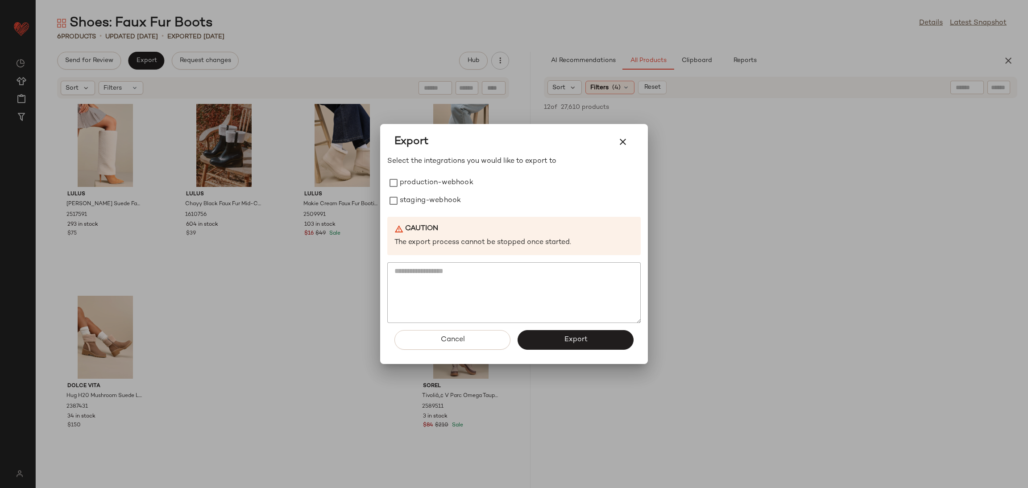
click at [499, 46] on div at bounding box center [514, 244] width 1028 height 488
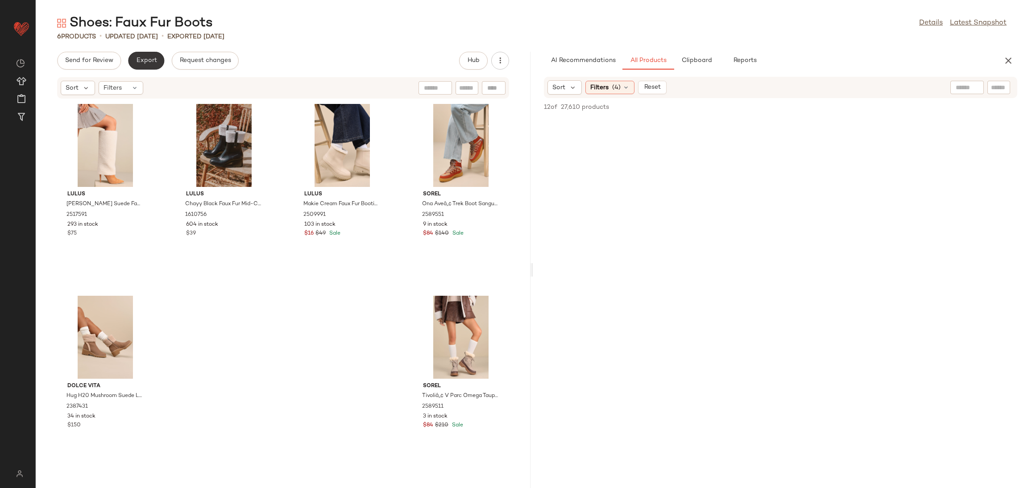
click at [135, 61] on button "Export" at bounding box center [146, 61] width 36 height 18
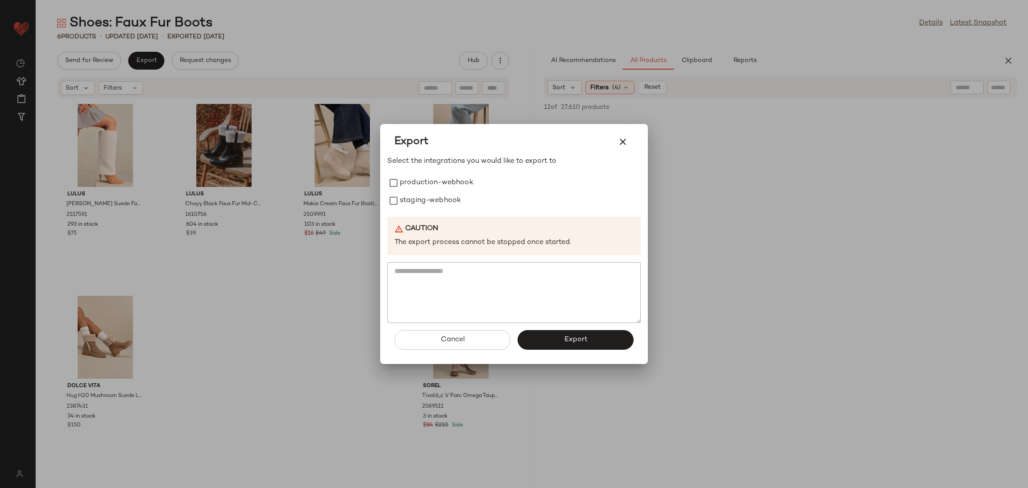
click at [434, 174] on div "Select the integrations you would like to export to production-webhook staging-…" at bounding box center [513, 239] width 253 height 167
click at [435, 178] on label "production-webhook" at bounding box center [437, 183] width 74 height 18
click at [432, 201] on label "staging-webhook" at bounding box center [430, 201] width 61 height 18
click at [568, 346] on button "Export" at bounding box center [575, 340] width 116 height 20
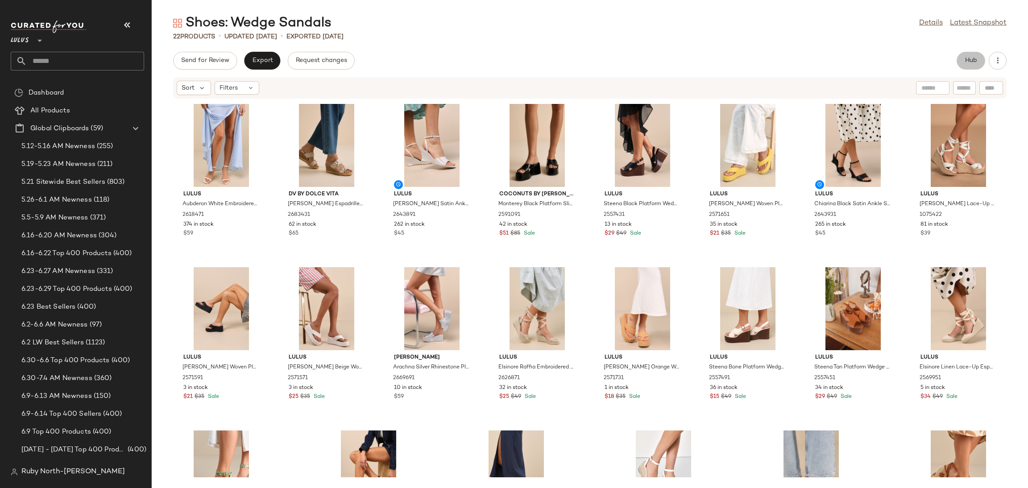
click at [965, 56] on button "Hub" at bounding box center [970, 61] width 29 height 18
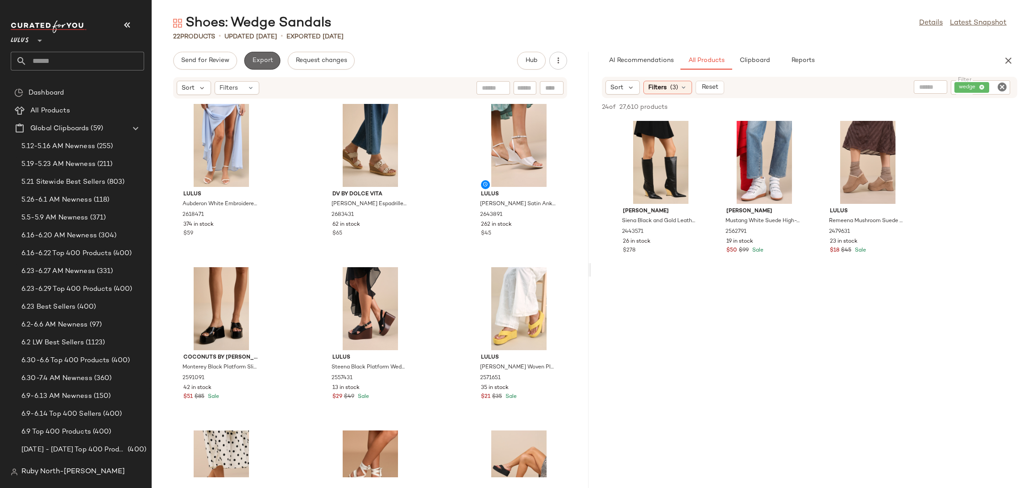
click at [253, 63] on span "Export" at bounding box center [262, 60] width 21 height 7
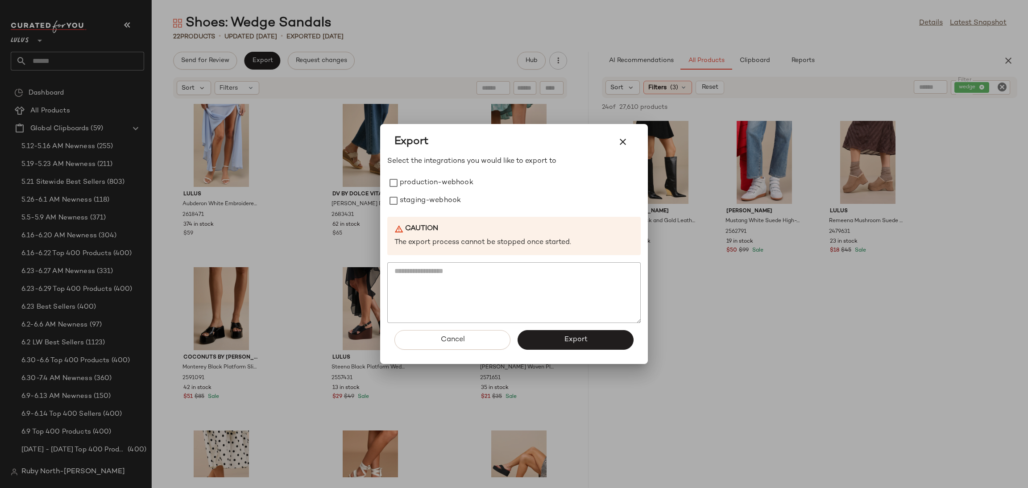
drag, startPoint x: 300, startPoint y: 167, endPoint x: 293, endPoint y: 155, distance: 14.2
click at [298, 166] on div at bounding box center [514, 244] width 1028 height 488
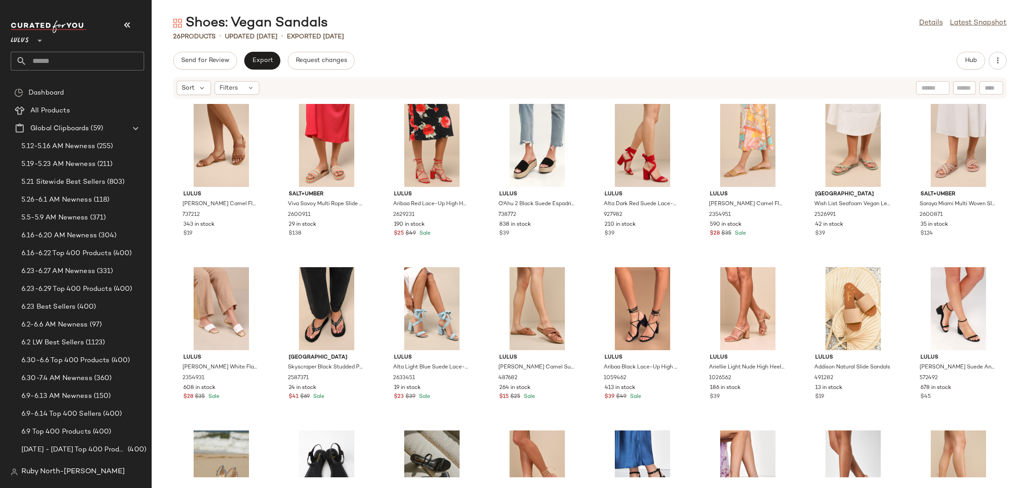
click at [955, 65] on div "Send for Review Export Request changes Hub" at bounding box center [589, 61] width 833 height 18
click at [977, 57] on button "Hub" at bounding box center [970, 61] width 29 height 18
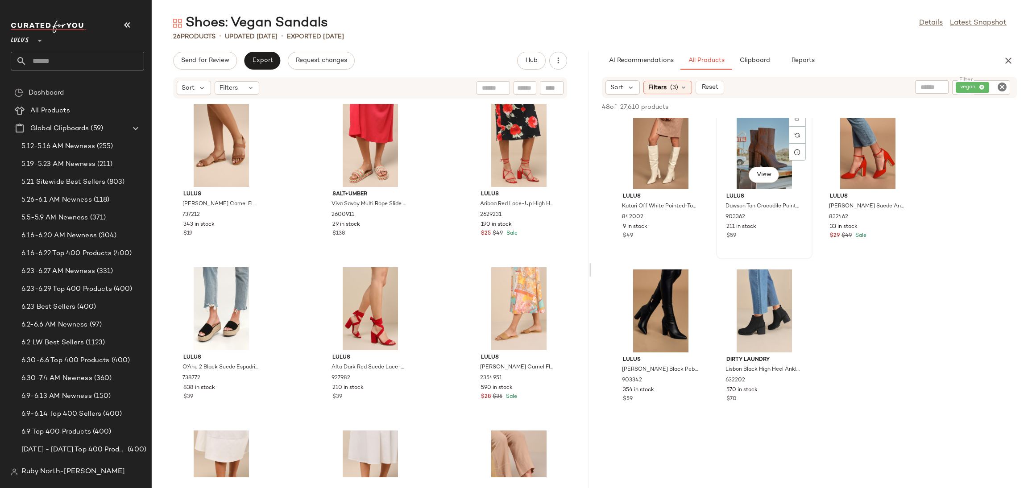
scroll to position [937, 0]
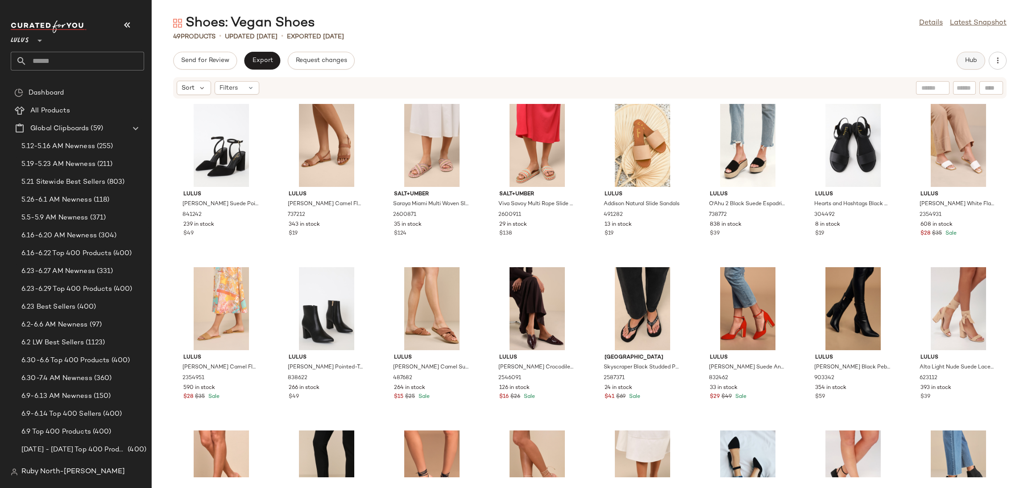
click at [964, 57] on span "Hub" at bounding box center [970, 60] width 12 height 7
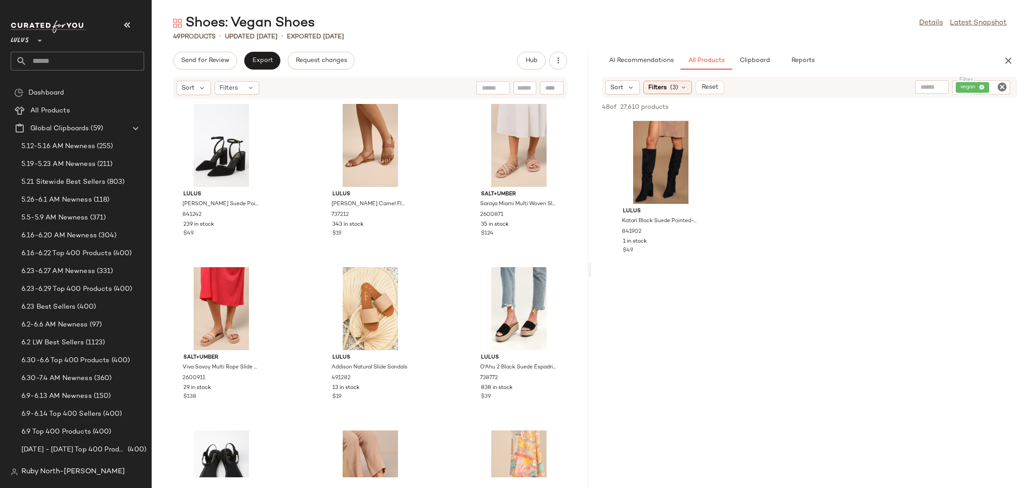
click at [1000, 86] on icon "Clear Filter" at bounding box center [1001, 87] width 11 height 11
click at [663, 83] on span "Filters" at bounding box center [657, 87] width 18 height 9
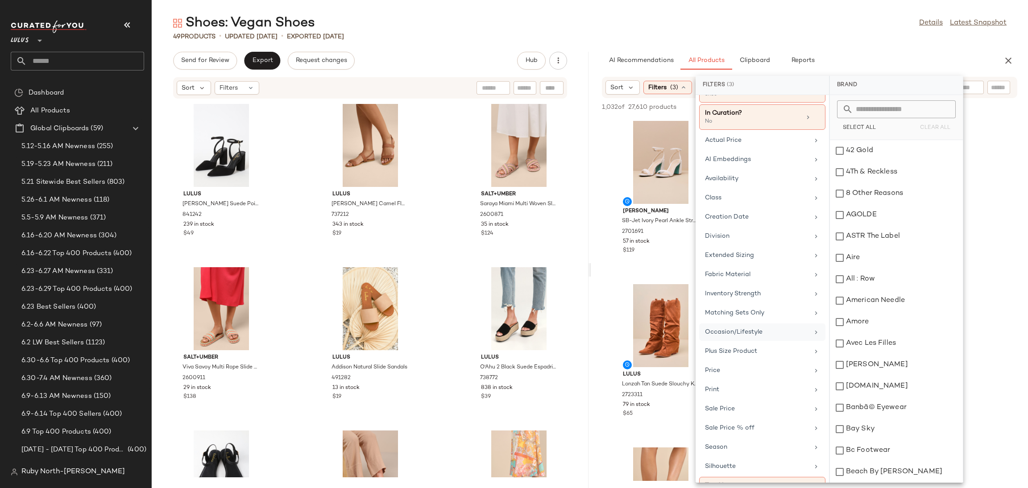
scroll to position [69, 0]
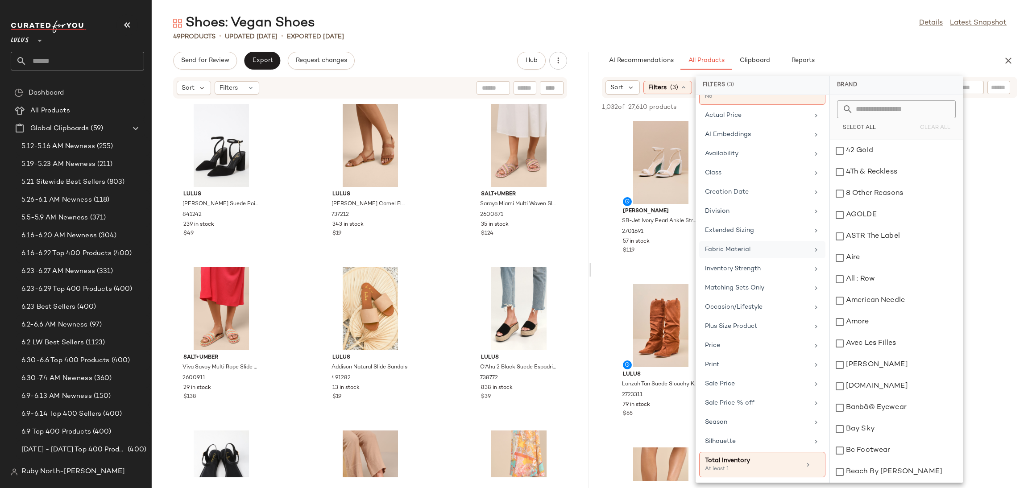
click at [753, 250] on div "Fabric Material" at bounding box center [757, 249] width 104 height 9
click at [872, 116] on input "text" at bounding box center [901, 109] width 97 height 18
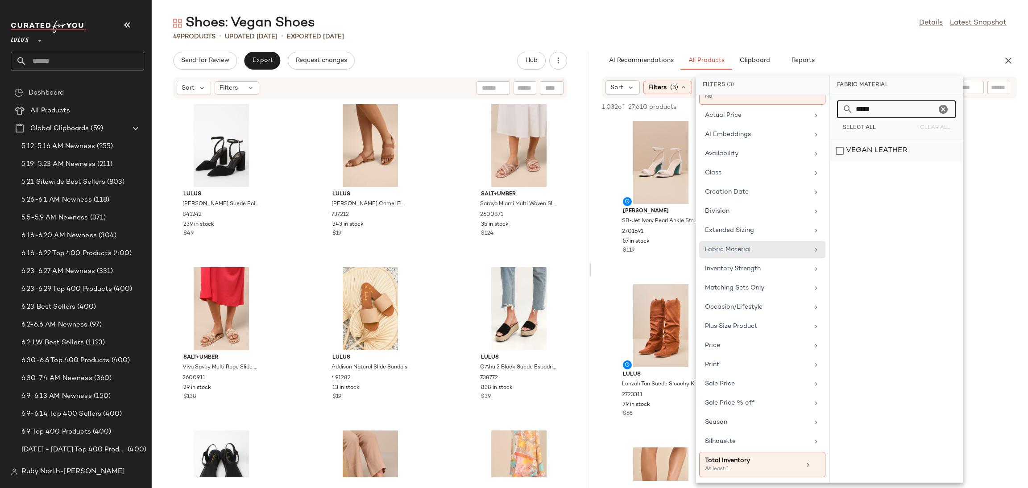
type input "*****"
click at [873, 148] on div "VEGAN LEATHER" at bounding box center [896, 150] width 133 height 21
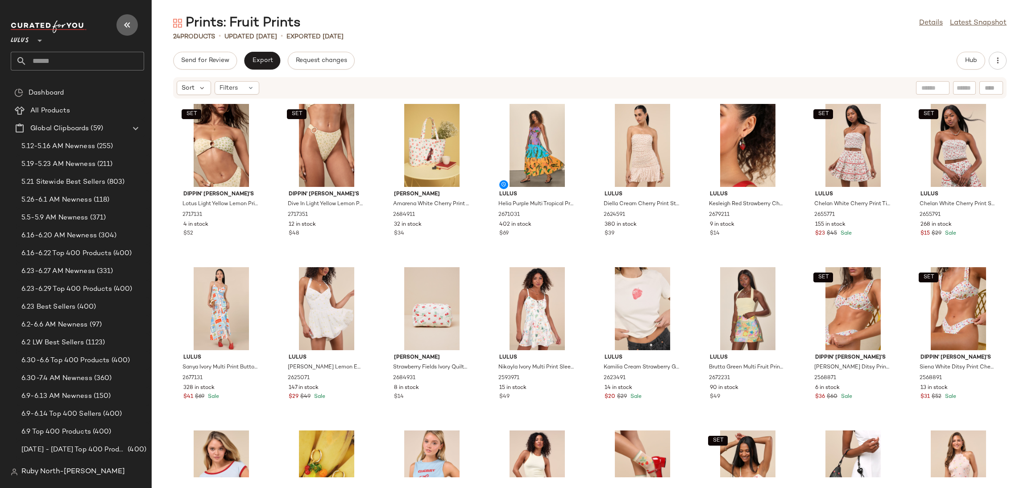
click at [127, 25] on icon "button" at bounding box center [127, 25] width 11 height 11
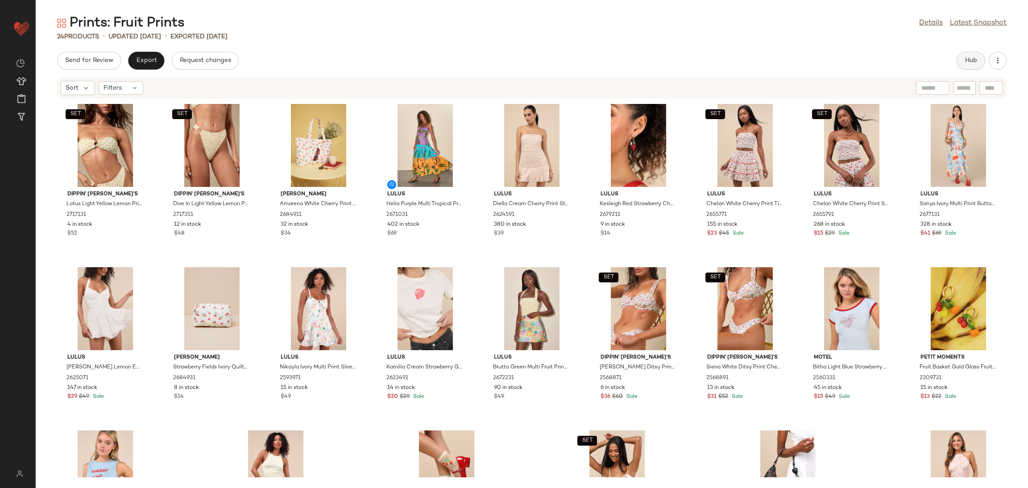
click at [968, 59] on span "Hub" at bounding box center [970, 60] width 12 height 7
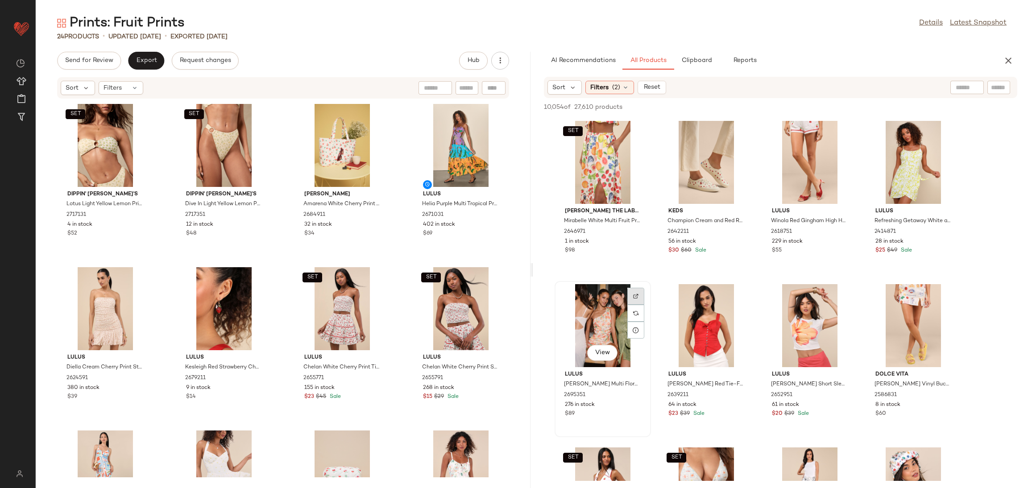
click at [640, 305] on div at bounding box center [635, 313] width 17 height 17
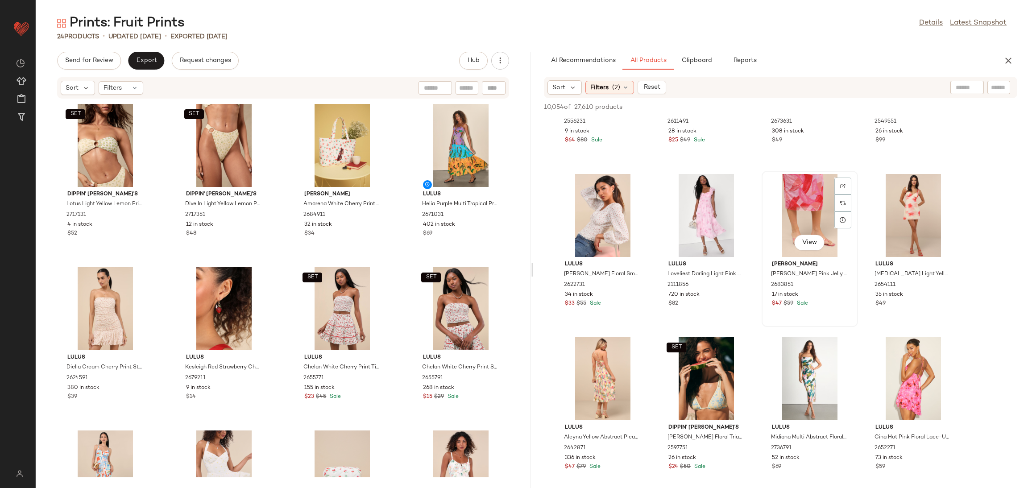
scroll to position [2275, 0]
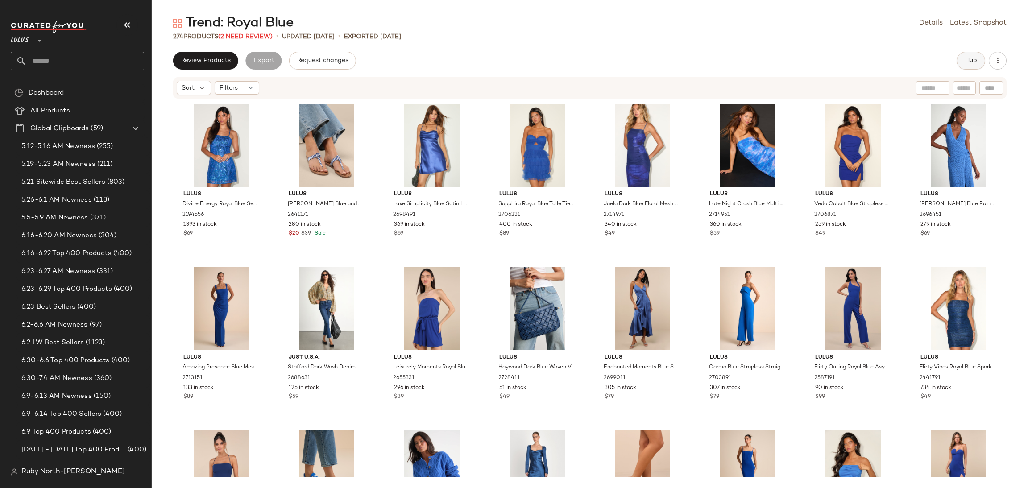
click at [973, 63] on span "Hub" at bounding box center [970, 60] width 12 height 7
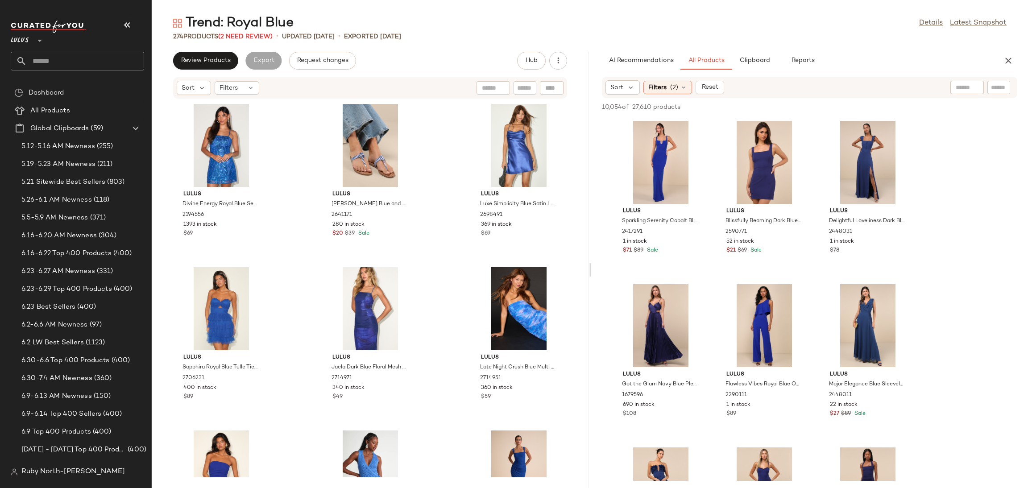
click at [127, 22] on icon "button" at bounding box center [127, 25] width 11 height 11
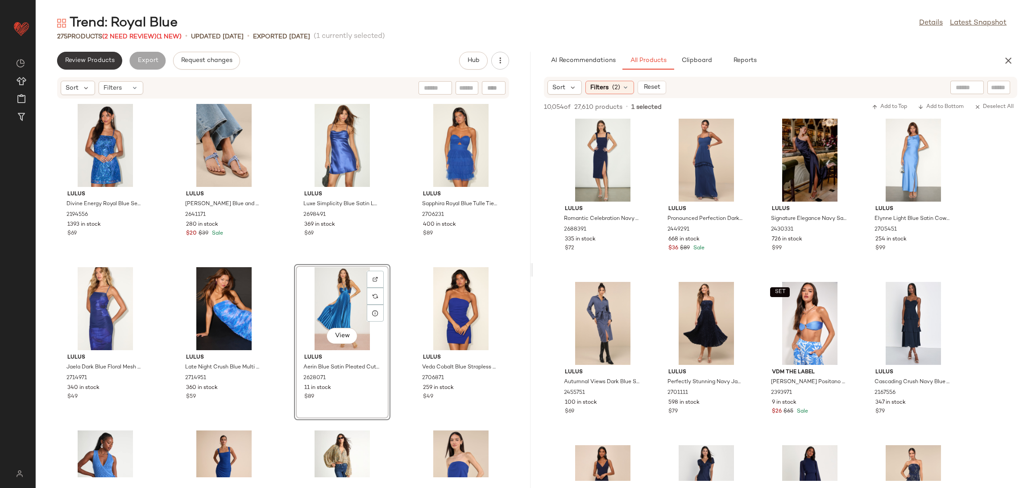
click at [105, 61] on span "Review Products" at bounding box center [90, 60] width 50 height 7
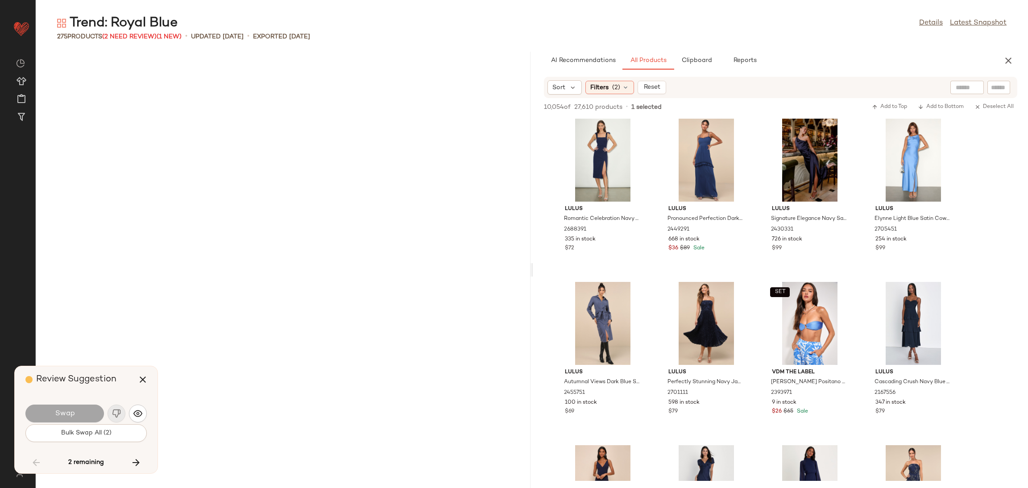
scroll to position [2938, 0]
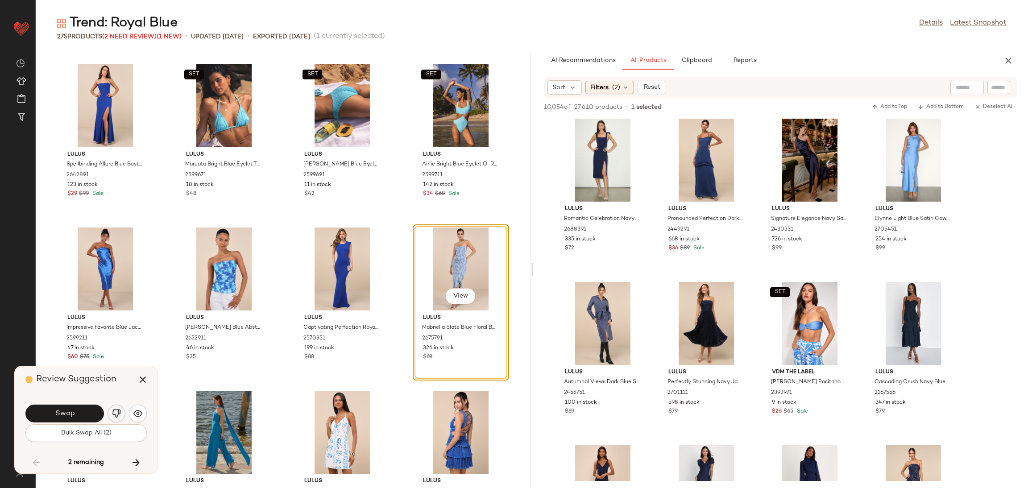
click at [111, 416] on button "button" at bounding box center [116, 414] width 18 height 18
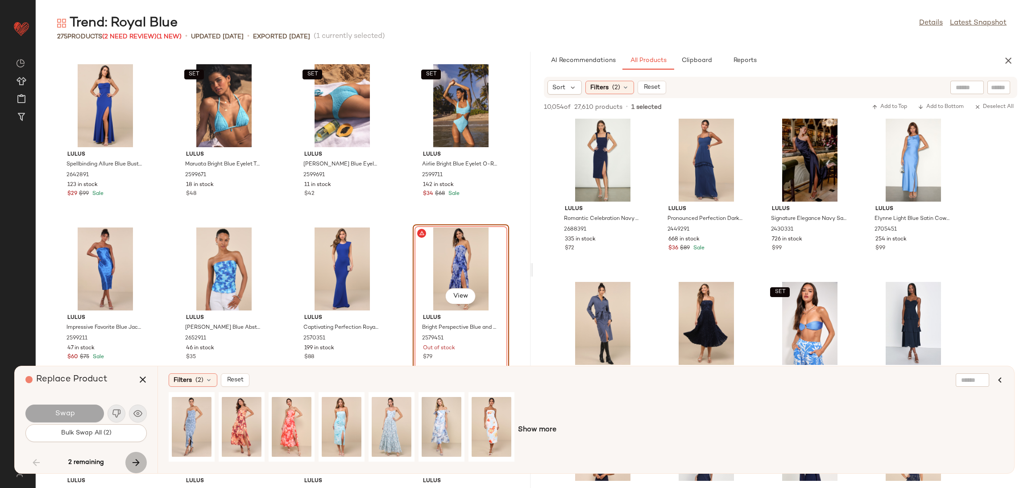
click at [136, 469] on button "button" at bounding box center [135, 462] width 21 height 21
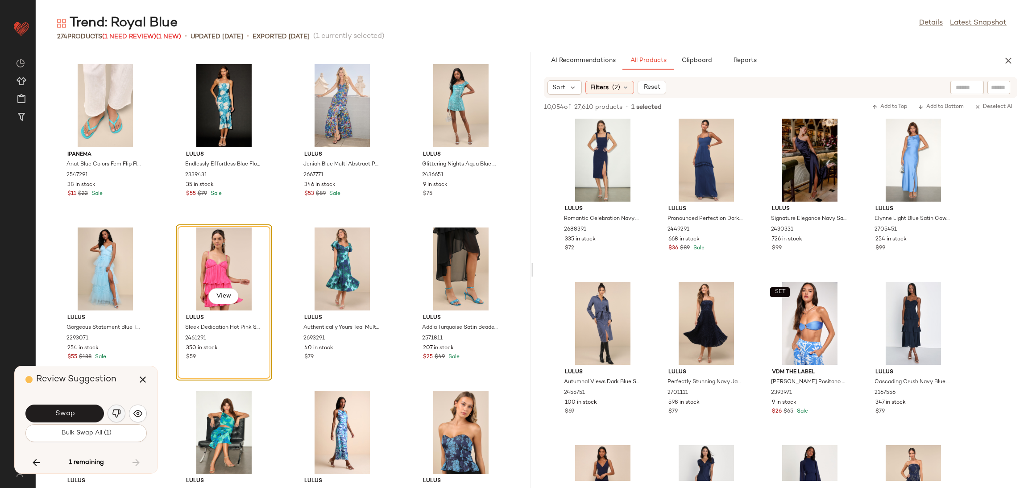
click at [111, 405] on button "button" at bounding box center [116, 414] width 18 height 18
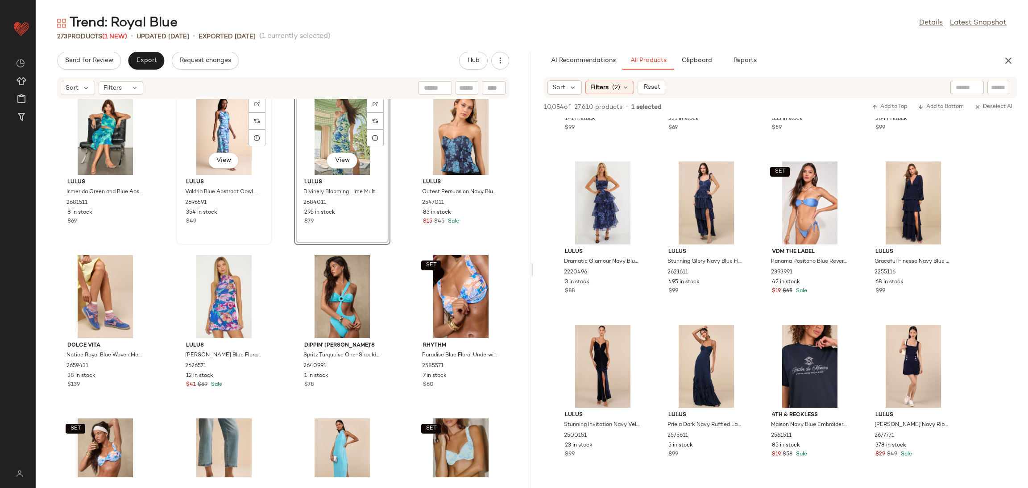
scroll to position [10100, 0]
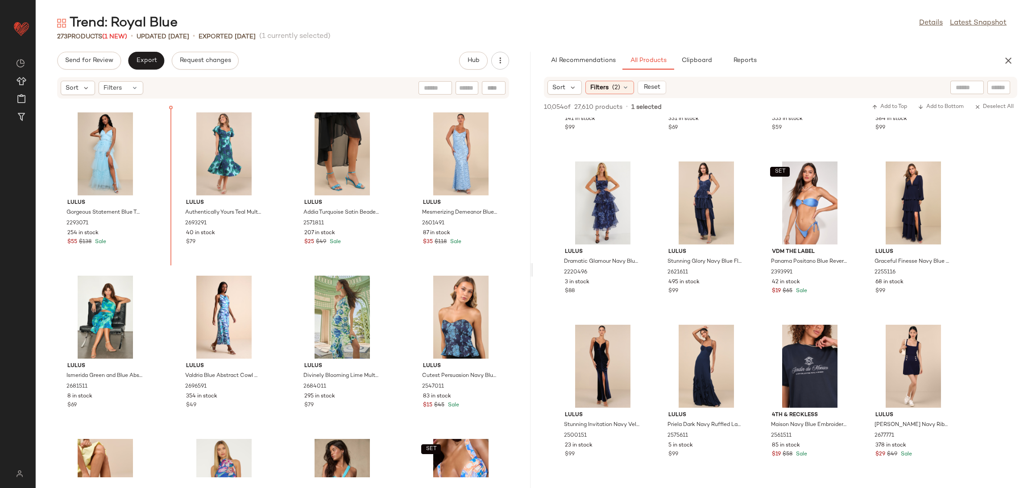
scroll to position [9785, 0]
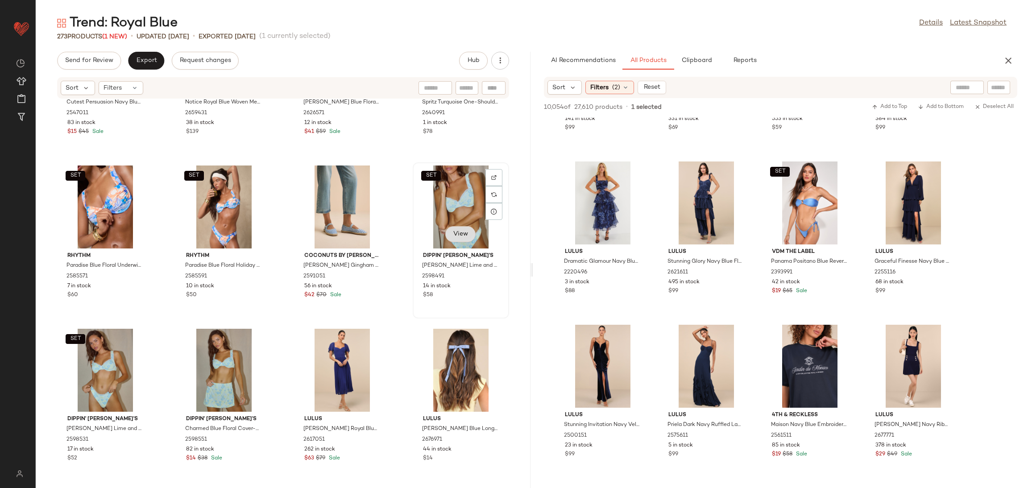
scroll to position [10319, 0]
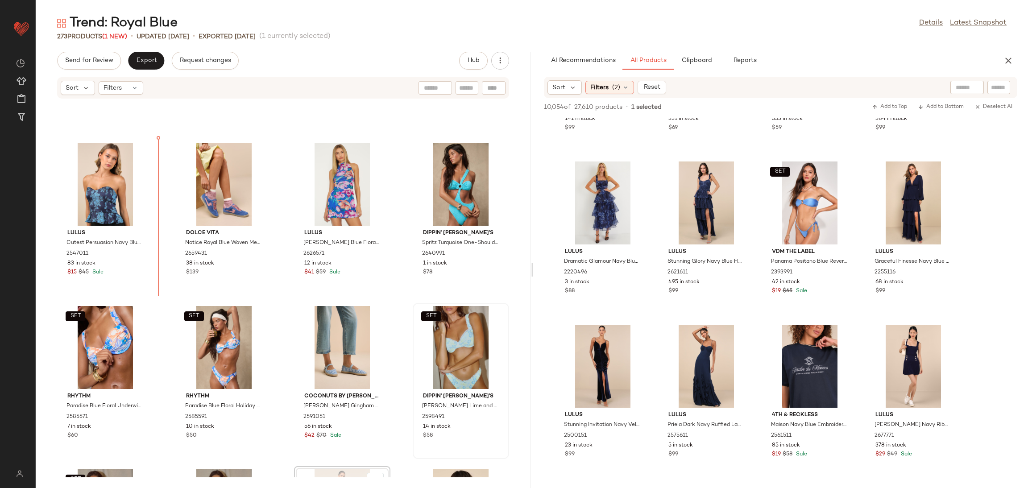
scroll to position [10074, 0]
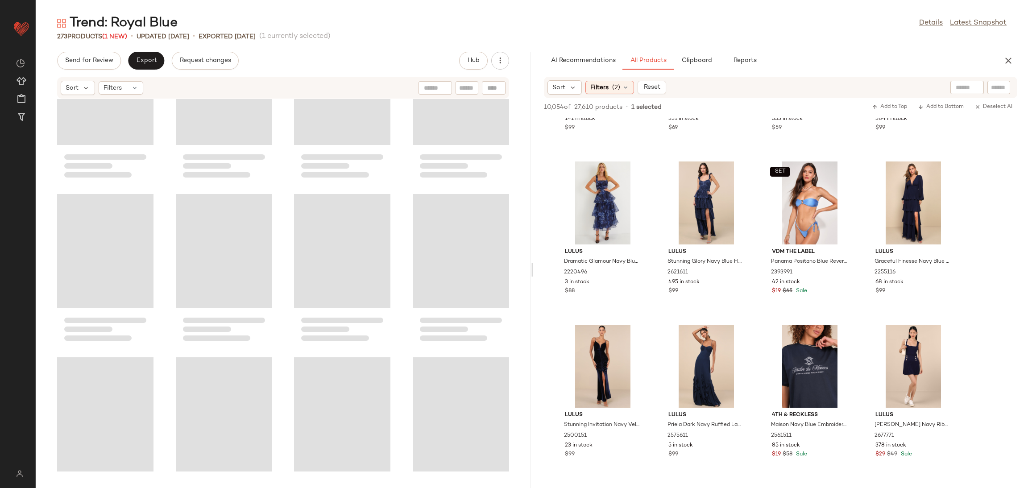
scroll to position [8077, 0]
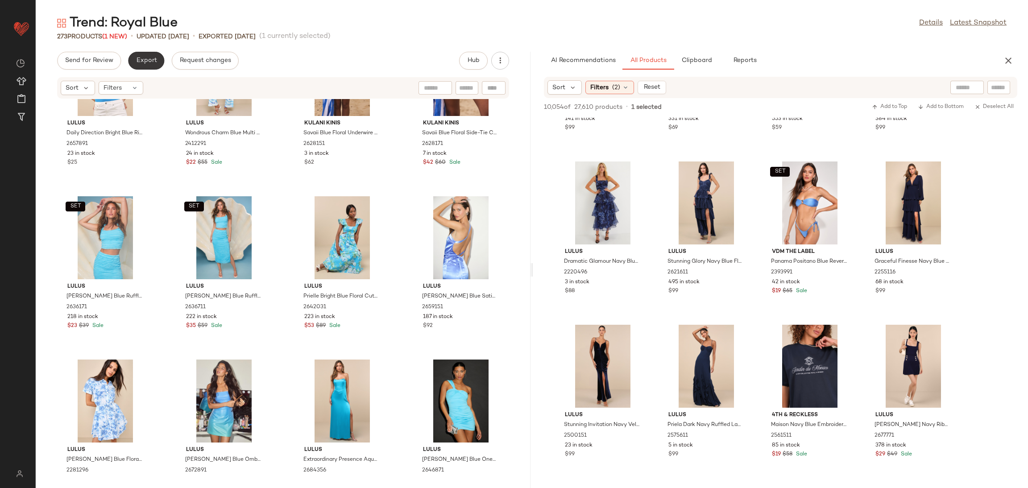
click at [151, 60] on span "Export" at bounding box center [146, 60] width 21 height 7
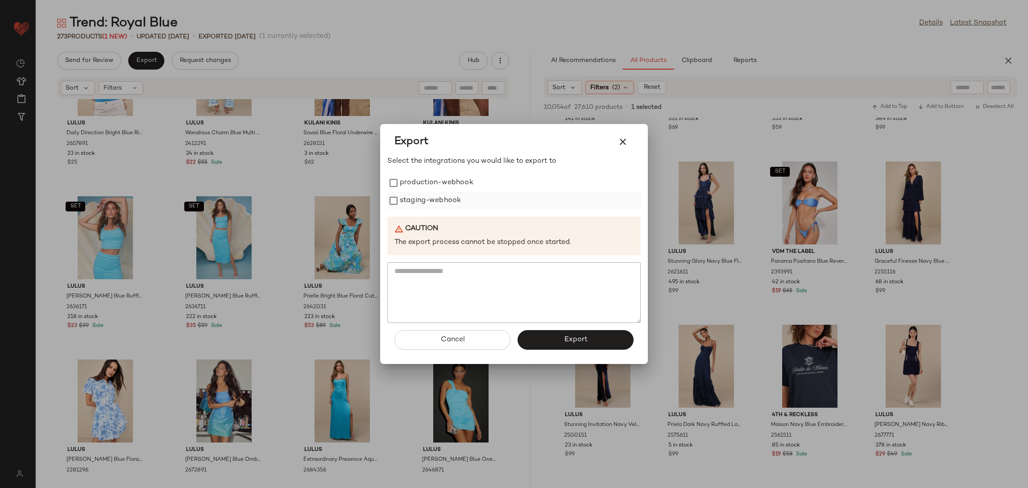
drag, startPoint x: 443, startPoint y: 182, endPoint x: 436, endPoint y: 192, distance: 12.9
click at [443, 182] on label "production-webhook" at bounding box center [437, 183] width 74 height 18
click at [437, 199] on label "staging-webhook" at bounding box center [430, 201] width 61 height 18
click at [537, 346] on button "Export" at bounding box center [575, 340] width 116 height 20
